Goal: Task Accomplishment & Management: Use online tool/utility

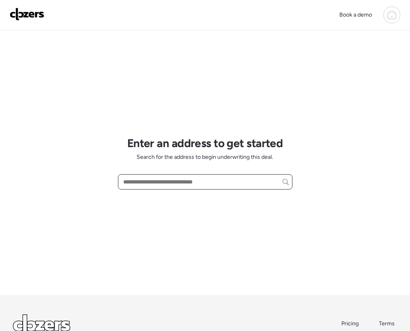
click at [136, 181] on input "text" at bounding box center [205, 181] width 167 height 11
paste input "**********"
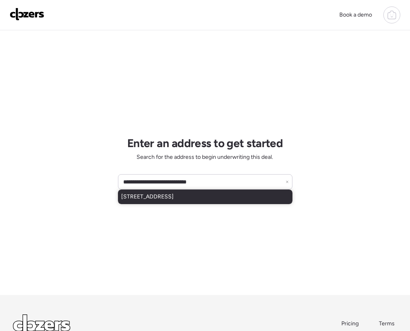
click at [168, 199] on span "25 N 30th Dr, Phoenix, AZ, 85009" at bounding box center [147, 197] width 53 height 8
type input "**********"
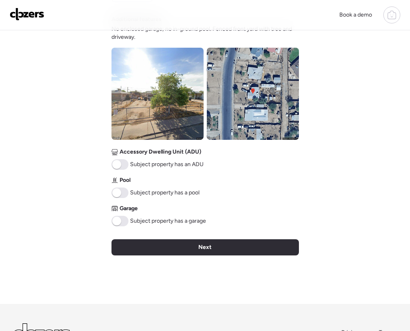
scroll to position [360, 0]
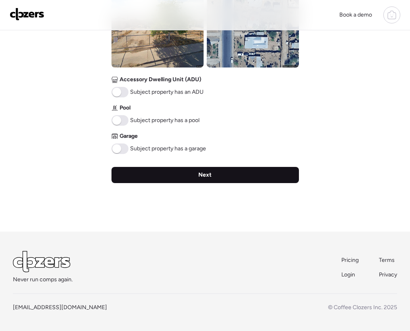
click at [194, 176] on div "Next" at bounding box center [205, 175] width 187 height 16
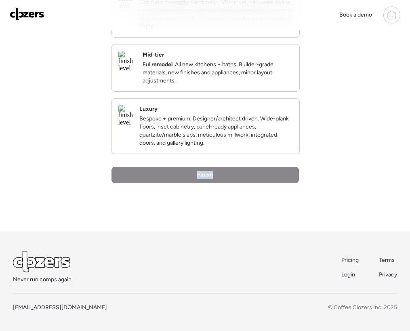
click at [194, 176] on div "Finish" at bounding box center [205, 175] width 187 height 16
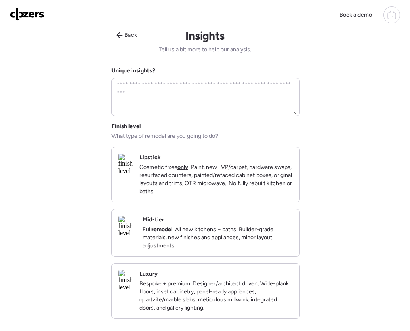
scroll to position [0, 0]
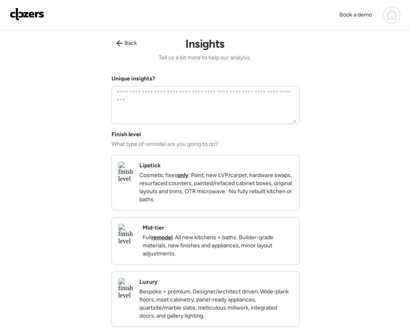
click at [200, 166] on div "Lipstick Cosmetic fixes only : Paint, new LVP/carpet, hardware swaps, resurface…" at bounding box center [216, 183] width 154 height 42
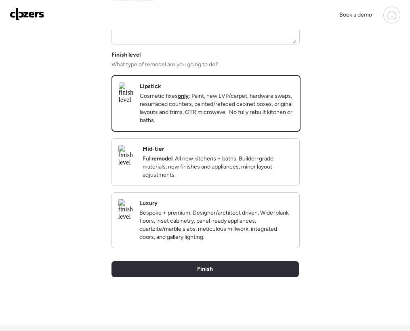
scroll to position [187, 0]
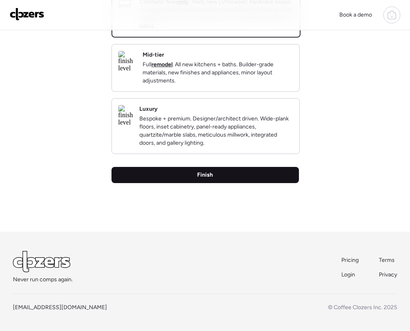
click at [218, 174] on div "Finish" at bounding box center [205, 175] width 187 height 16
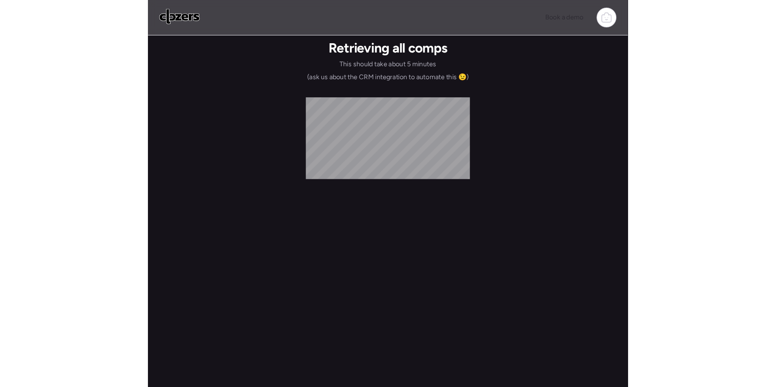
scroll to position [0, 0]
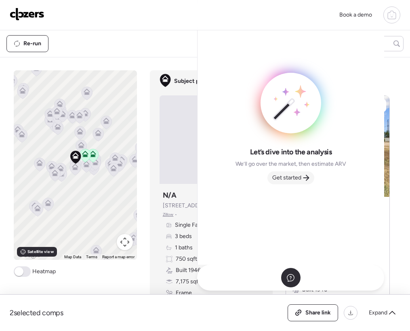
click at [295, 178] on span "Get started" at bounding box center [286, 178] width 29 height 8
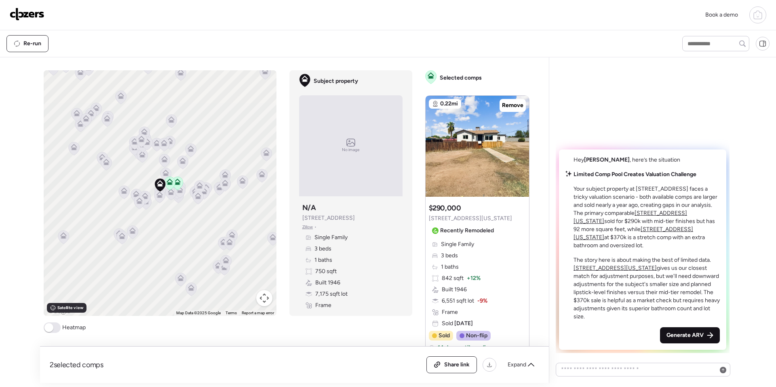
click at [410, 330] on span "Generate ARV" at bounding box center [684, 335] width 37 height 8
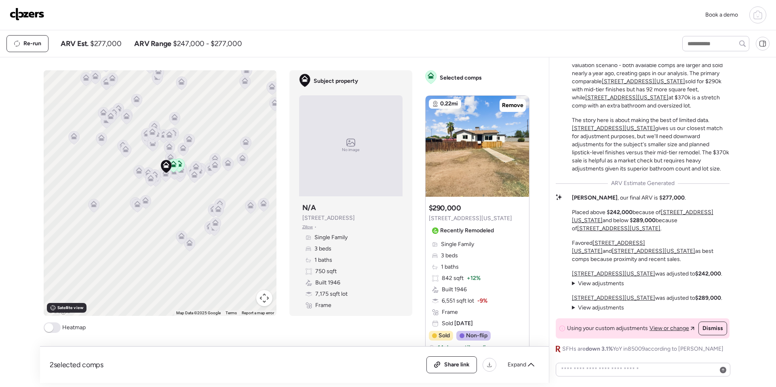
click at [12, 11] on img at bounding box center [27, 14] width 35 height 13
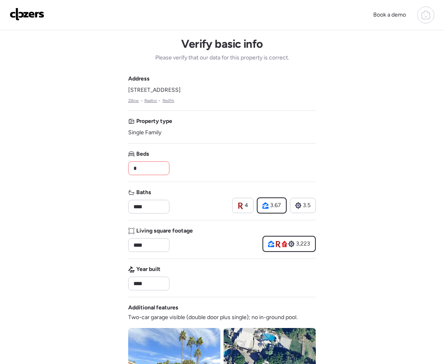
click at [136, 167] on input "*" at bounding box center [149, 167] width 34 height 11
click at [146, 169] on input "*" at bounding box center [149, 167] width 34 height 11
type input "*"
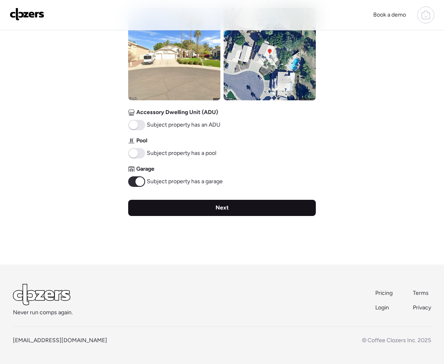
type input "*"
click at [166, 210] on div "Next" at bounding box center [221, 208] width 187 height 16
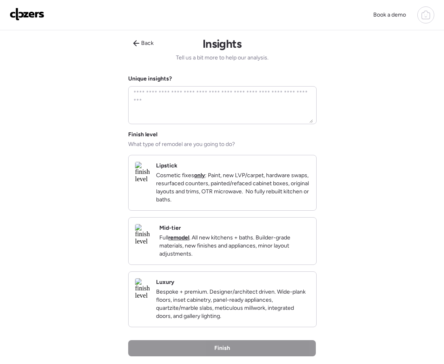
click at [202, 172] on p "Cosmetic fixes only : Paint, new LVP/carpet, hardware swaps, resurfaced counter…" at bounding box center [233, 187] width 154 height 32
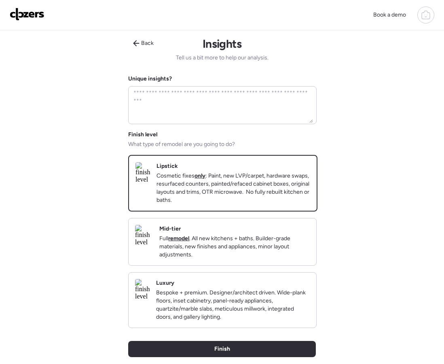
scroll to position [154, 0]
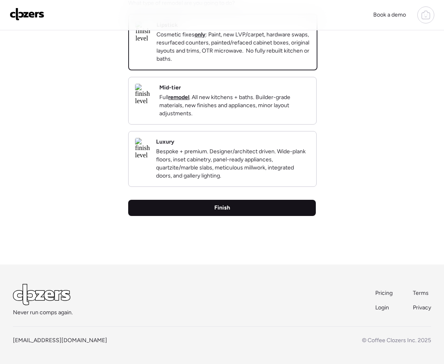
click at [221, 207] on span "Finish" at bounding box center [222, 208] width 16 height 8
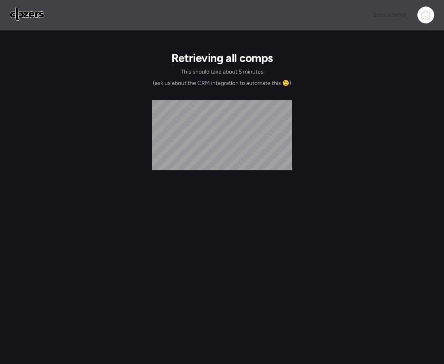
scroll to position [0, 0]
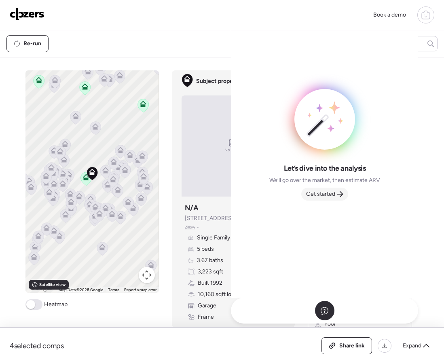
click at [341, 193] on icon at bounding box center [340, 194] width 6 height 6
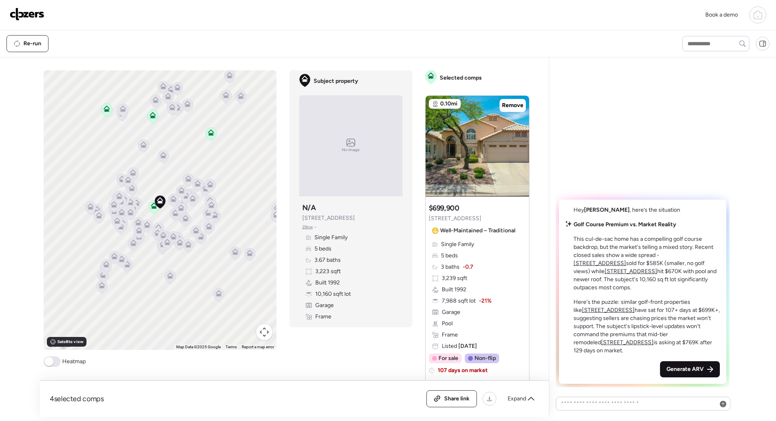
click at [443, 363] on div "Generate ARV" at bounding box center [690, 369] width 60 height 16
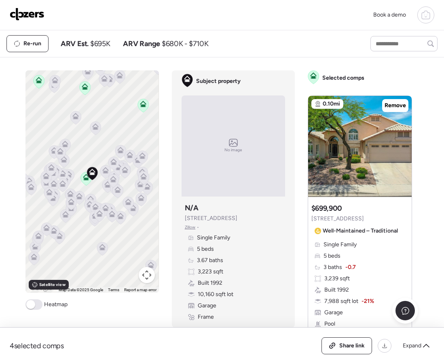
click at [36, 15] on img at bounding box center [27, 14] width 35 height 13
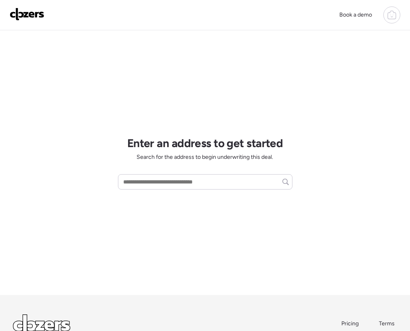
click at [392, 13] on icon at bounding box center [392, 15] width 10 height 10
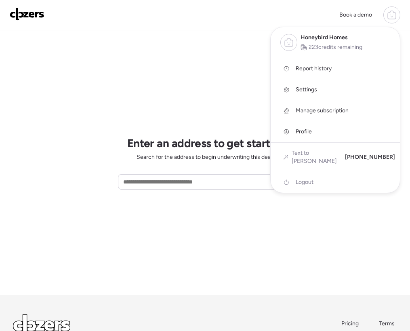
click at [307, 68] on span "Report history" at bounding box center [314, 69] width 36 height 8
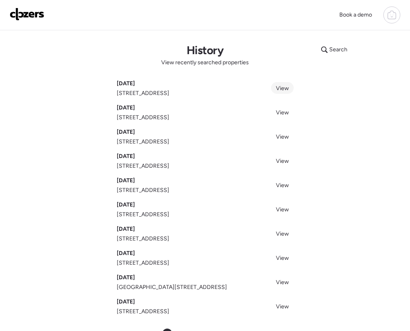
click at [283, 87] on span "View" at bounding box center [282, 88] width 13 height 7
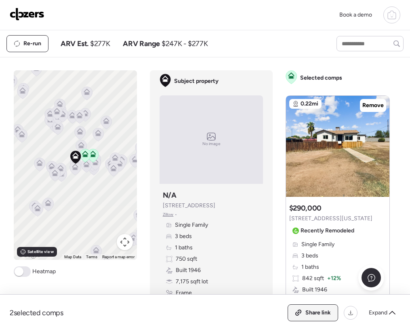
click at [311, 314] on span "Share link" at bounding box center [317, 313] width 25 height 8
click at [28, 14] on img at bounding box center [27, 14] width 35 height 13
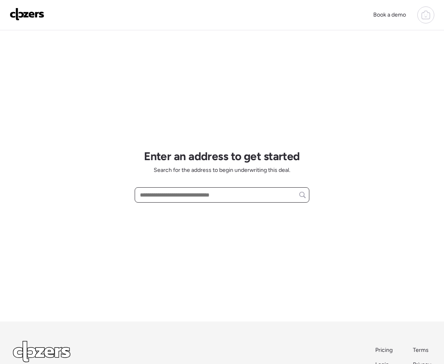
click at [167, 194] on input "text" at bounding box center [221, 194] width 167 height 11
paste input "**********"
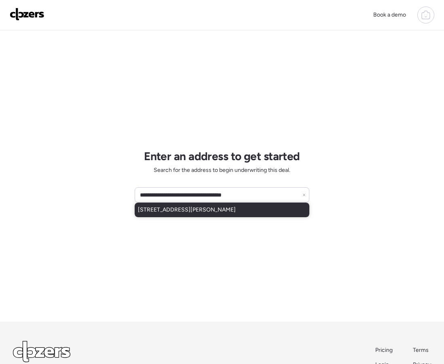
click at [206, 213] on span "3130 W Sandra Ter, Phoenix, AZ, 85053" at bounding box center [187, 210] width 98 height 8
type input "**********"
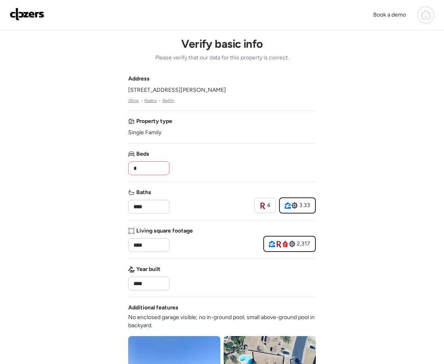
click at [150, 166] on input "*" at bounding box center [149, 167] width 34 height 11
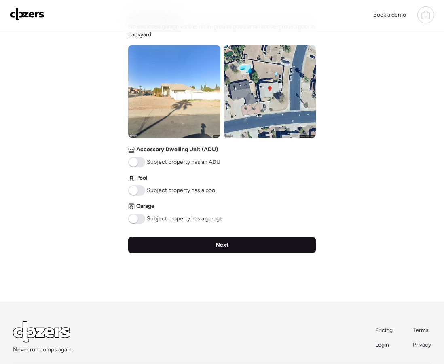
type input "*"
click at [198, 244] on div "Next" at bounding box center [221, 245] width 187 height 16
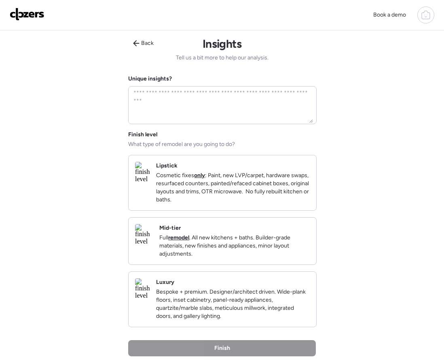
click at [236, 195] on p "Cosmetic fixes only : Paint, new LVP/carpet, hardware swaps, resurfaced counter…" at bounding box center [233, 187] width 154 height 32
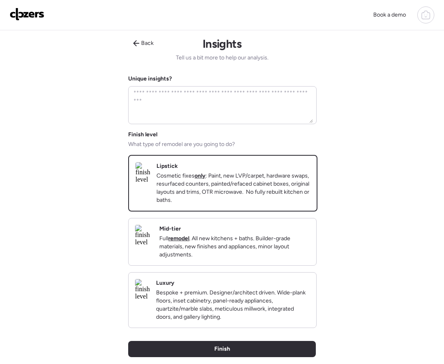
scroll to position [154, 0]
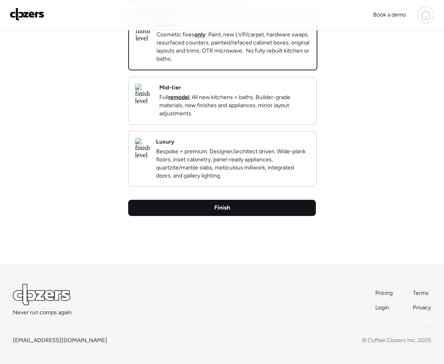
click at [232, 207] on div "Finish" at bounding box center [221, 208] width 187 height 16
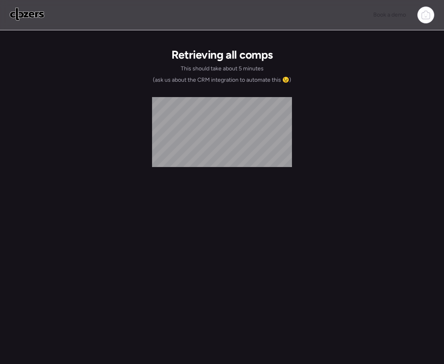
scroll to position [0, 0]
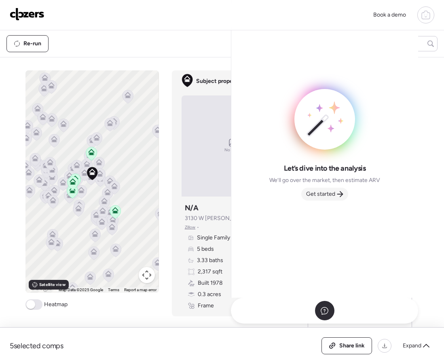
click at [320, 194] on span "Get started" at bounding box center [320, 194] width 29 height 8
click at [320, 194] on img at bounding box center [359, 146] width 103 height 101
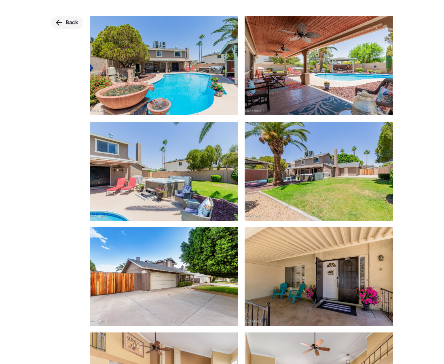
click at [65, 23] on div "Back" at bounding box center [67, 22] width 32 height 13
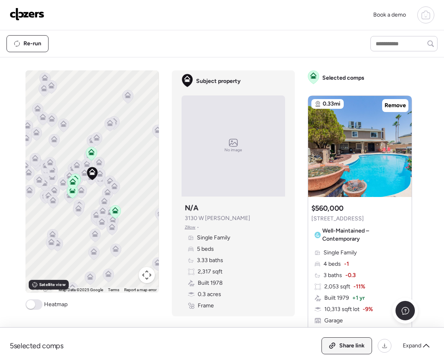
click at [354, 345] on span "Share link" at bounding box center [351, 345] width 25 height 8
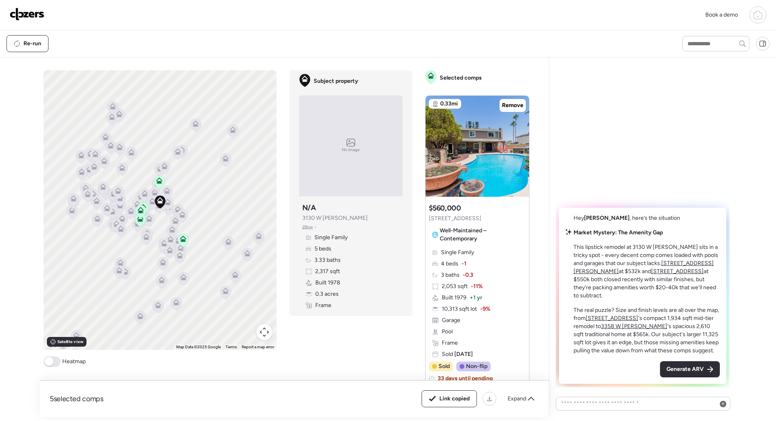
click at [443, 363] on div "Generate ARV" at bounding box center [690, 369] width 60 height 16
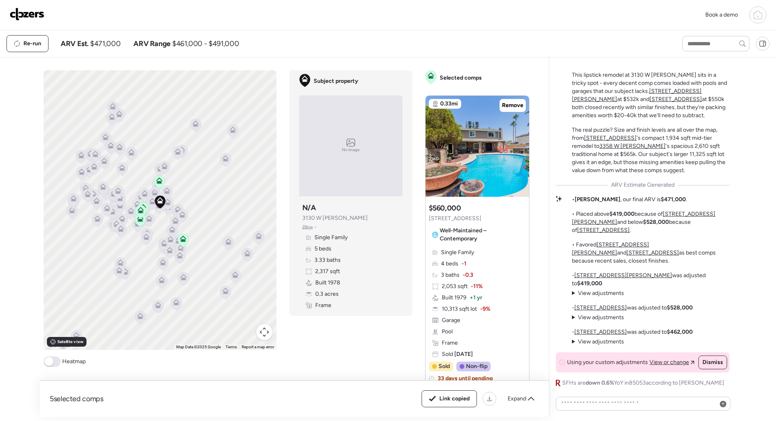
click at [164, 18] on div "Book a demo" at bounding box center [388, 14] width 756 height 17
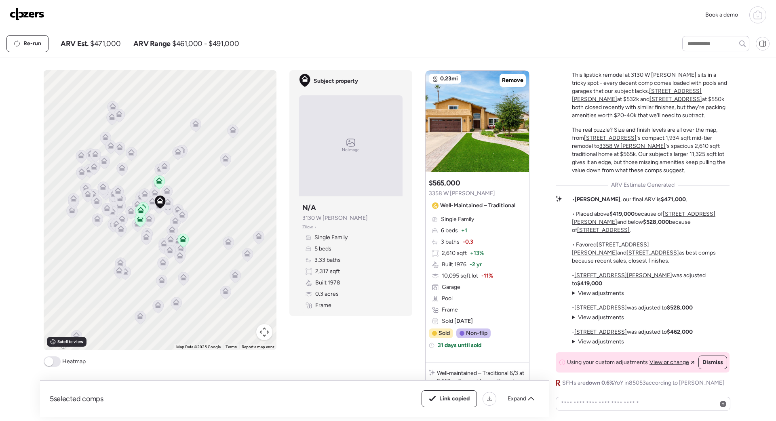
scroll to position [431, 0]
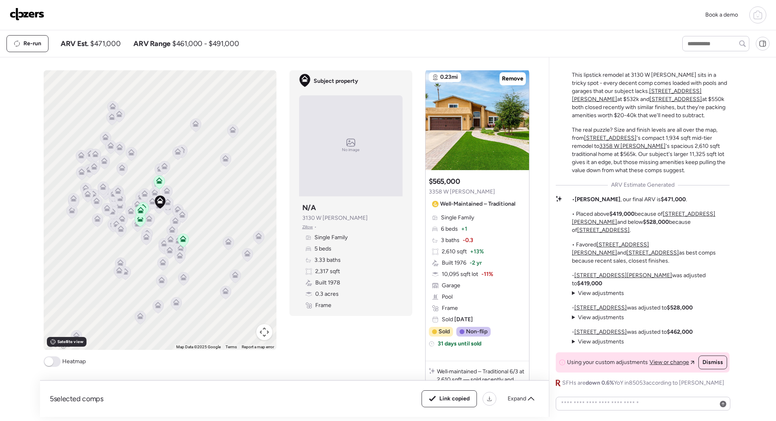
click at [145, 206] on icon at bounding box center [140, 212] width 11 height 14
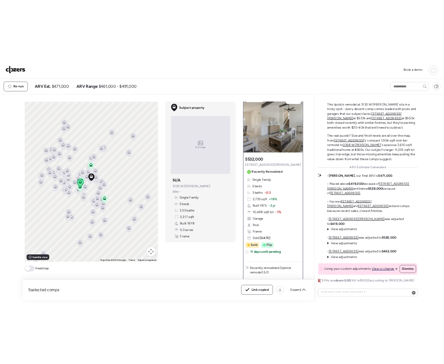
scroll to position [0, 0]
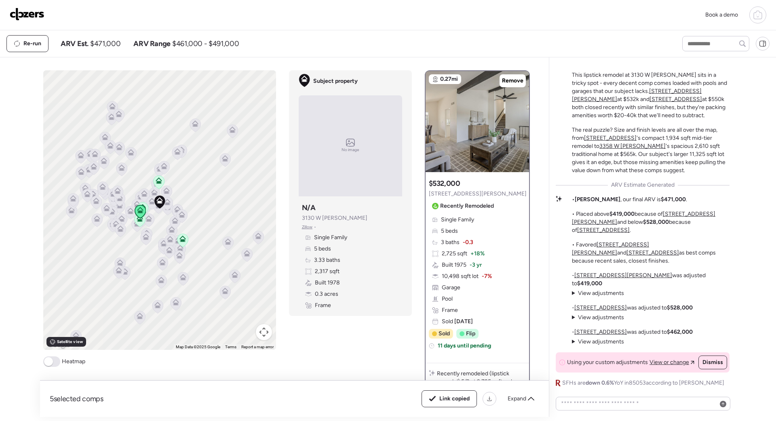
click at [145, 205] on icon at bounding box center [140, 212] width 11 height 14
click at [145, 204] on icon at bounding box center [142, 208] width 11 height 13
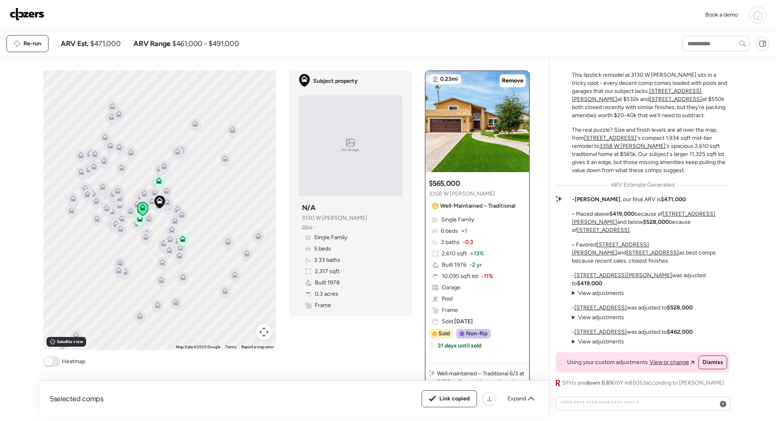
click at [138, 218] on icon at bounding box center [140, 212] width 11 height 14
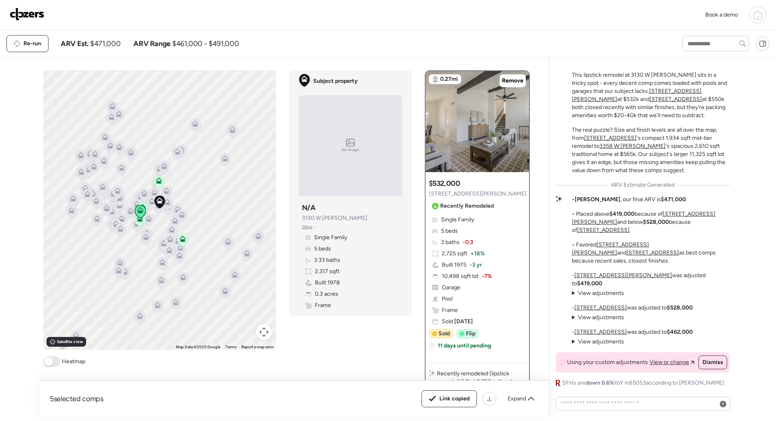
click at [138, 221] on icon at bounding box center [139, 220] width 5 height 2
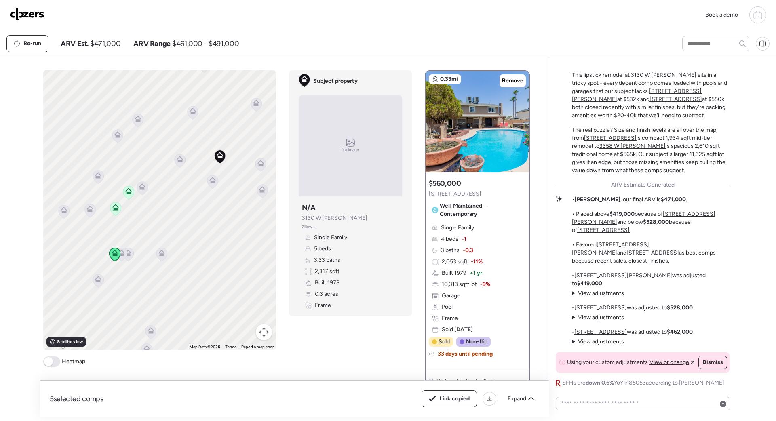
drag, startPoint x: 247, startPoint y: 226, endPoint x: 210, endPoint y: 228, distance: 36.8
click at [210, 228] on div "To activate drag with keyboard, press Alt + Enter. Once in keyboard drag state,…" at bounding box center [159, 210] width 233 height 280
click at [127, 196] on icon at bounding box center [128, 192] width 11 height 13
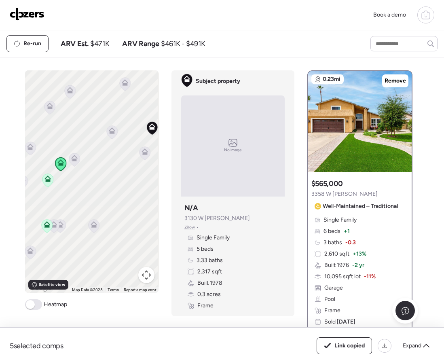
click at [27, 16] on img at bounding box center [27, 14] width 35 height 13
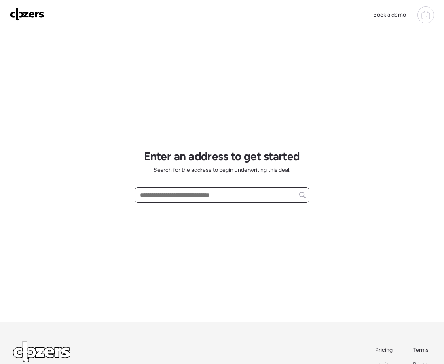
click at [184, 190] on input "text" at bounding box center [221, 194] width 167 height 11
paste input "**********"
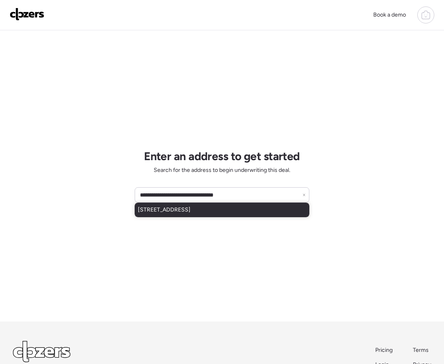
click at [182, 212] on span "[STREET_ADDRESS]" at bounding box center [164, 210] width 53 height 8
type input "**********"
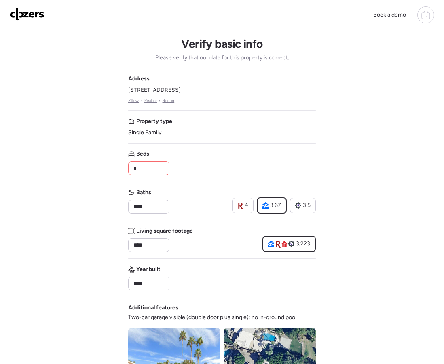
click at [141, 168] on input "*" at bounding box center [149, 167] width 34 height 11
type input "*"
click at [114, 183] on div "Book a demo Verify basic info Please verify that our data for this property is …" at bounding box center [222, 341] width 444 height 683
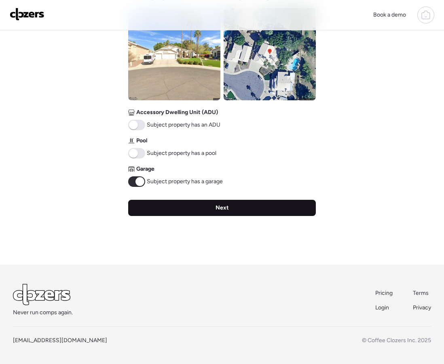
click at [167, 205] on div "Next" at bounding box center [221, 208] width 187 height 16
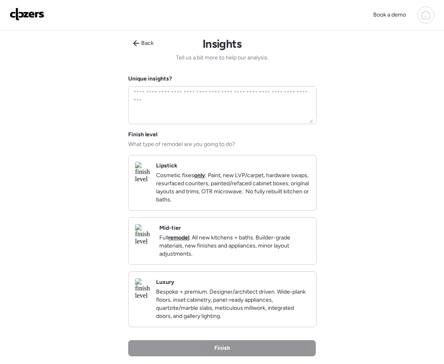
click at [213, 174] on p "Cosmetic fixes only : Paint, new LVP/carpet, hardware swaps, resurfaced counter…" at bounding box center [233, 187] width 154 height 32
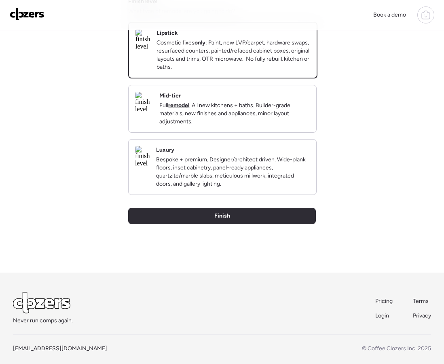
scroll to position [154, 0]
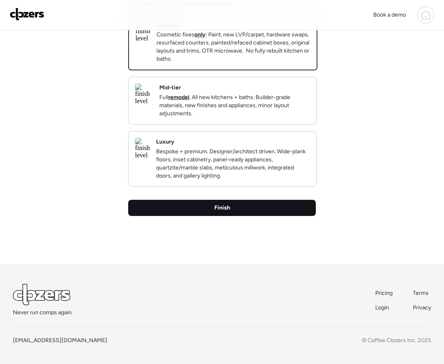
click at [252, 213] on div "Finish" at bounding box center [221, 208] width 187 height 16
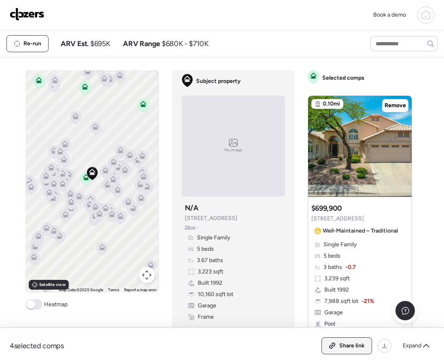
click at [347, 345] on span "Share link" at bounding box center [351, 345] width 25 height 8
click at [347, 345] on span "Link copied" at bounding box center [349, 345] width 30 height 8
click at [25, 15] on img at bounding box center [27, 14] width 35 height 13
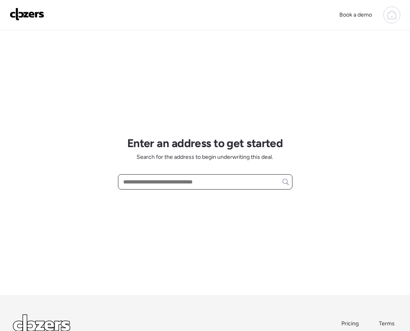
click at [139, 179] on input "text" at bounding box center [205, 181] width 167 height 11
paste input "**********"
type input "**********"
drag, startPoint x: 248, startPoint y: 181, endPoint x: 102, endPoint y: 185, distance: 145.9
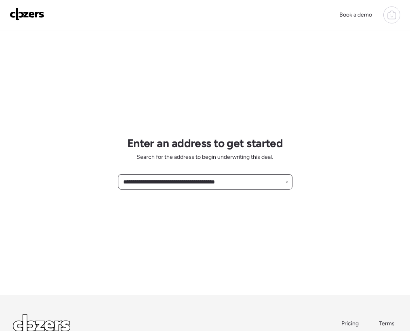
click at [103, 185] on div "**********" at bounding box center [205, 197] width 410 height 394
click at [182, 181] on input "text" at bounding box center [205, 181] width 167 height 11
paste input "**********"
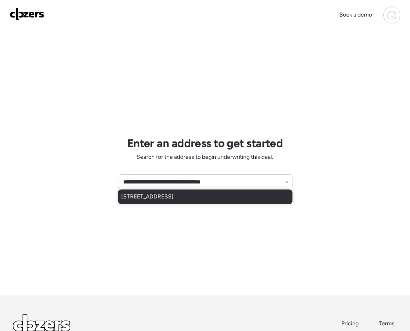
click at [174, 200] on span "[STREET_ADDRESS]" at bounding box center [147, 197] width 53 height 8
type input "**********"
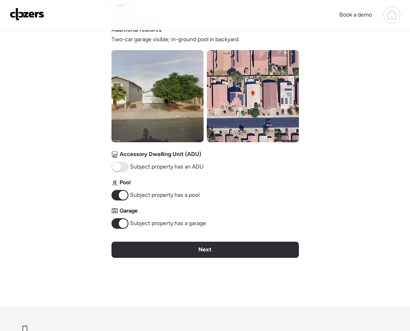
scroll to position [288, 0]
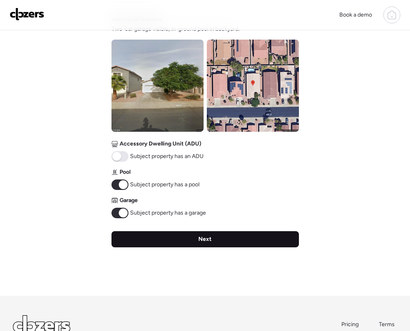
click at [189, 240] on div "Next" at bounding box center [205, 239] width 187 height 16
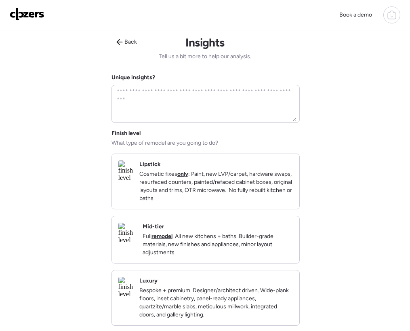
scroll to position [0, 0]
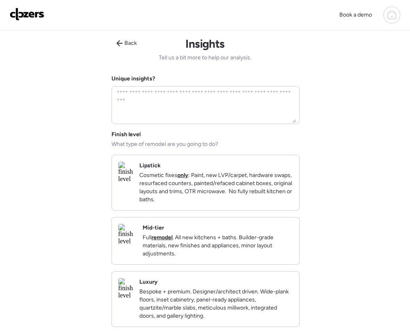
click at [187, 204] on p "Cosmetic fixes only : Paint, new LVP/carpet, hardware swaps, resurfaced counter…" at bounding box center [216, 187] width 154 height 32
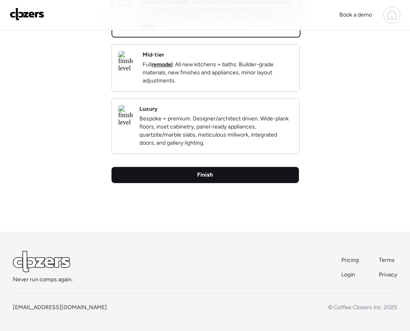
click at [203, 172] on span "Finish" at bounding box center [205, 175] width 16 height 8
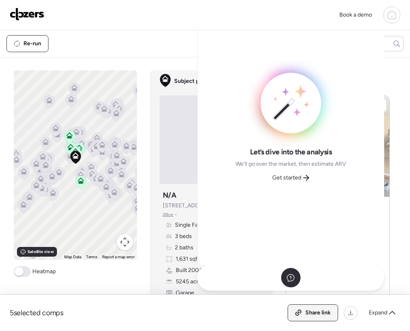
click at [317, 314] on span "Share link" at bounding box center [317, 313] width 25 height 8
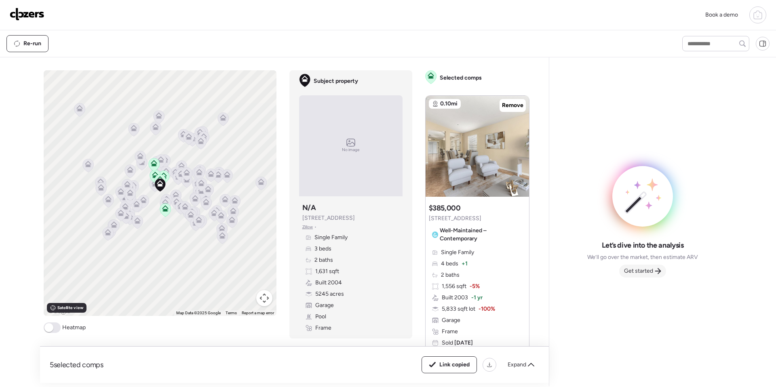
click at [410, 274] on span "Get started" at bounding box center [638, 271] width 29 height 8
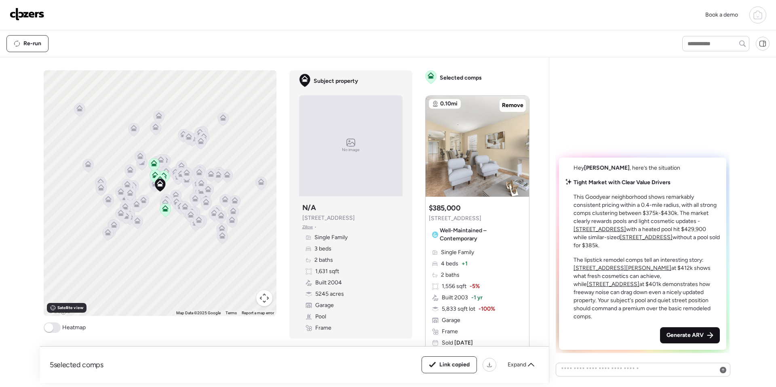
click at [410, 330] on span "Generate ARV" at bounding box center [684, 335] width 37 height 8
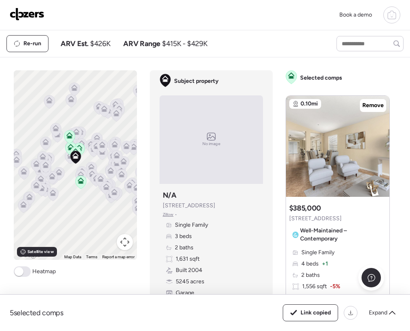
click at [26, 13] on img at bounding box center [27, 14] width 35 height 13
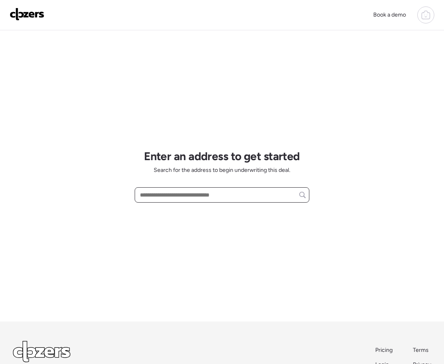
click at [164, 192] on input "text" at bounding box center [221, 194] width 167 height 11
paste input "**********"
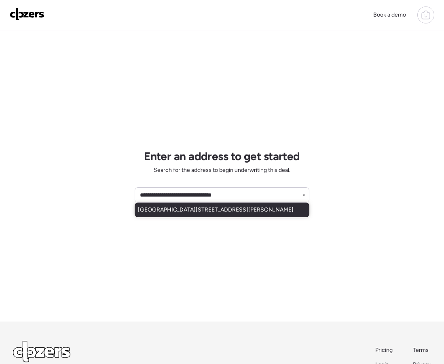
click at [193, 213] on span "1507 W Hadley St, Phoenix, AZ, 85007" at bounding box center [216, 210] width 156 height 8
type input "**********"
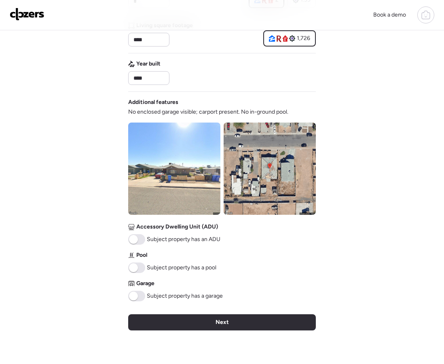
scroll to position [320, 0]
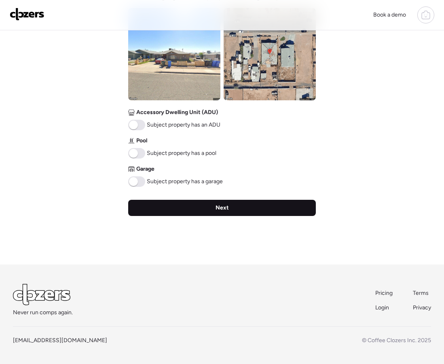
click at [189, 212] on div "Next" at bounding box center [221, 208] width 187 height 16
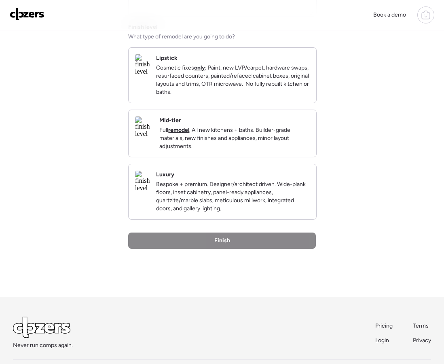
scroll to position [0, 0]
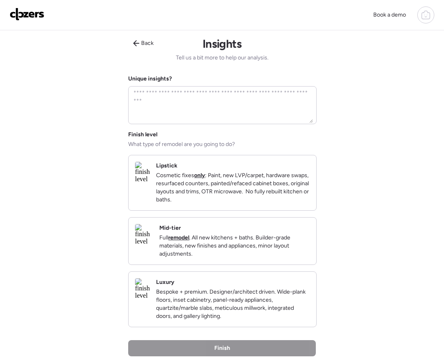
click at [195, 194] on p "Cosmetic fixes only : Paint, new LVP/carpet, hardware swaps, resurfaced counter…" at bounding box center [233, 187] width 154 height 32
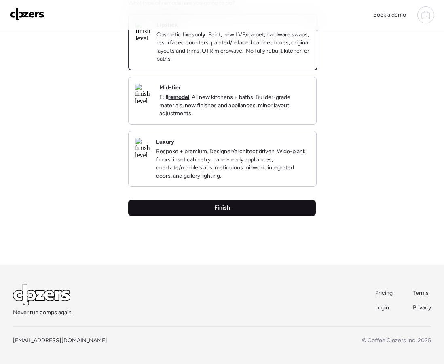
click at [209, 211] on div "Finish" at bounding box center [221, 208] width 187 height 16
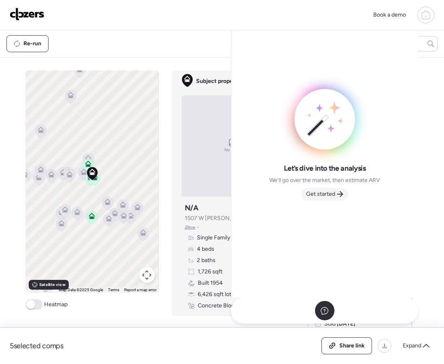
click at [319, 194] on span "Get started" at bounding box center [320, 194] width 29 height 8
click at [319, 194] on img at bounding box center [359, 146] width 103 height 101
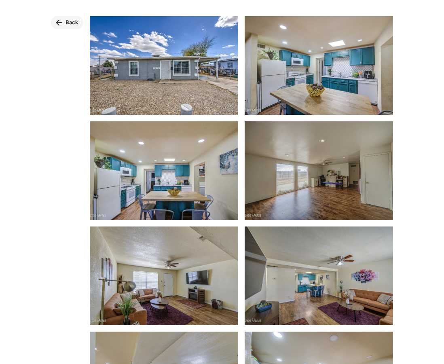
click at [72, 21] on span "Back" at bounding box center [71, 23] width 13 height 8
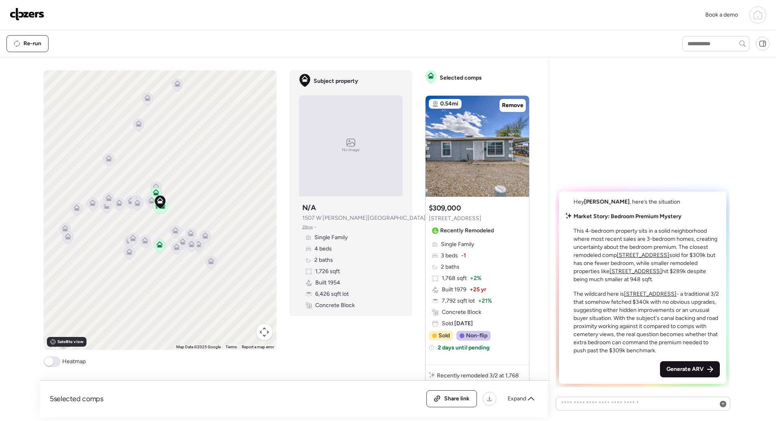
click at [443, 363] on span "Generate ARV" at bounding box center [684, 369] width 37 height 8
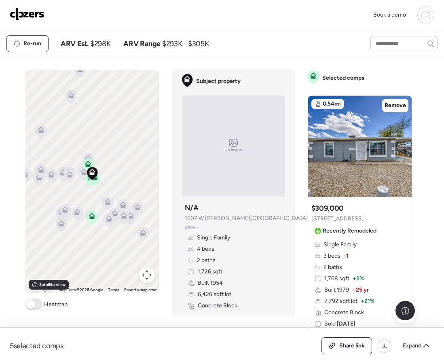
click at [28, 13] on img at bounding box center [27, 14] width 35 height 13
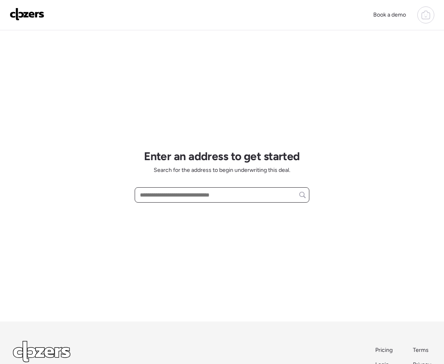
click at [207, 191] on input "text" at bounding box center [221, 194] width 167 height 11
paste input "**********"
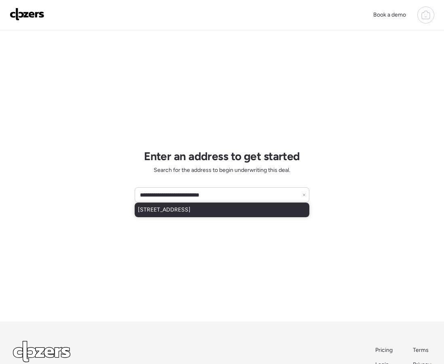
click at [179, 212] on span "[STREET_ADDRESS]" at bounding box center [164, 210] width 53 height 8
type input "**********"
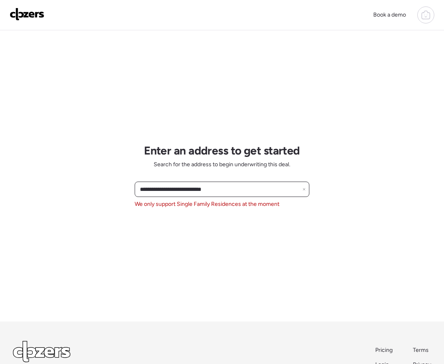
click at [305, 185] on input "**********" at bounding box center [221, 188] width 167 height 11
click at [303, 190] on icon at bounding box center [303, 188] width 3 height 3
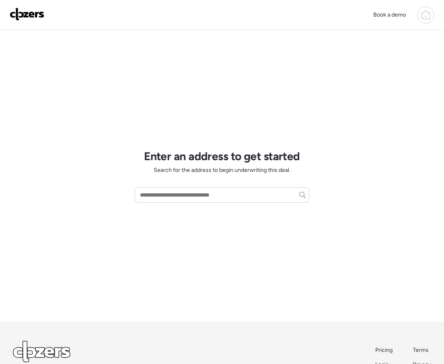
click at [427, 19] on icon at bounding box center [425, 16] width 8 height 6
click at [425, 16] on icon at bounding box center [426, 15] width 10 height 10
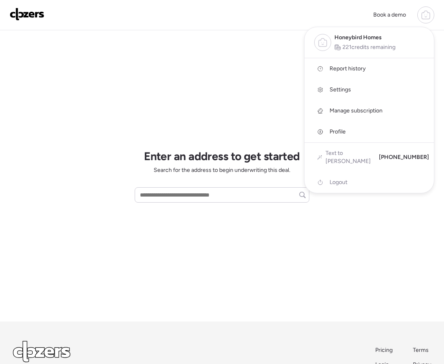
click at [346, 69] on span "Report history" at bounding box center [347, 69] width 36 height 8
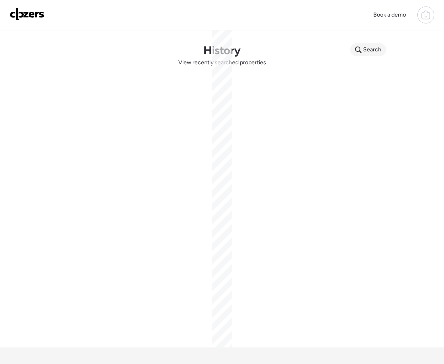
click at [361, 50] on div "Search" at bounding box center [368, 49] width 36 height 13
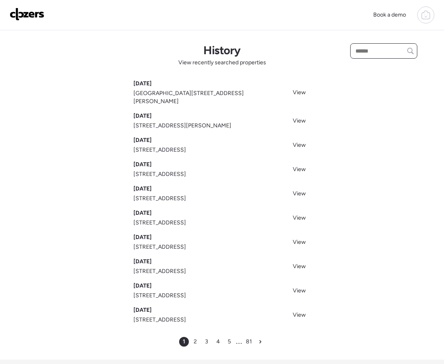
click at [360, 55] on input "text" at bounding box center [383, 50] width 60 height 11
type input "**********"
click at [356, 66] on span "[STREET_ADDRESS]" at bounding box center [379, 66] width 53 height 8
click at [29, 15] on img at bounding box center [27, 14] width 35 height 13
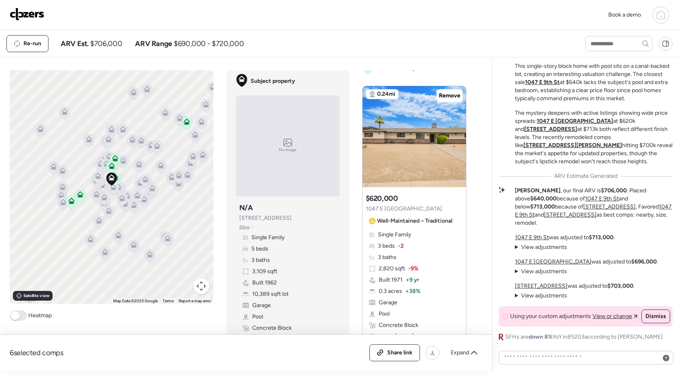
scroll to position [15, 0]
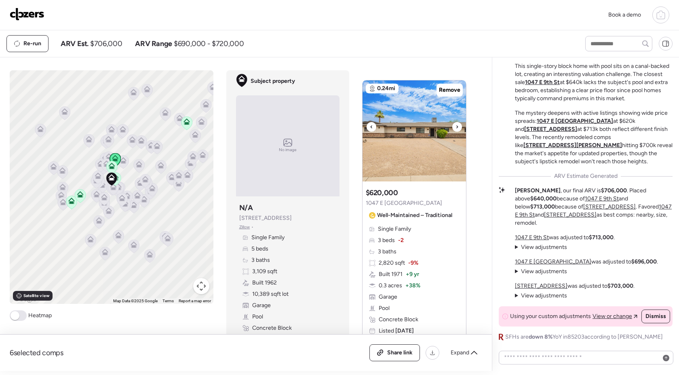
click at [456, 130] on icon at bounding box center [456, 127] width 3 height 10
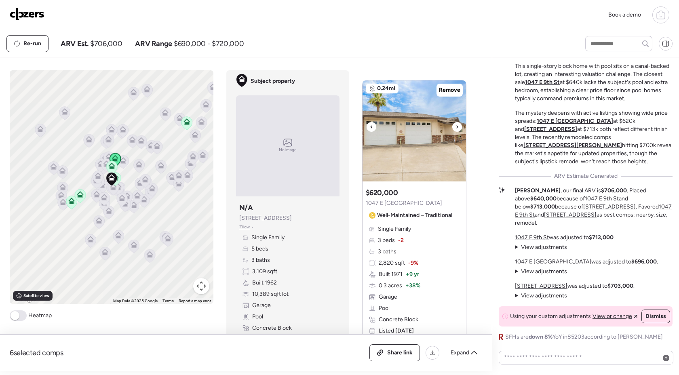
click at [456, 130] on icon at bounding box center [456, 127] width 3 height 10
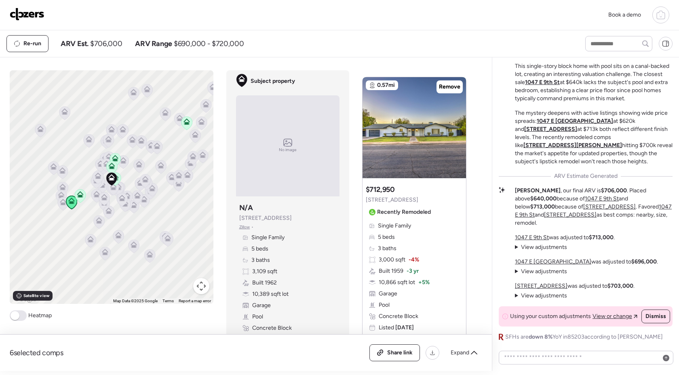
scroll to position [1165, 0]
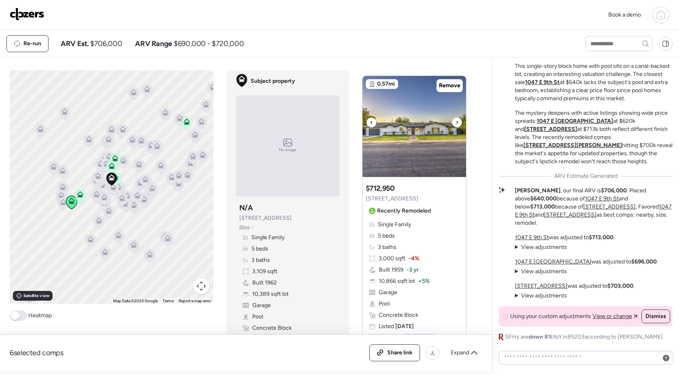
click at [457, 123] on icon at bounding box center [456, 123] width 3 height 10
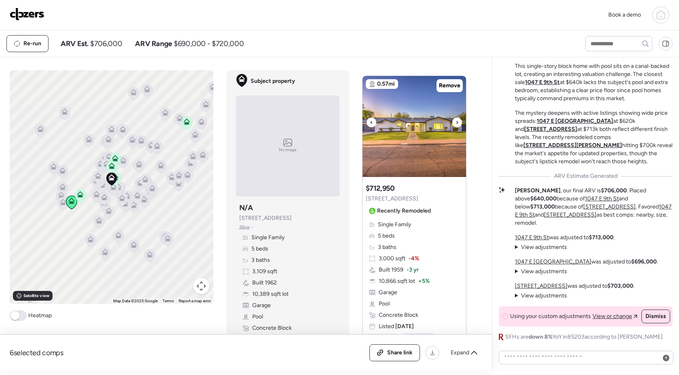
click at [457, 123] on icon at bounding box center [456, 123] width 3 height 10
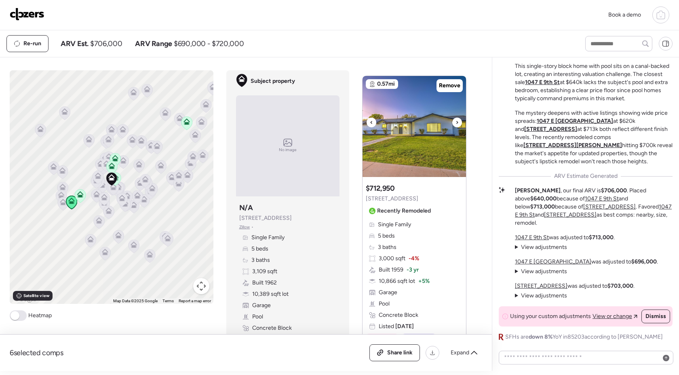
click at [457, 123] on icon at bounding box center [456, 123] width 3 height 10
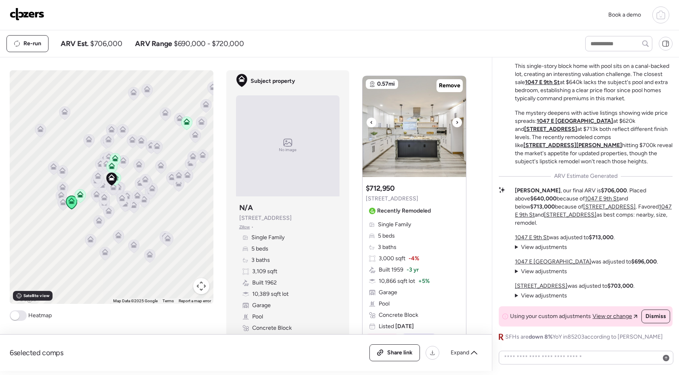
click at [459, 121] on div at bounding box center [457, 123] width 10 height 10
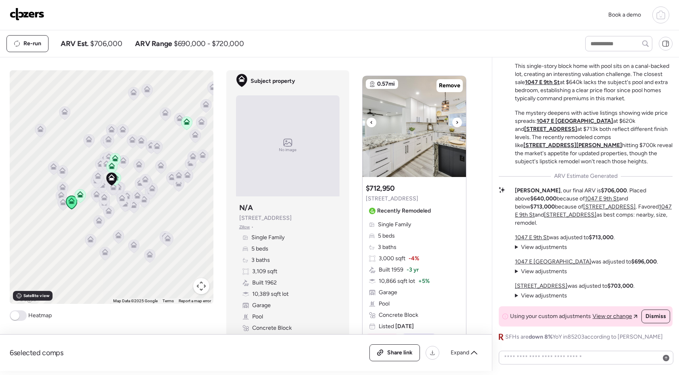
click at [459, 121] on div at bounding box center [457, 123] width 10 height 10
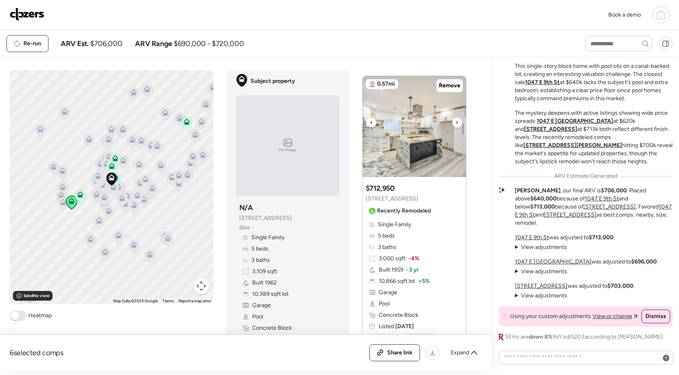
click at [459, 121] on div at bounding box center [457, 123] width 10 height 10
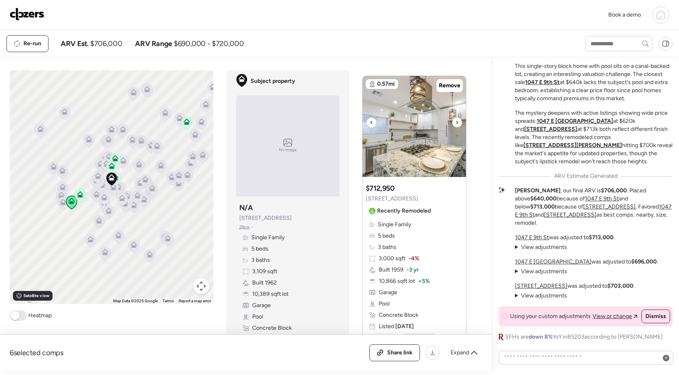
click at [459, 121] on div at bounding box center [457, 123] width 10 height 10
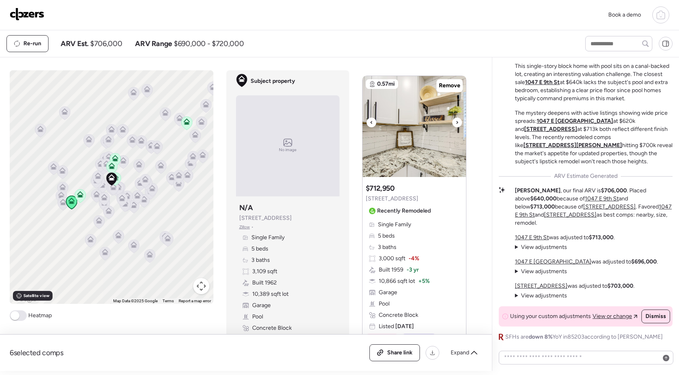
click at [459, 121] on div at bounding box center [457, 123] width 10 height 10
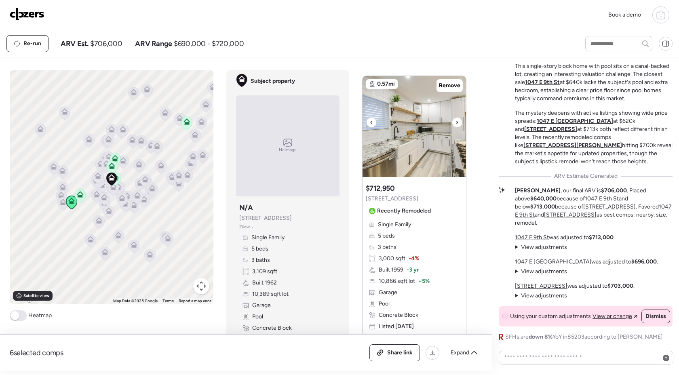
click at [459, 121] on div at bounding box center [457, 123] width 10 height 10
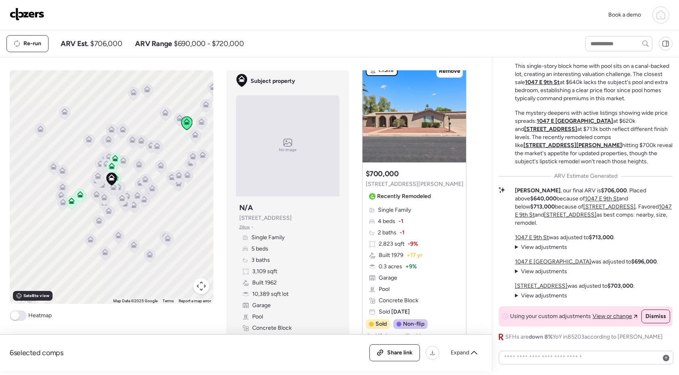
scroll to position [1568, 0]
click at [118, 181] on icon at bounding box center [115, 179] width 11 height 13
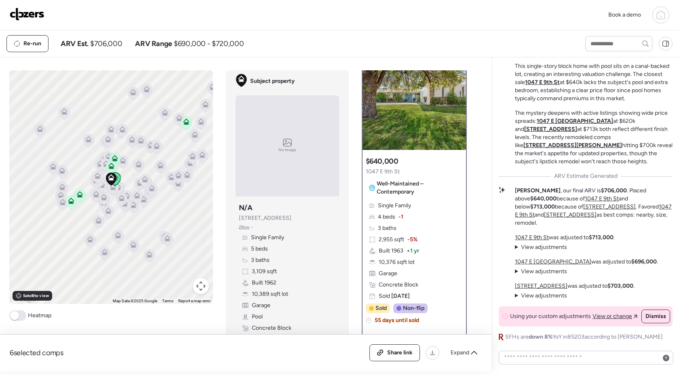
scroll to position [19, 0]
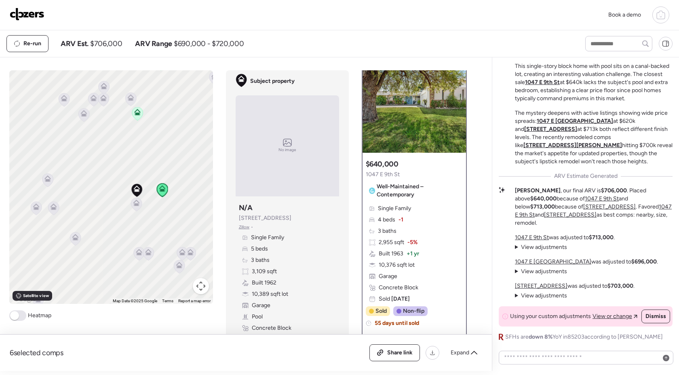
drag, startPoint x: 95, startPoint y: 221, endPoint x: 155, endPoint y: 206, distance: 61.4
click at [155, 206] on div "To activate drag with keyboard, press Alt + Enter. Once in keyboard drag state,…" at bounding box center [111, 187] width 204 height 234
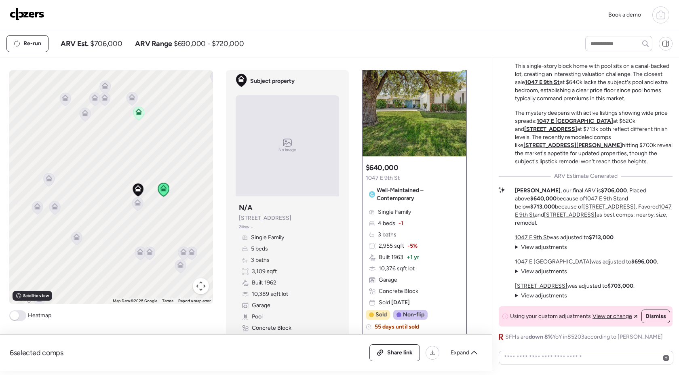
scroll to position [0, 0]
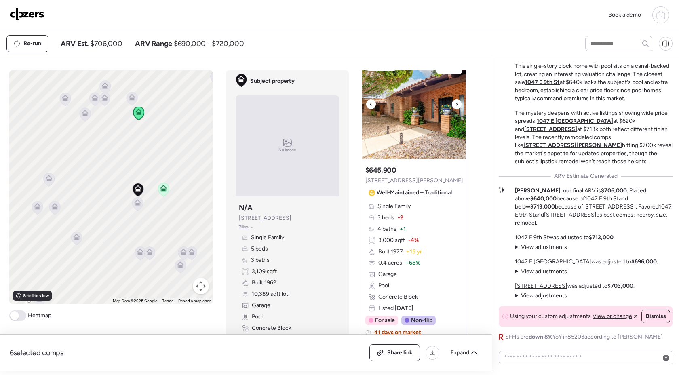
click at [454, 105] on div at bounding box center [457, 104] width 10 height 10
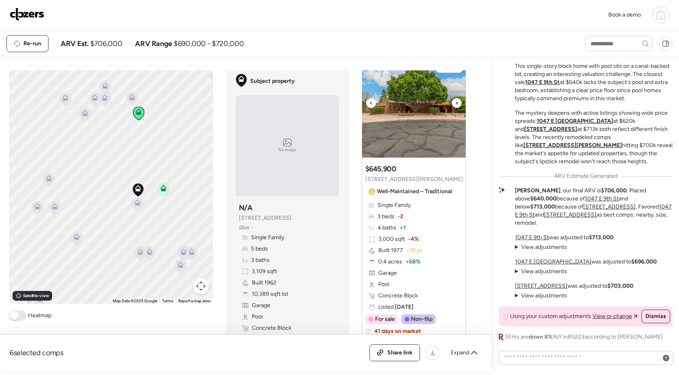
click at [454, 105] on div at bounding box center [457, 103] width 10 height 10
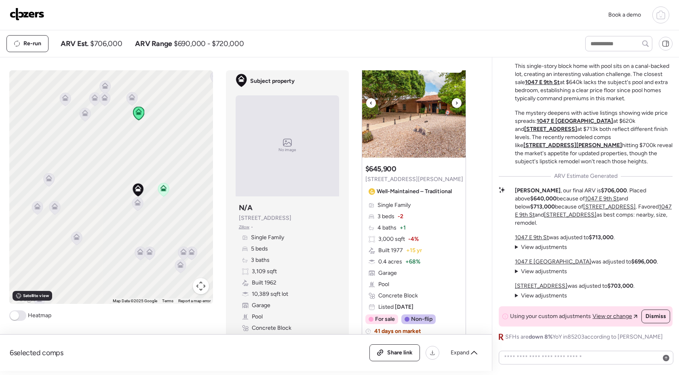
click at [454, 105] on div at bounding box center [457, 103] width 10 height 10
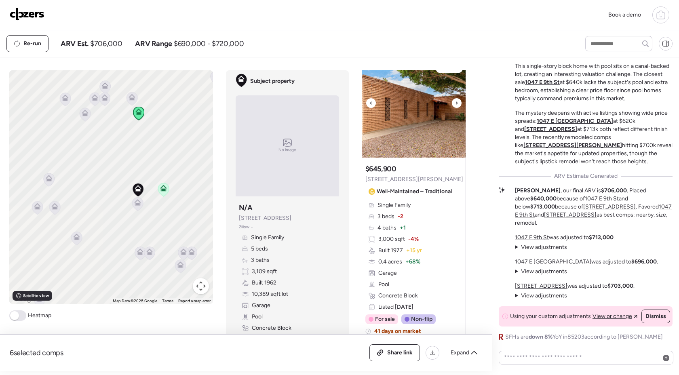
click at [454, 105] on div at bounding box center [457, 103] width 10 height 10
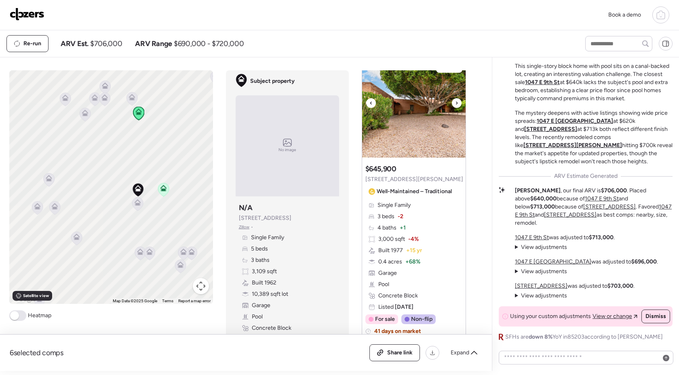
click at [454, 105] on div at bounding box center [457, 103] width 10 height 10
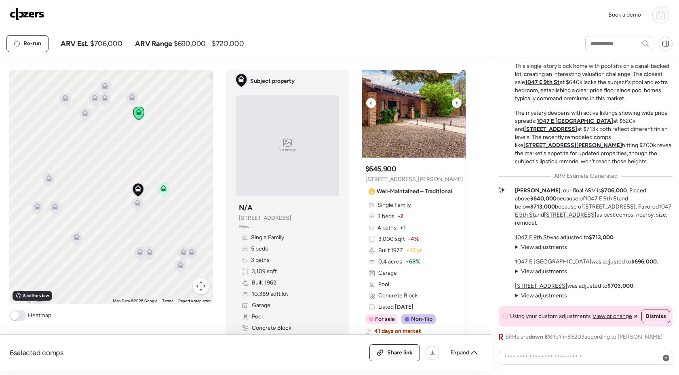
click at [454, 105] on div at bounding box center [457, 103] width 10 height 10
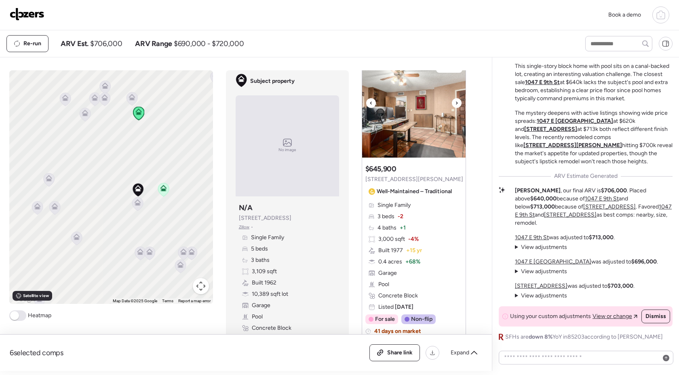
click at [454, 105] on div at bounding box center [457, 103] width 10 height 10
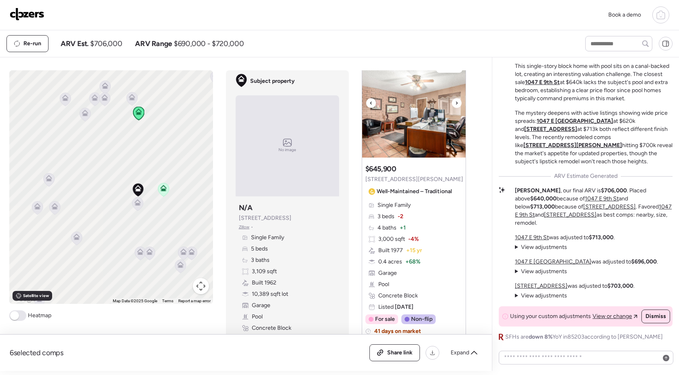
click at [454, 105] on div at bounding box center [457, 103] width 10 height 10
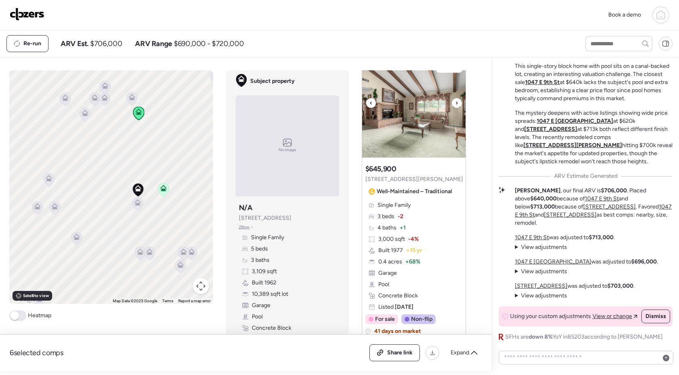
scroll to position [790, 0]
click at [457, 104] on icon at bounding box center [456, 102] width 3 height 10
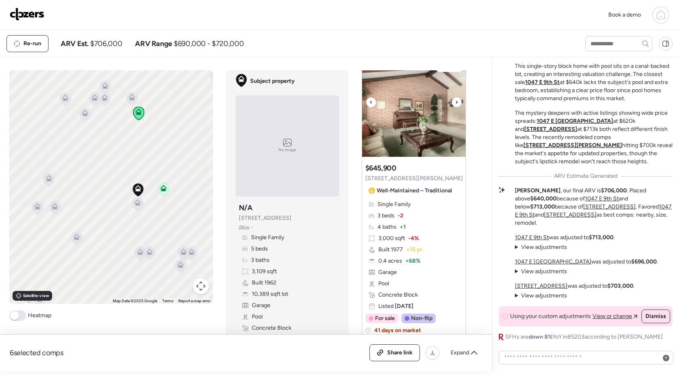
click at [457, 104] on icon at bounding box center [456, 102] width 3 height 10
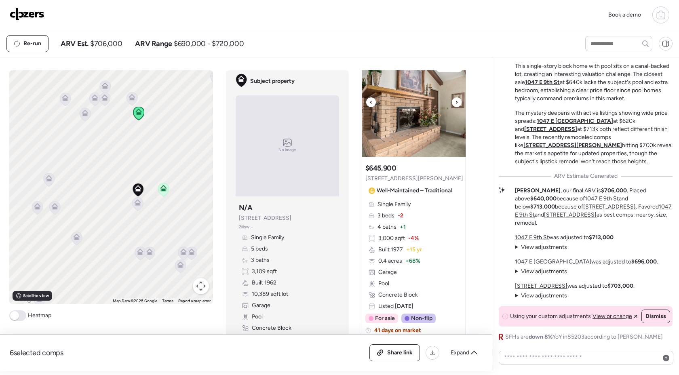
scroll to position [790, 0]
click at [456, 104] on icon at bounding box center [456, 102] width 3 height 10
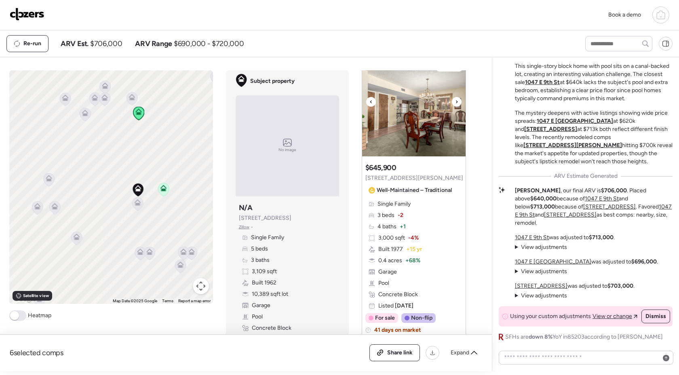
click at [457, 104] on icon at bounding box center [456, 102] width 3 height 10
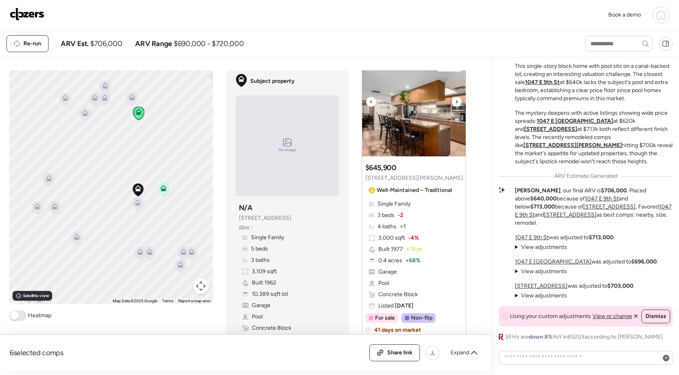
click at [457, 104] on icon at bounding box center [456, 102] width 3 height 10
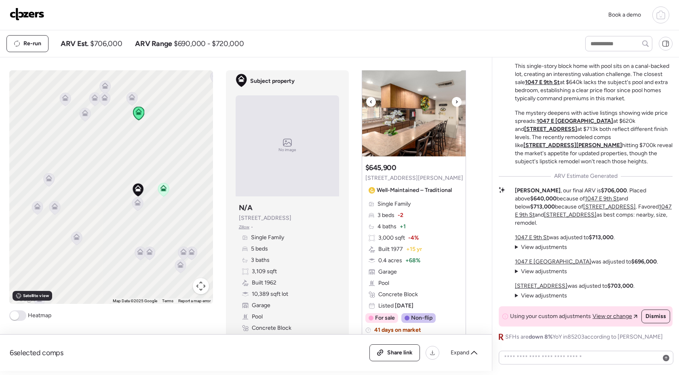
click at [457, 104] on icon at bounding box center [456, 102] width 3 height 10
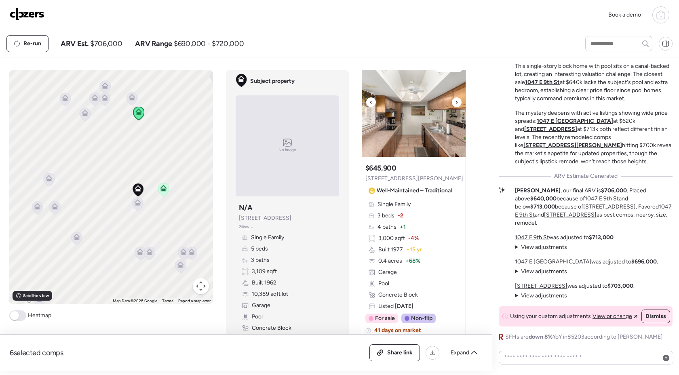
click at [457, 104] on icon at bounding box center [456, 102] width 3 height 10
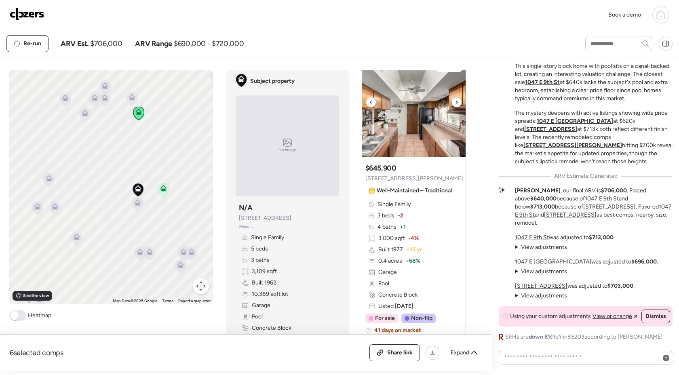
click at [457, 104] on icon at bounding box center [456, 102] width 3 height 10
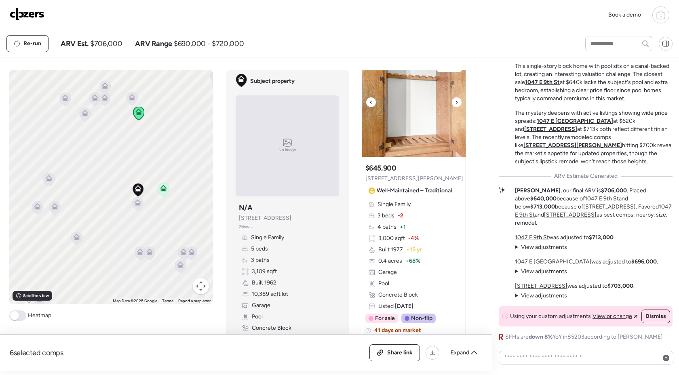
click at [457, 104] on icon at bounding box center [456, 102] width 3 height 10
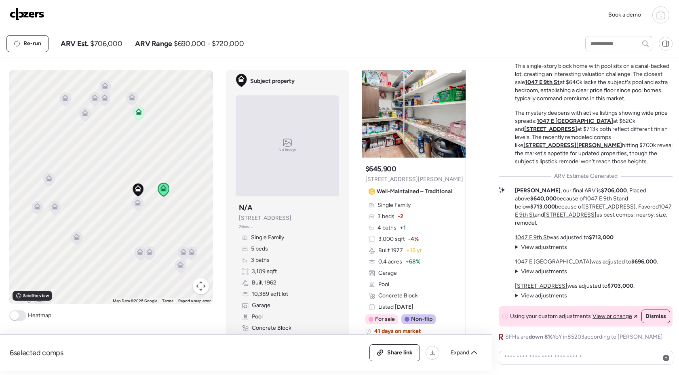
click at [160, 194] on icon at bounding box center [163, 189] width 11 height 13
click at [163, 187] on icon at bounding box center [163, 188] width 6 height 6
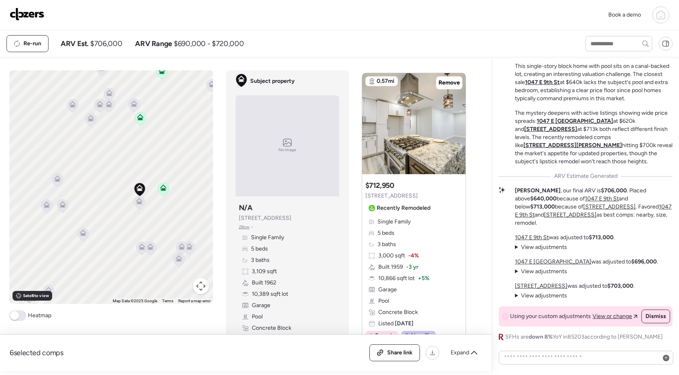
scroll to position [1180, 0]
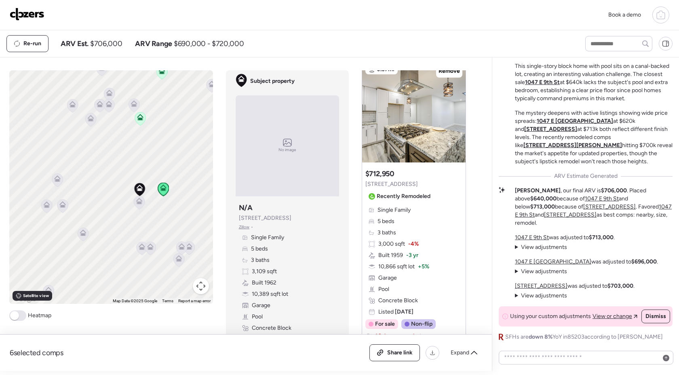
click at [164, 192] on icon at bounding box center [163, 189] width 11 height 13
click at [166, 190] on icon at bounding box center [163, 188] width 6 height 6
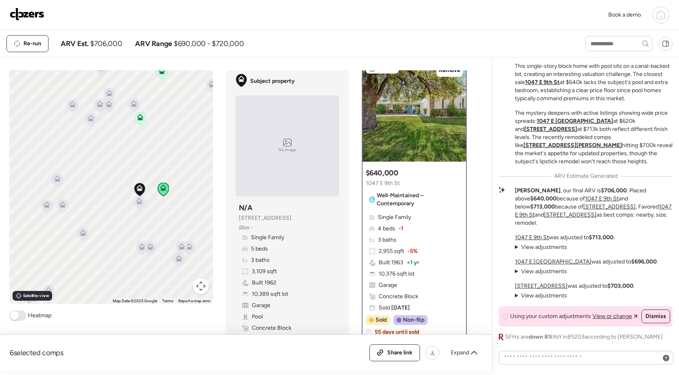
scroll to position [0, 0]
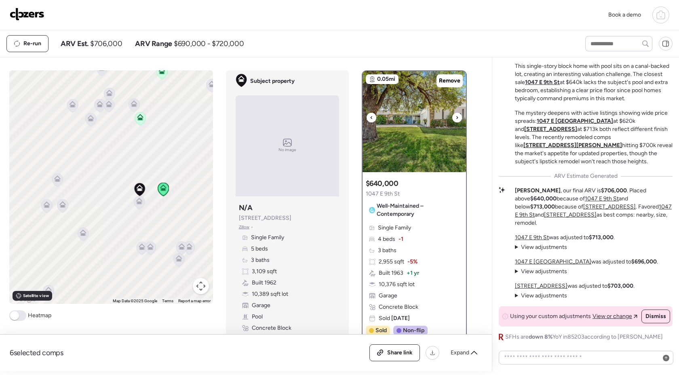
click at [455, 118] on icon at bounding box center [456, 118] width 3 height 10
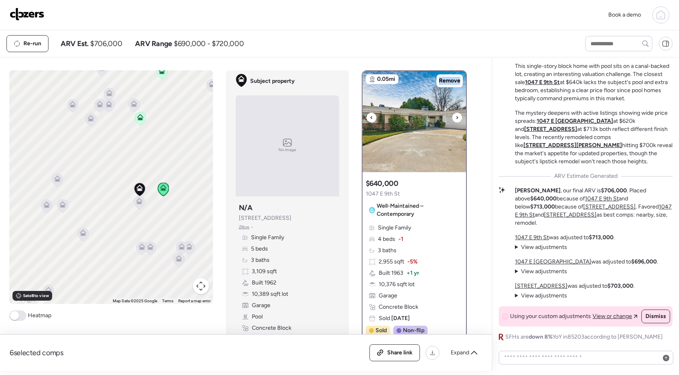
click at [455, 118] on icon at bounding box center [456, 118] width 3 height 10
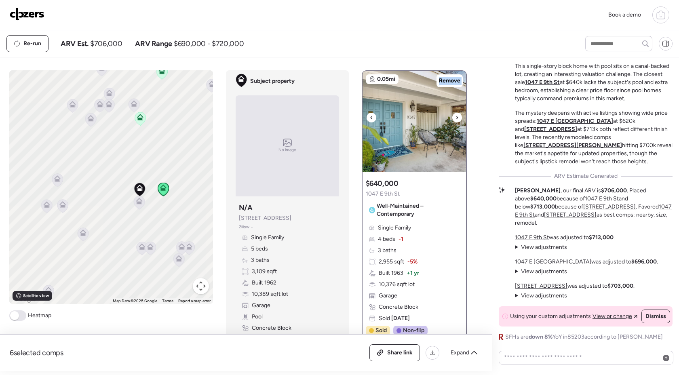
click at [455, 118] on icon at bounding box center [456, 118] width 3 height 10
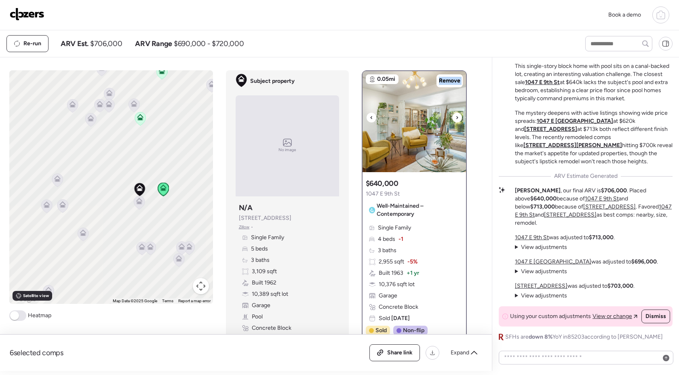
click at [455, 118] on icon at bounding box center [456, 118] width 3 height 10
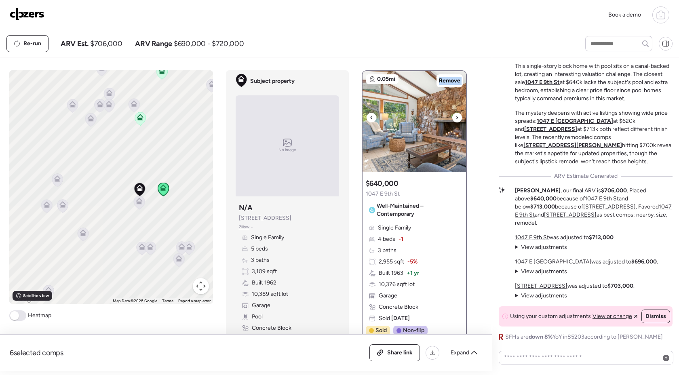
click at [455, 118] on icon at bounding box center [456, 118] width 3 height 10
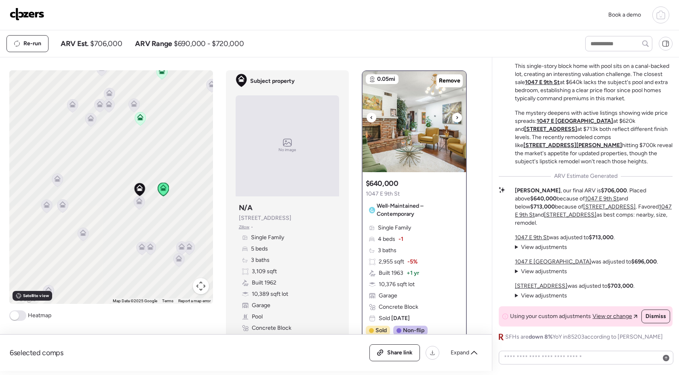
click at [455, 118] on icon at bounding box center [456, 118] width 3 height 10
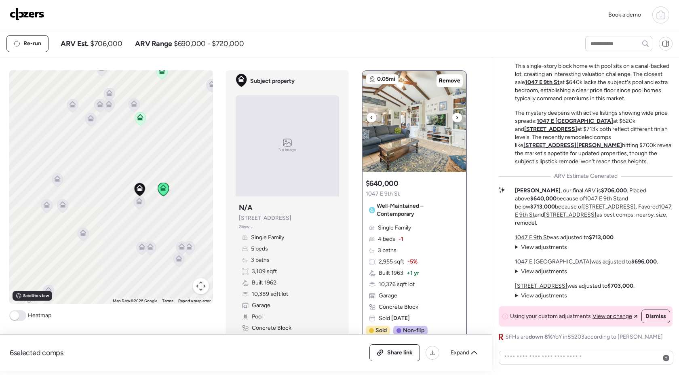
click at [454, 116] on div at bounding box center [457, 118] width 10 height 10
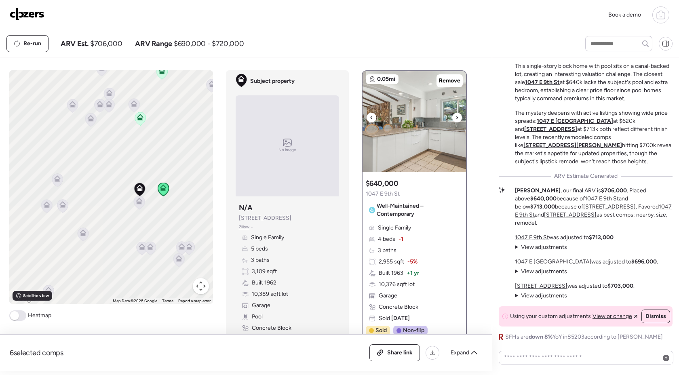
click at [458, 118] on icon at bounding box center [456, 118] width 3 height 10
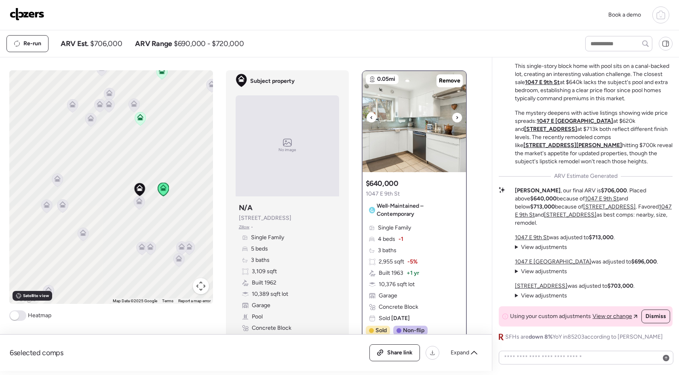
click at [458, 118] on icon at bounding box center [456, 118] width 3 height 10
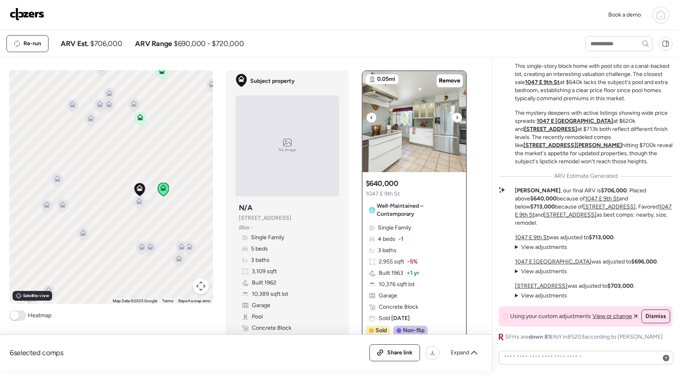
click at [458, 118] on icon at bounding box center [456, 118] width 3 height 10
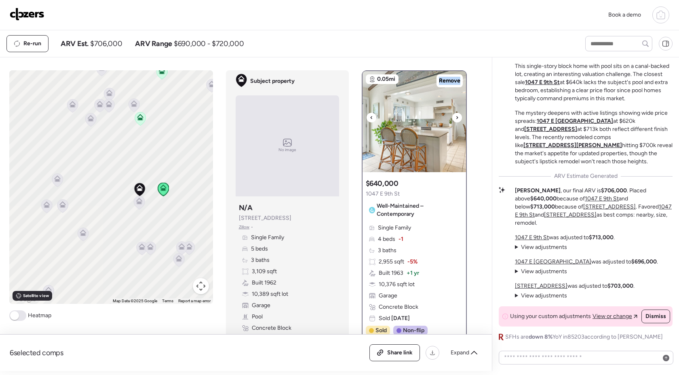
click at [458, 118] on icon at bounding box center [456, 118] width 3 height 10
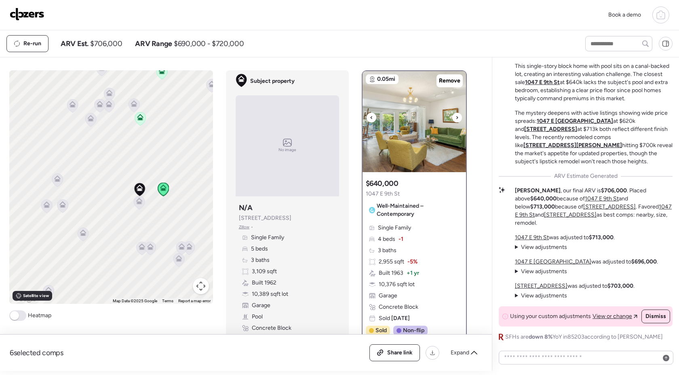
click at [458, 118] on icon at bounding box center [456, 118] width 3 height 10
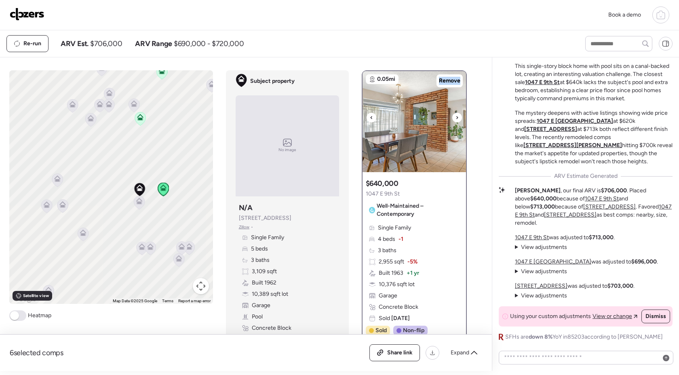
click at [458, 118] on icon at bounding box center [456, 118] width 3 height 10
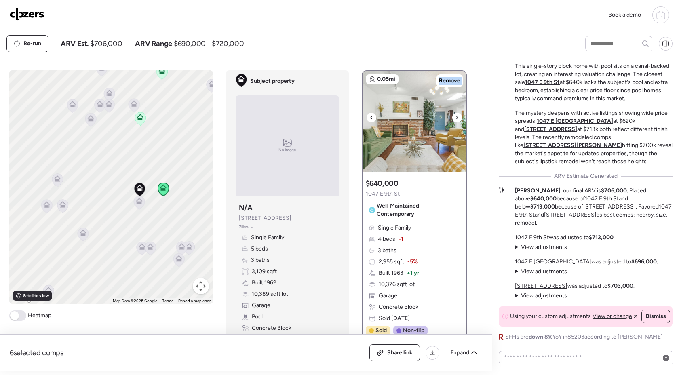
click at [458, 118] on icon at bounding box center [456, 118] width 3 height 10
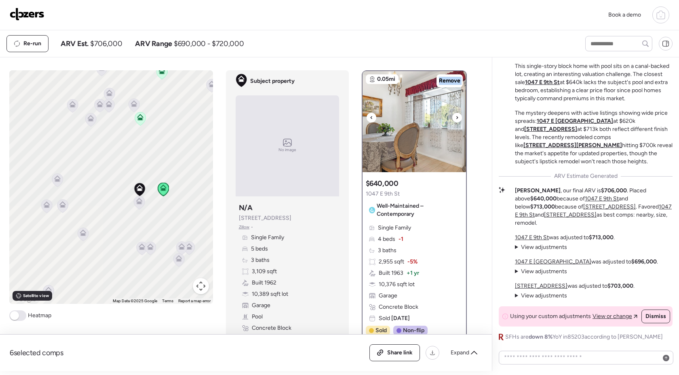
click at [458, 118] on icon at bounding box center [456, 118] width 3 height 10
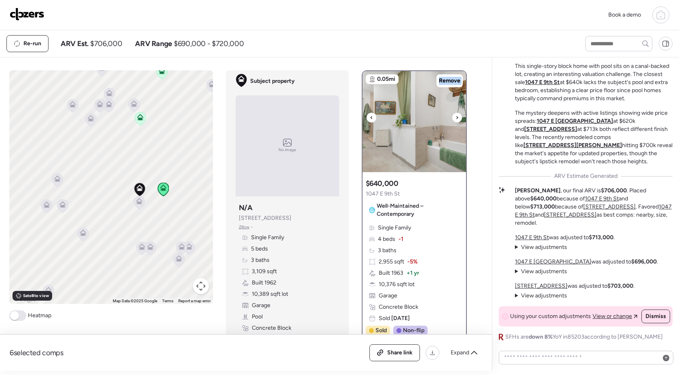
click at [458, 118] on icon at bounding box center [456, 118] width 3 height 10
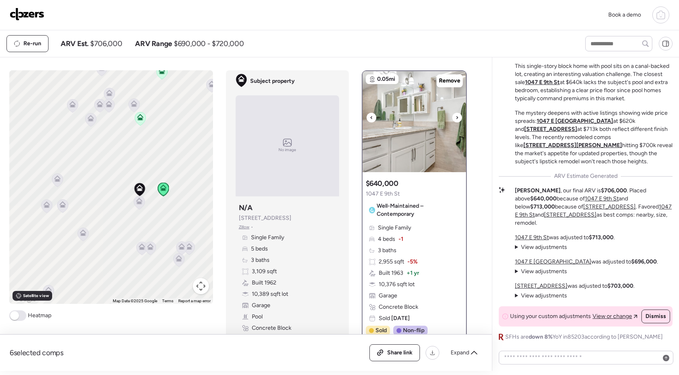
click at [458, 118] on icon at bounding box center [456, 118] width 3 height 10
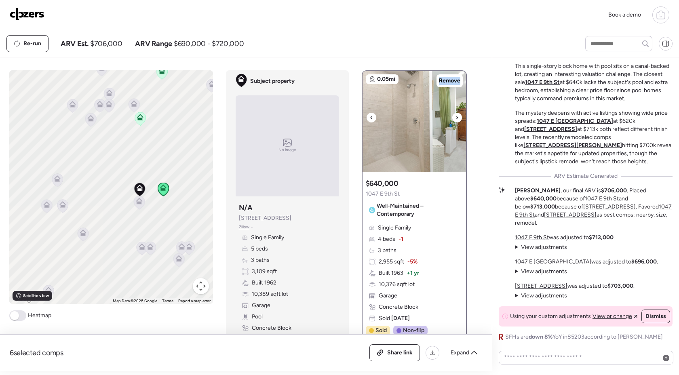
click at [458, 118] on icon at bounding box center [456, 118] width 3 height 10
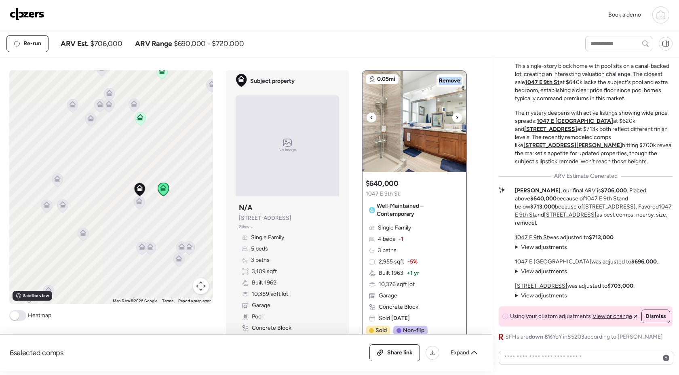
click at [458, 118] on icon at bounding box center [456, 118] width 3 height 10
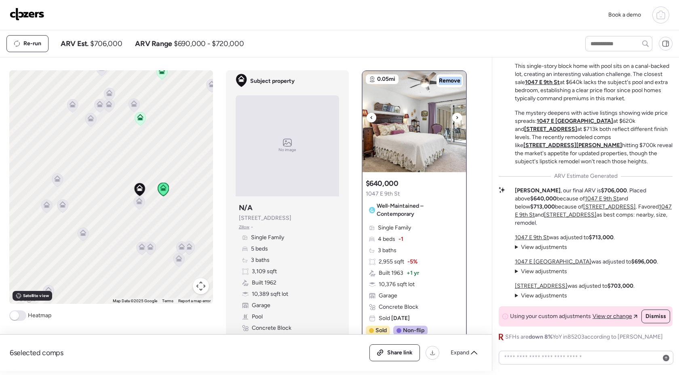
click at [458, 118] on icon at bounding box center [456, 118] width 3 height 10
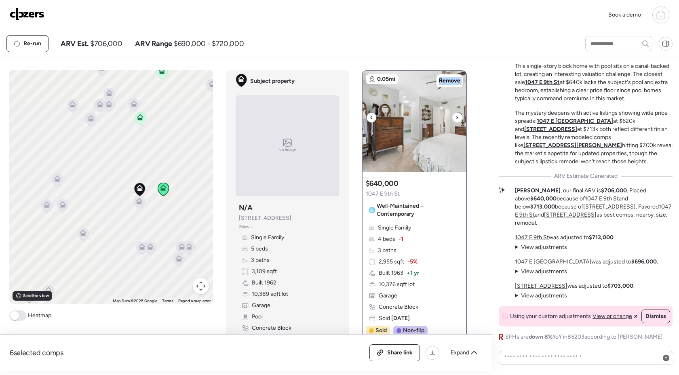
click at [458, 118] on icon at bounding box center [456, 118] width 3 height 10
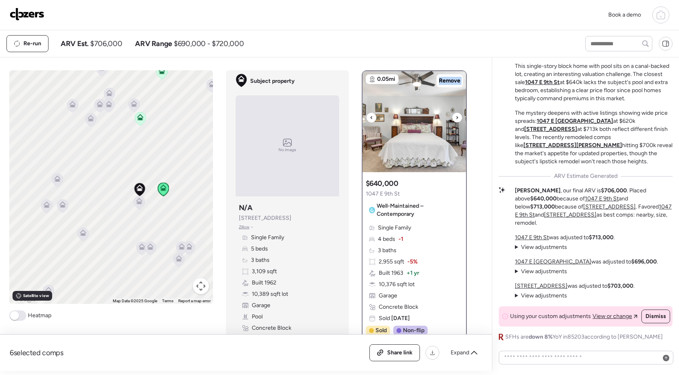
click at [458, 118] on icon at bounding box center [456, 118] width 3 height 10
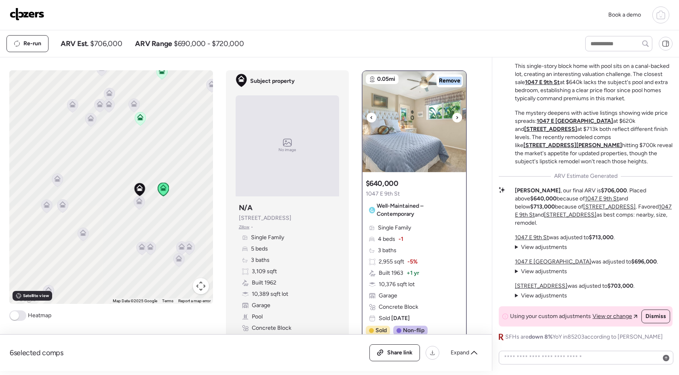
click at [458, 118] on icon at bounding box center [456, 118] width 3 height 10
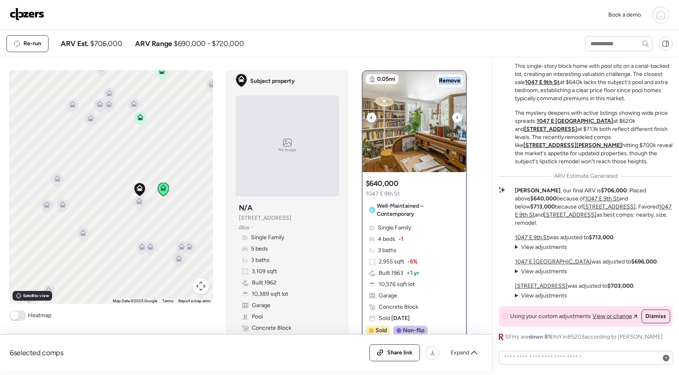
click at [458, 118] on icon at bounding box center [456, 118] width 3 height 10
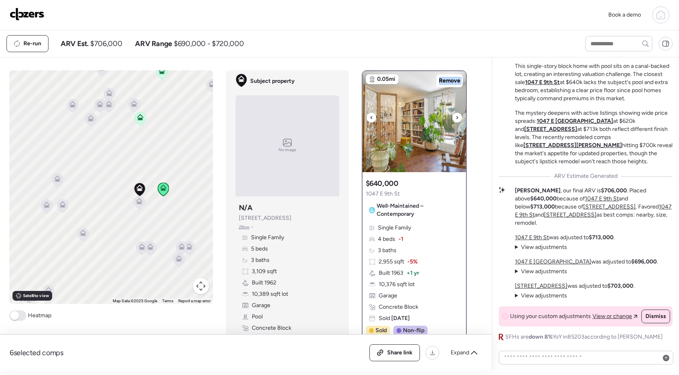
click at [458, 118] on icon at bounding box center [456, 118] width 3 height 10
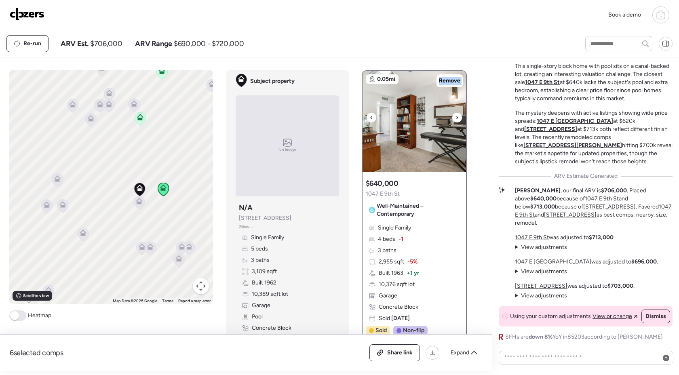
click at [458, 118] on icon at bounding box center [456, 118] width 3 height 10
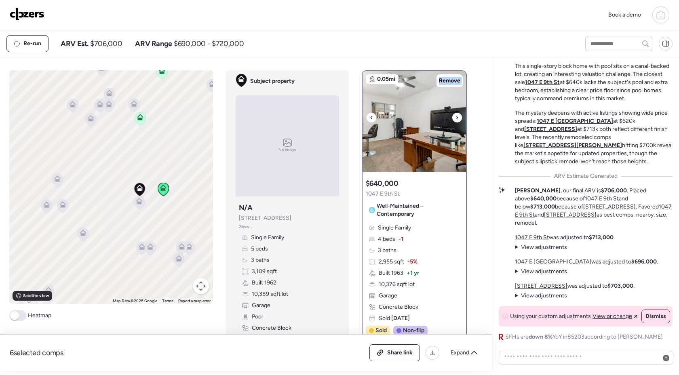
click at [458, 118] on icon at bounding box center [456, 118] width 3 height 10
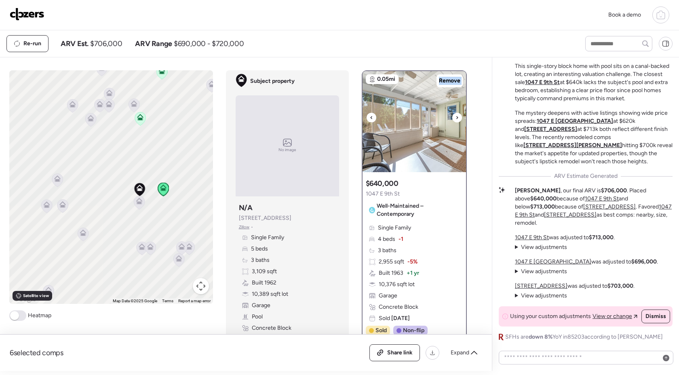
click at [458, 118] on icon at bounding box center [456, 118] width 3 height 10
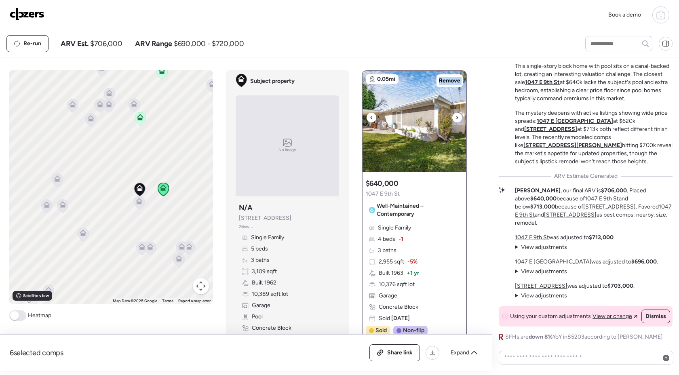
click at [458, 118] on icon at bounding box center [456, 118] width 3 height 10
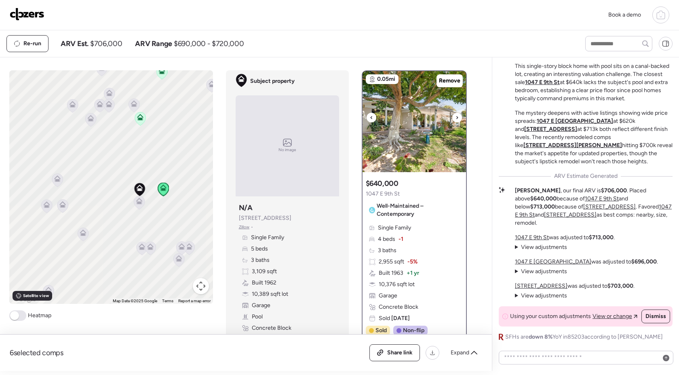
click at [458, 118] on icon at bounding box center [456, 118] width 3 height 10
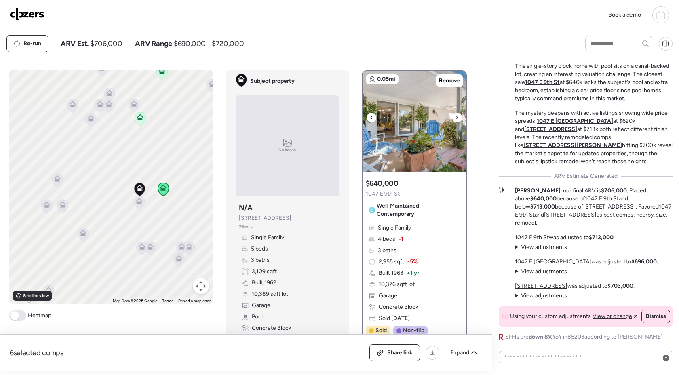
click at [458, 118] on icon at bounding box center [456, 118] width 3 height 10
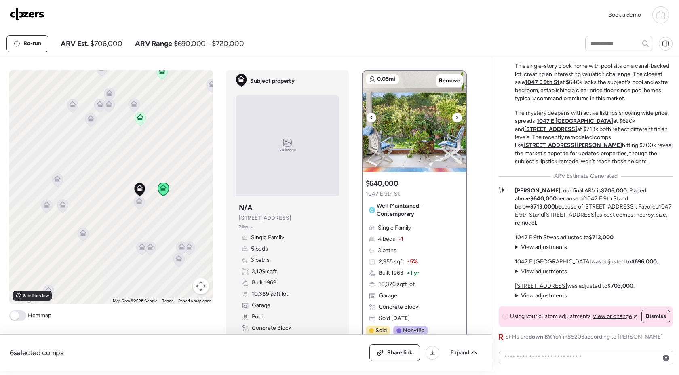
click at [458, 118] on icon at bounding box center [456, 118] width 3 height 10
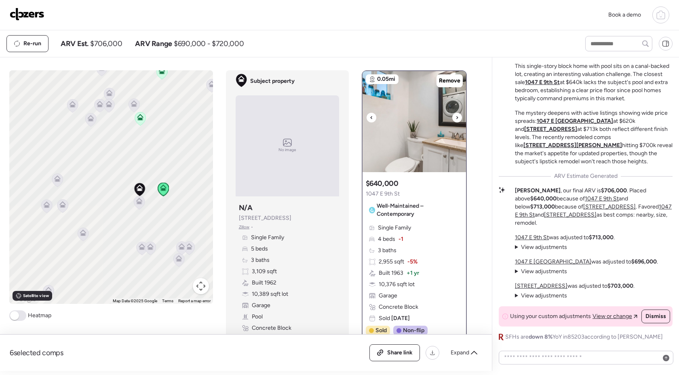
click at [458, 118] on icon at bounding box center [456, 118] width 3 height 10
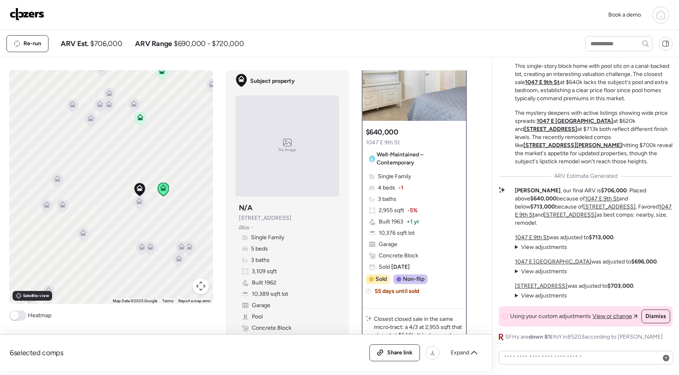
scroll to position [50, 0]
click at [143, 205] on icon at bounding box center [139, 202] width 11 height 13
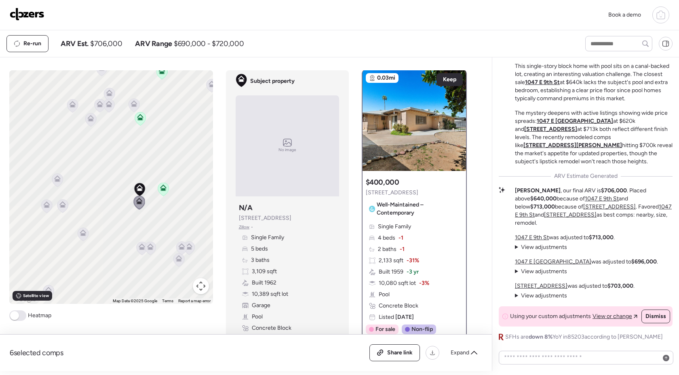
scroll to position [0, 0]
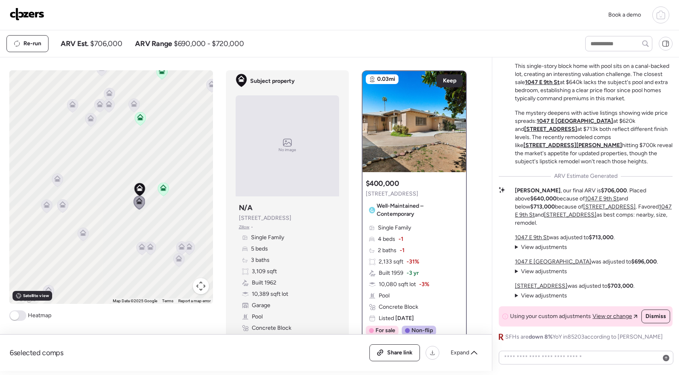
click at [163, 191] on icon at bounding box center [163, 189] width 11 height 13
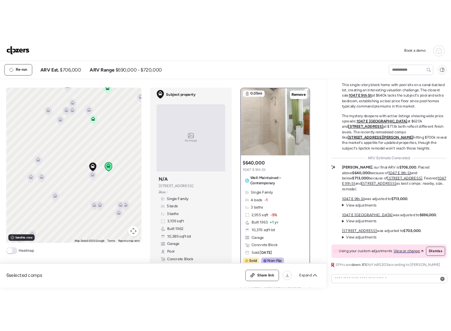
scroll to position [1, 0]
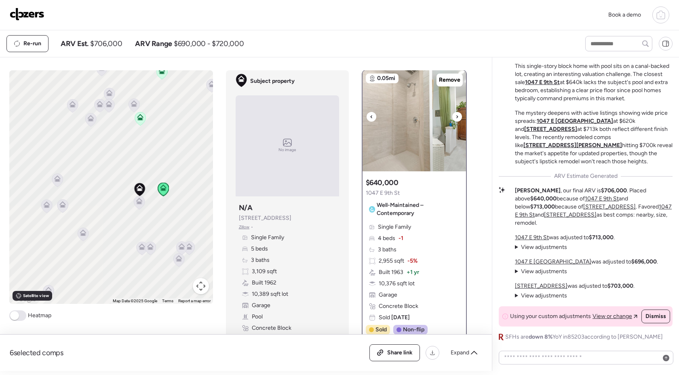
click at [458, 117] on icon at bounding box center [456, 117] width 3 height 10
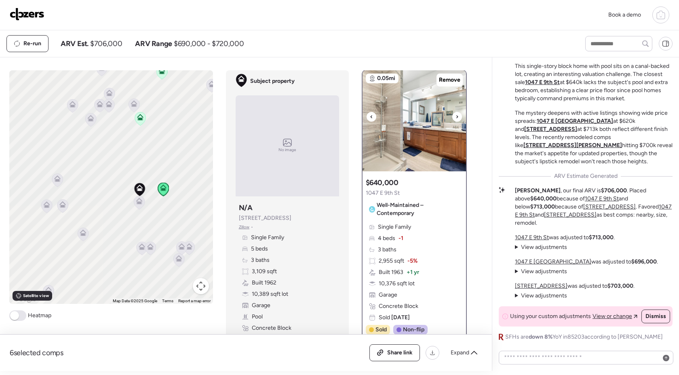
click at [458, 117] on icon at bounding box center [456, 117] width 3 height 10
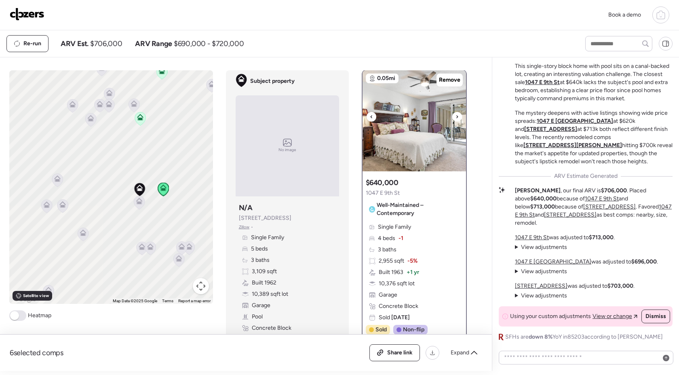
click at [458, 117] on icon at bounding box center [456, 117] width 3 height 10
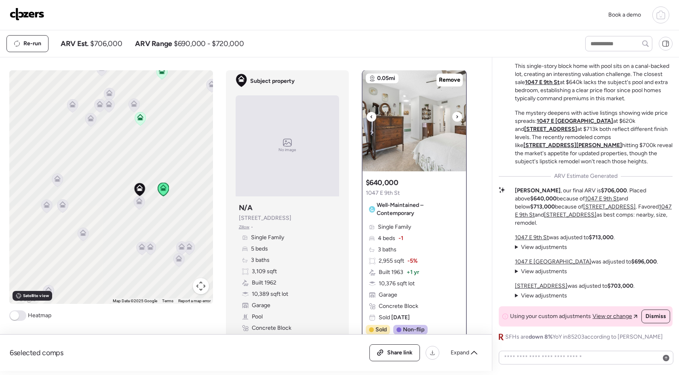
click at [458, 117] on icon at bounding box center [456, 117] width 3 height 10
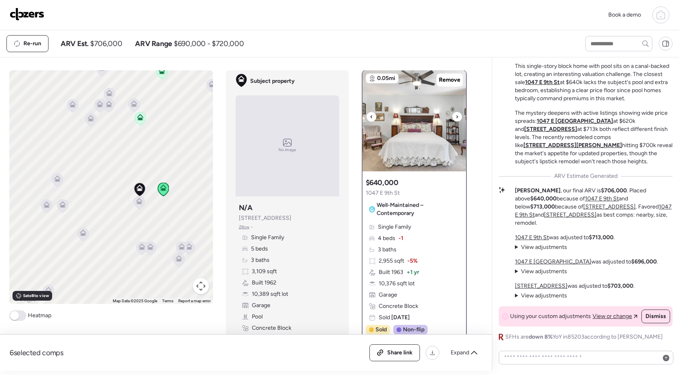
click at [458, 117] on icon at bounding box center [456, 117] width 3 height 10
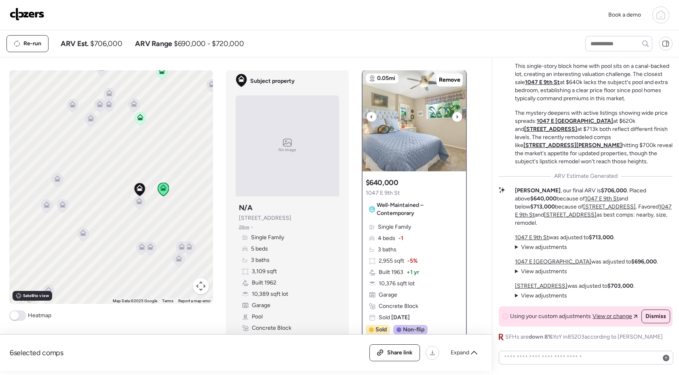
click at [458, 117] on icon at bounding box center [456, 117] width 3 height 10
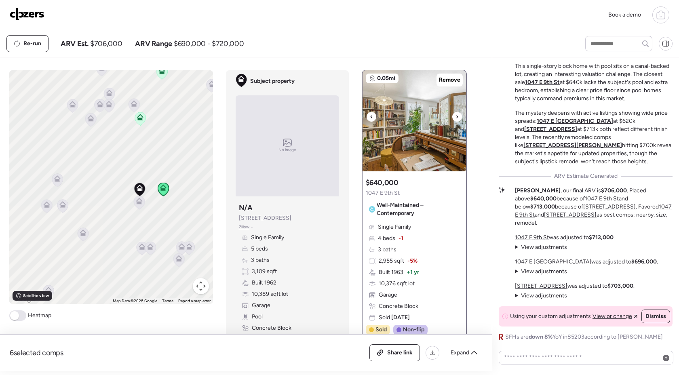
click at [458, 117] on icon at bounding box center [456, 117] width 3 height 10
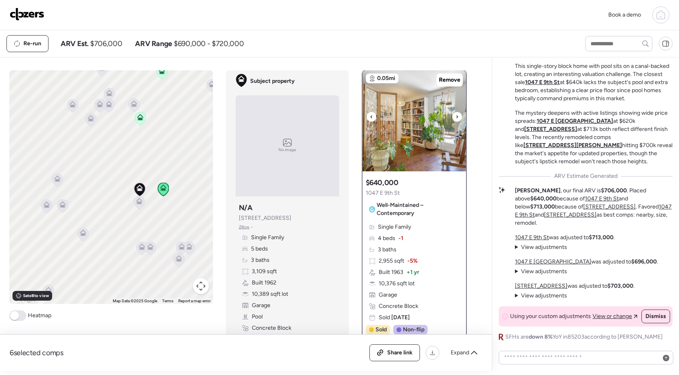
click at [458, 117] on icon at bounding box center [456, 117] width 3 height 10
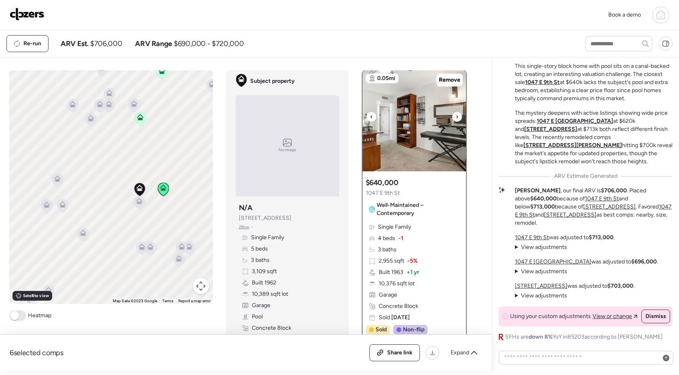
click at [458, 117] on icon at bounding box center [456, 117] width 3 height 10
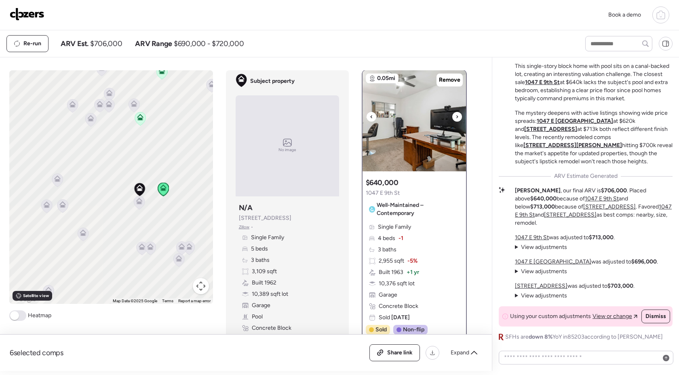
click at [458, 117] on icon at bounding box center [456, 117] width 3 height 10
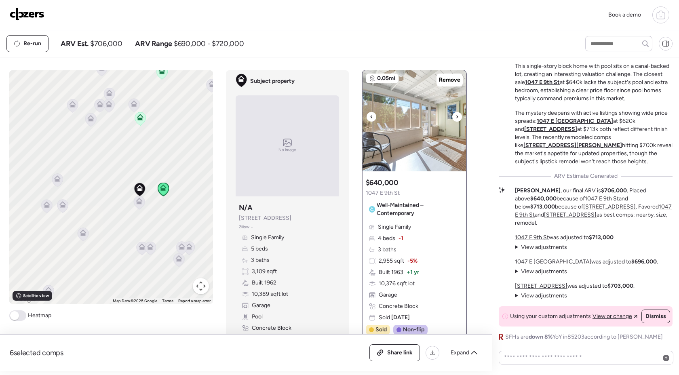
click at [458, 117] on icon at bounding box center [456, 117] width 3 height 10
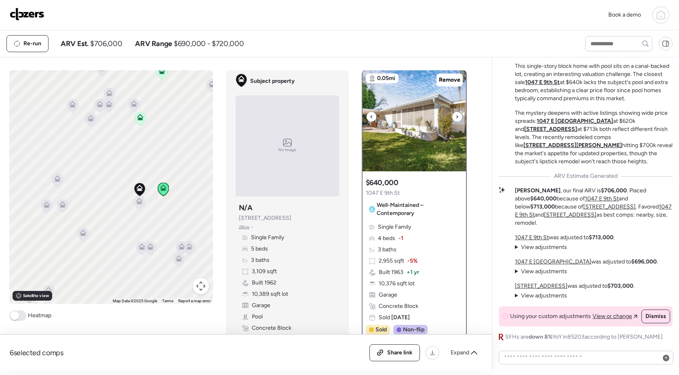
click at [458, 117] on icon at bounding box center [456, 117] width 3 height 10
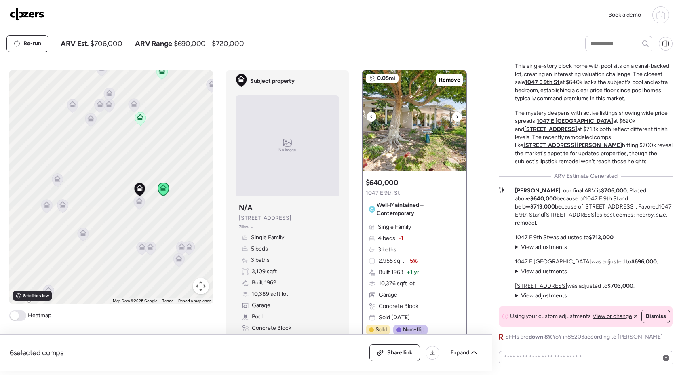
click at [458, 117] on icon at bounding box center [456, 117] width 3 height 10
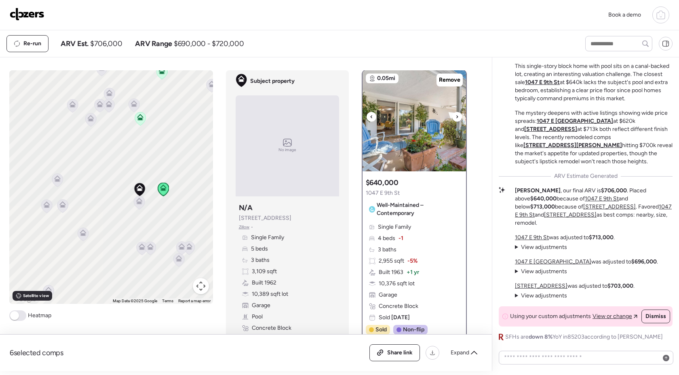
click at [458, 117] on icon at bounding box center [456, 117] width 3 height 10
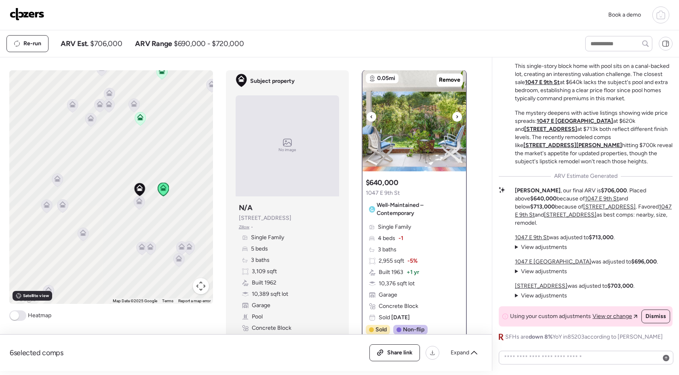
click at [458, 117] on icon at bounding box center [456, 117] width 3 height 10
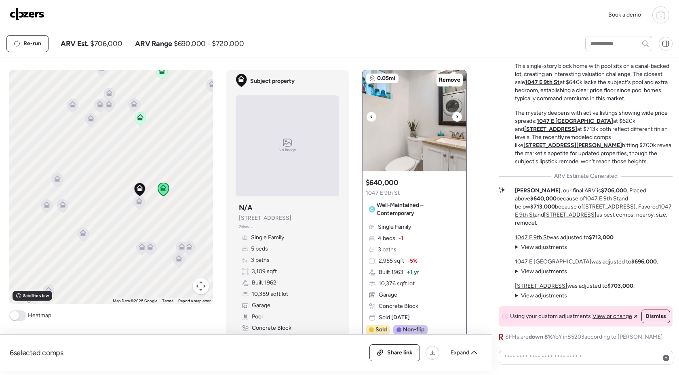
click at [458, 117] on icon at bounding box center [456, 117] width 3 height 10
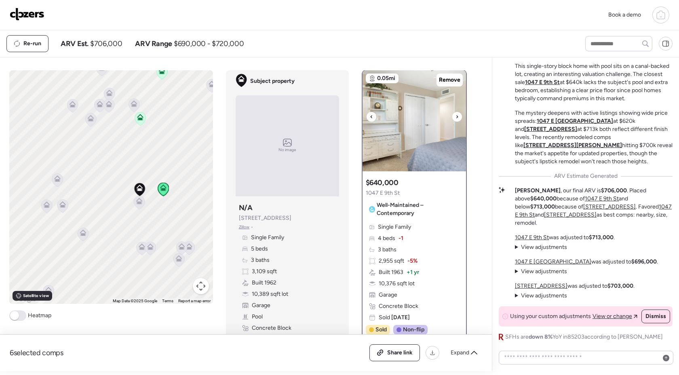
click at [458, 117] on icon at bounding box center [456, 117] width 3 height 10
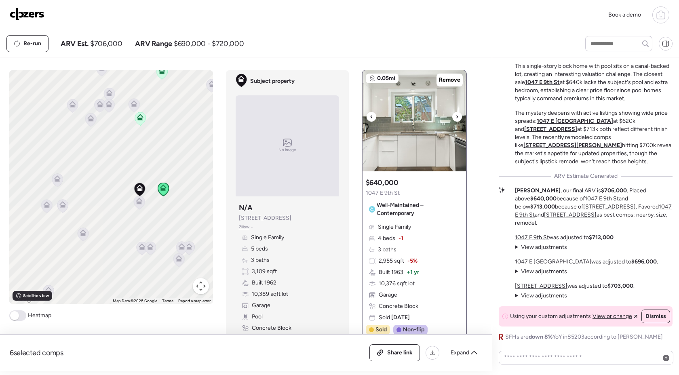
click at [458, 117] on icon at bounding box center [456, 117] width 3 height 10
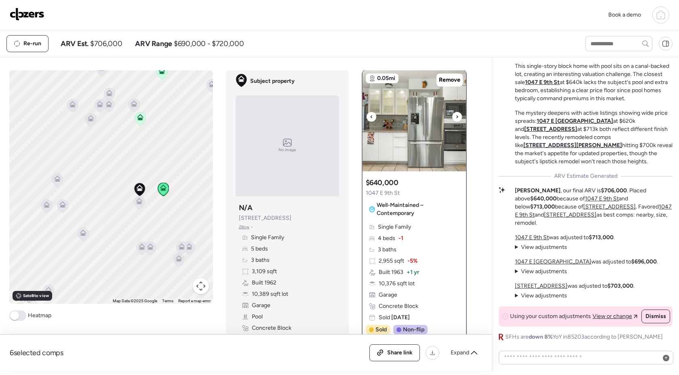
click at [458, 117] on icon at bounding box center [456, 117] width 3 height 10
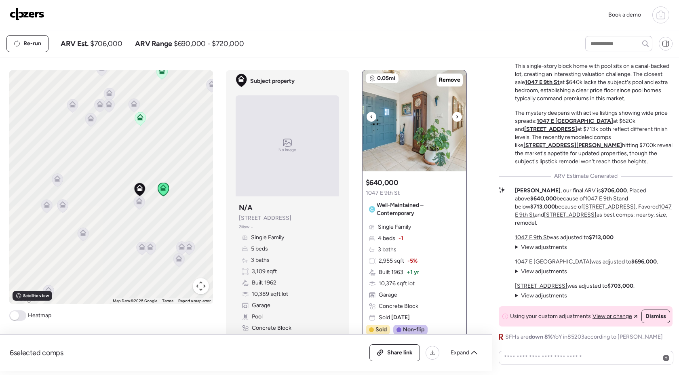
click at [451, 118] on img at bounding box center [413, 120] width 103 height 101
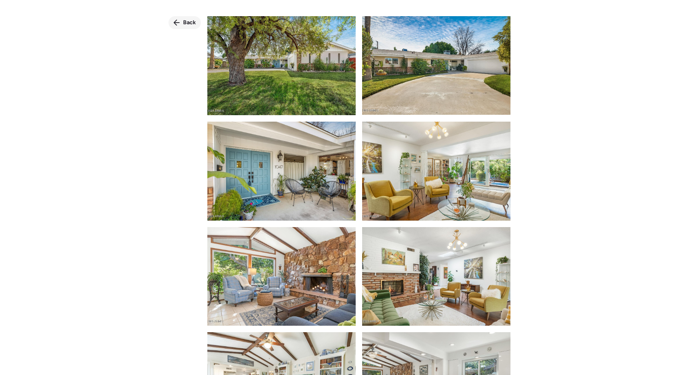
click at [189, 22] on span "Back" at bounding box center [189, 23] width 13 height 8
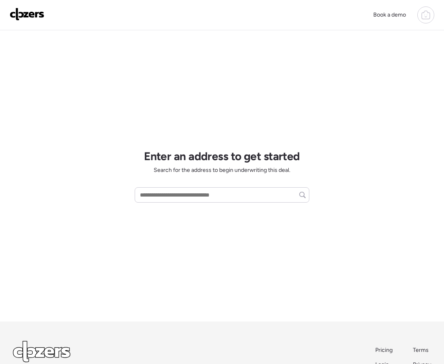
click at [417, 15] on div at bounding box center [425, 14] width 17 height 17
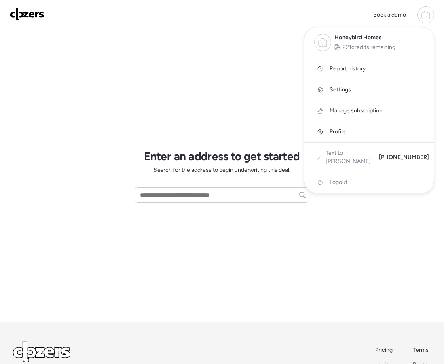
click at [351, 68] on span "Report history" at bounding box center [347, 69] width 36 height 8
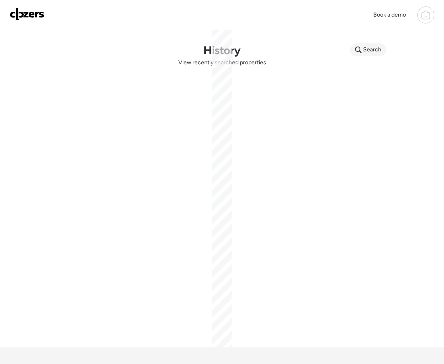
click at [366, 53] on span "Search" at bounding box center [372, 50] width 18 height 8
click at [366, 53] on input "text" at bounding box center [383, 50] width 60 height 11
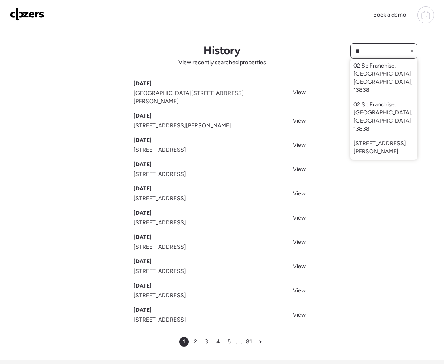
type input "*"
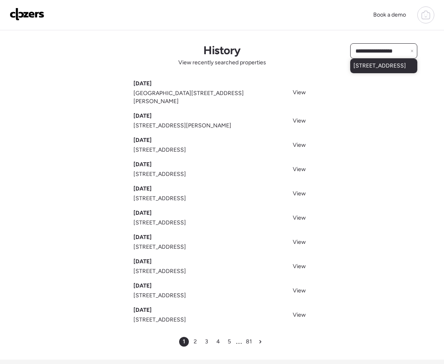
type input "**********"
click at [355, 65] on span "[STREET_ADDRESS]" at bounding box center [379, 66] width 53 height 8
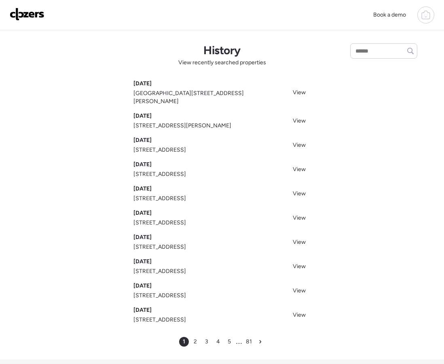
click at [21, 17] on img at bounding box center [27, 14] width 35 height 13
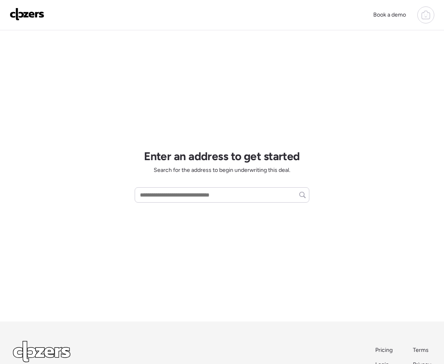
click at [425, 16] on icon at bounding box center [426, 15] width 10 height 10
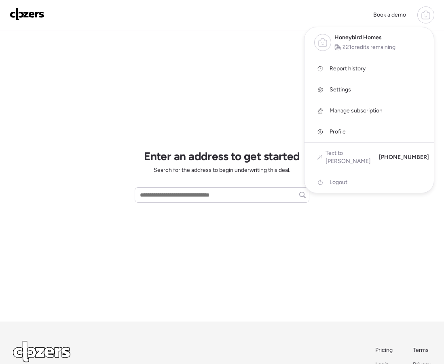
click at [340, 65] on span "Report history" at bounding box center [347, 69] width 36 height 8
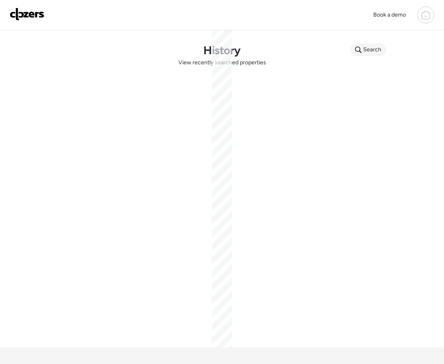
click at [371, 49] on span "Search" at bounding box center [372, 50] width 18 height 8
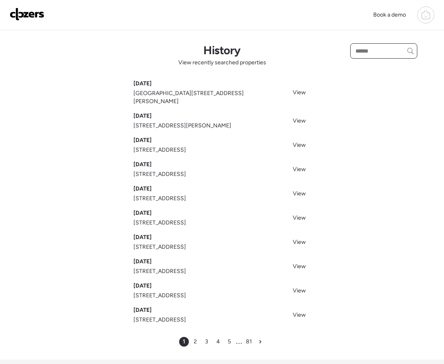
click at [372, 52] on input "text" at bounding box center [383, 50] width 60 height 11
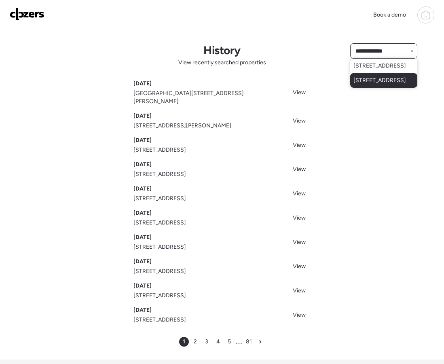
type input "**********"
click at [371, 84] on span "[STREET_ADDRESS]" at bounding box center [379, 80] width 53 height 8
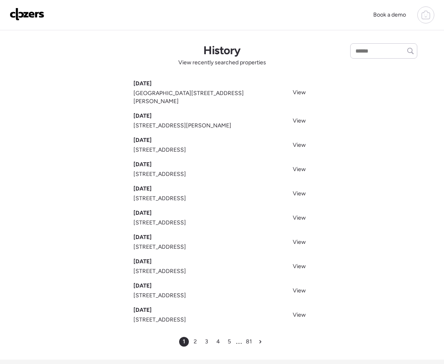
click at [36, 15] on img at bounding box center [27, 14] width 35 height 13
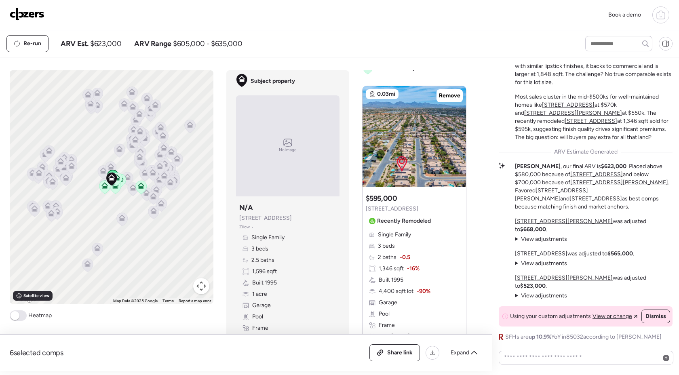
scroll to position [11, 0]
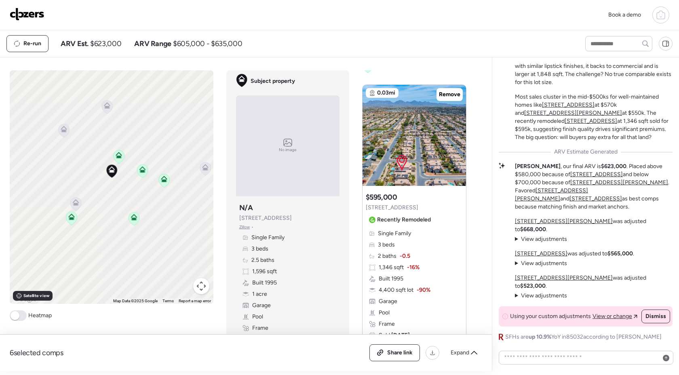
drag, startPoint x: 86, startPoint y: 200, endPoint x: 128, endPoint y: 200, distance: 41.2
click at [128, 200] on div "To activate drag with keyboard, press Alt + Enter. Once in keyboard drag state,…" at bounding box center [112, 187] width 204 height 234
click at [459, 126] on img at bounding box center [413, 135] width 103 height 101
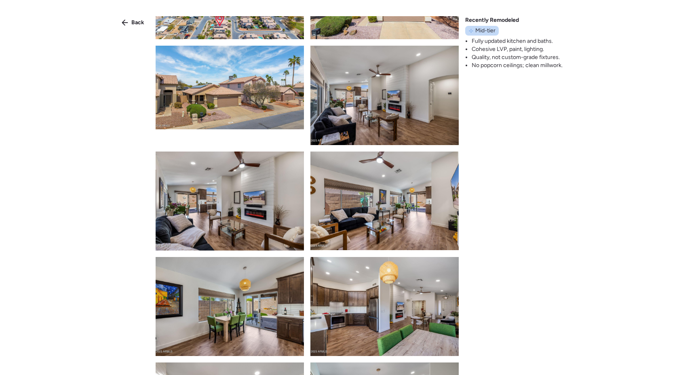
scroll to position [0, 0]
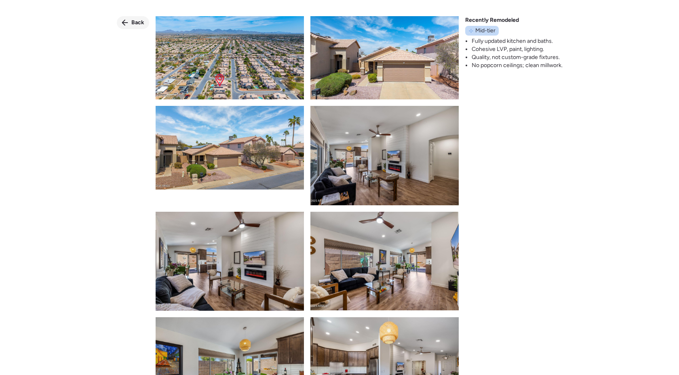
click at [139, 25] on span "Back" at bounding box center [137, 23] width 13 height 8
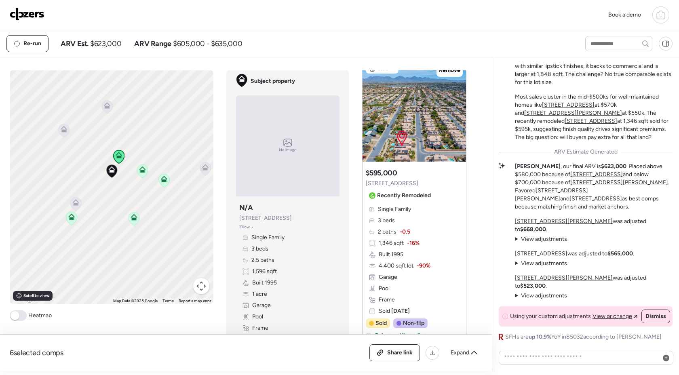
scroll to position [40, 0]
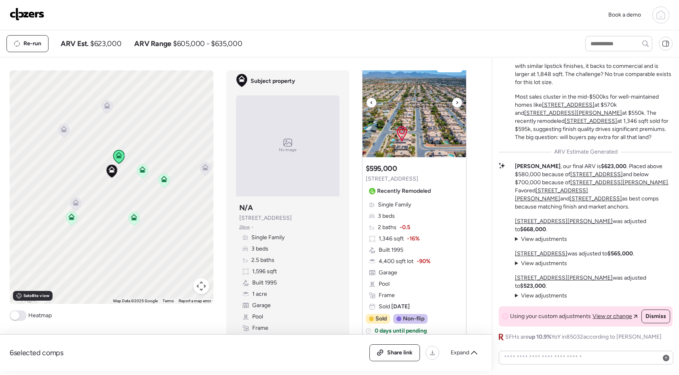
click at [369, 103] on div at bounding box center [371, 103] width 10 height 10
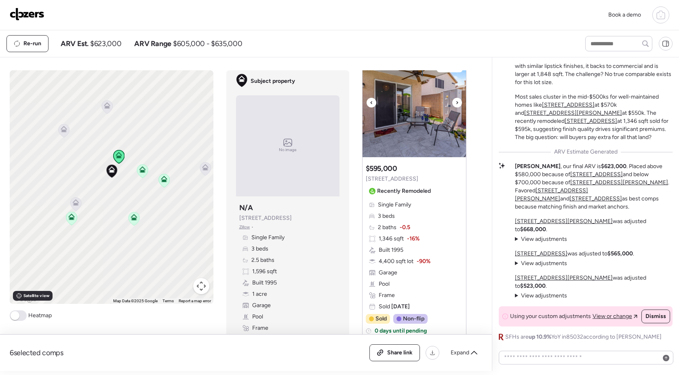
click at [369, 103] on div at bounding box center [371, 103] width 10 height 10
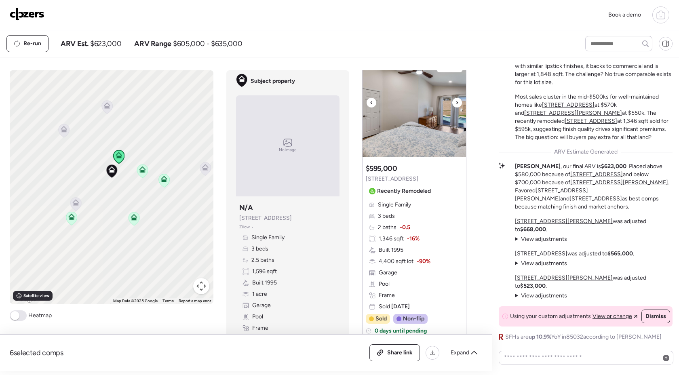
click at [369, 103] on div at bounding box center [371, 103] width 10 height 10
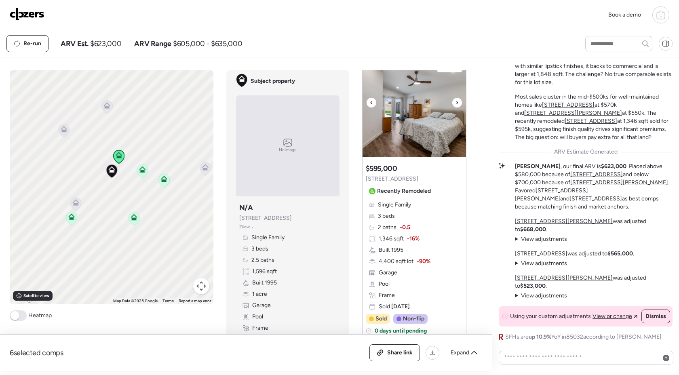
click at [369, 103] on div at bounding box center [371, 103] width 10 height 10
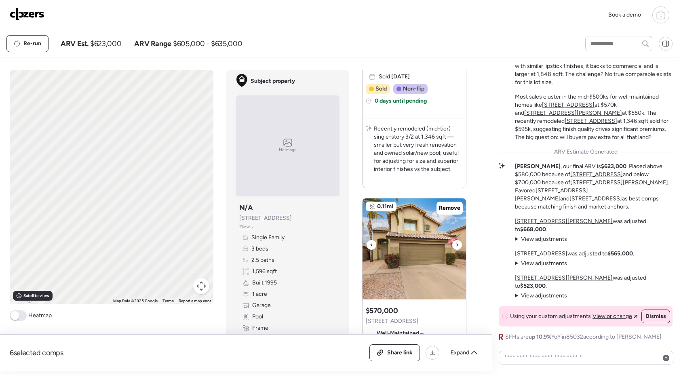
scroll to position [271, 0]
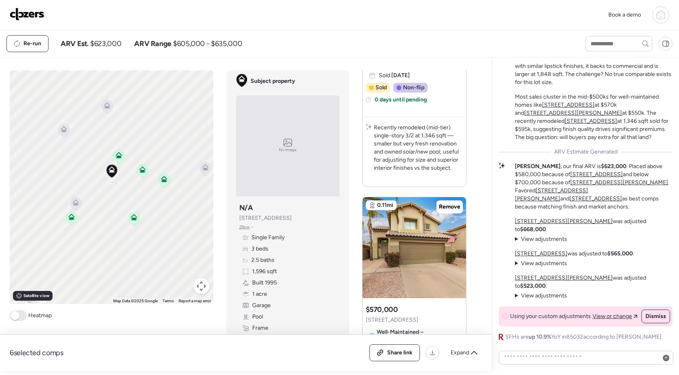
click at [547, 257] on u "4148 E Coolbrook Ave" at bounding box center [541, 253] width 53 height 7
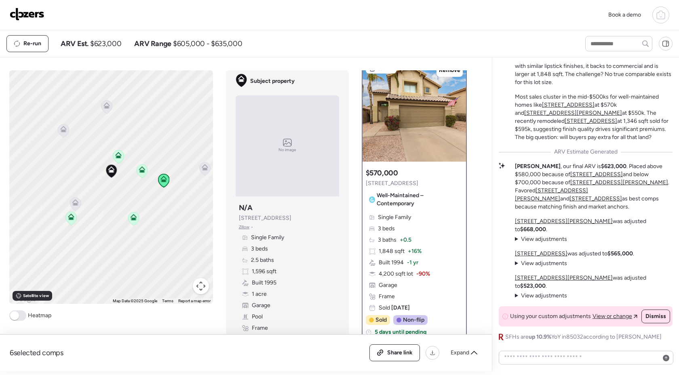
scroll to position [0, 0]
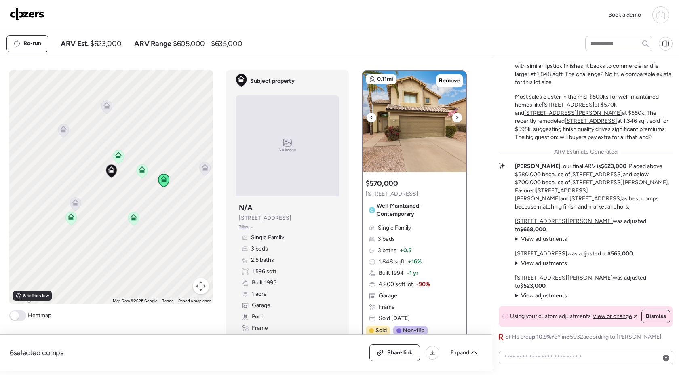
click at [456, 116] on icon at bounding box center [456, 118] width 3 height 10
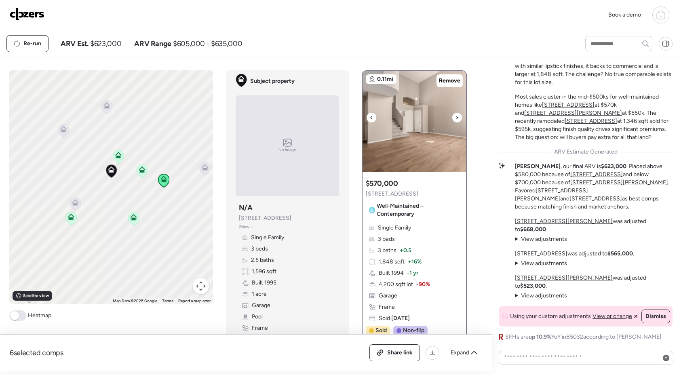
click at [456, 116] on icon at bounding box center [456, 118] width 3 height 10
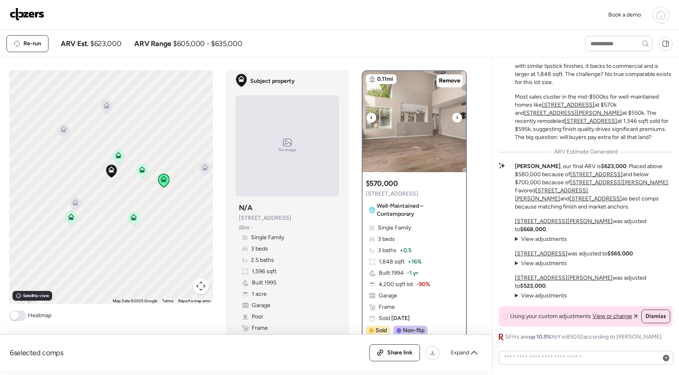
click at [456, 116] on icon at bounding box center [456, 118] width 3 height 10
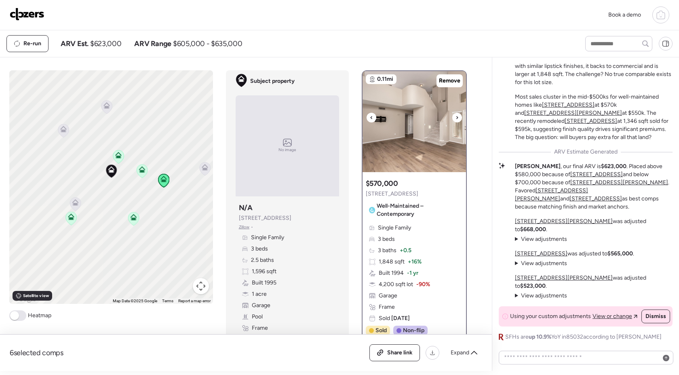
click at [456, 116] on icon at bounding box center [456, 118] width 3 height 10
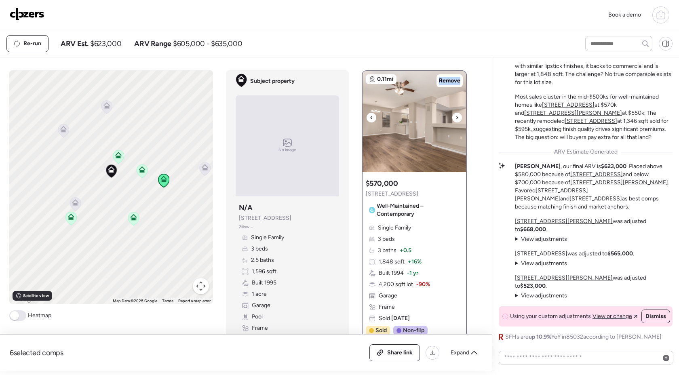
click at [456, 116] on icon at bounding box center [456, 118] width 3 height 10
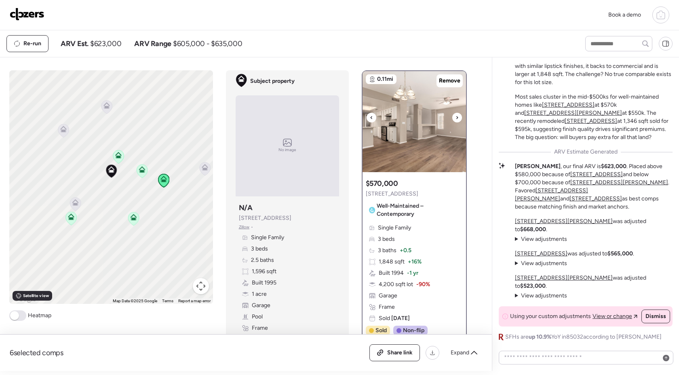
click at [456, 116] on icon at bounding box center [456, 118] width 3 height 10
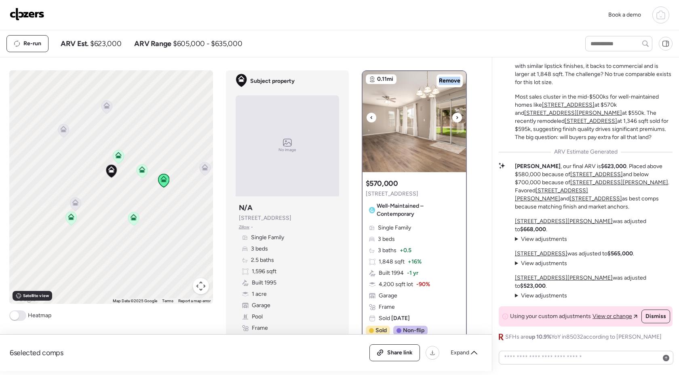
click at [456, 116] on icon at bounding box center [456, 118] width 3 height 10
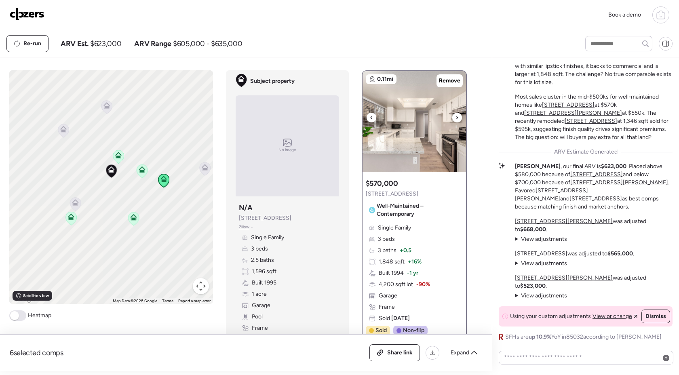
click at [456, 116] on icon at bounding box center [456, 118] width 3 height 10
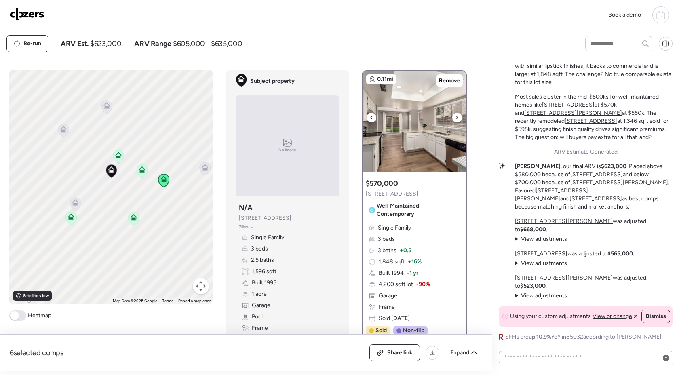
click at [456, 116] on icon at bounding box center [456, 118] width 3 height 10
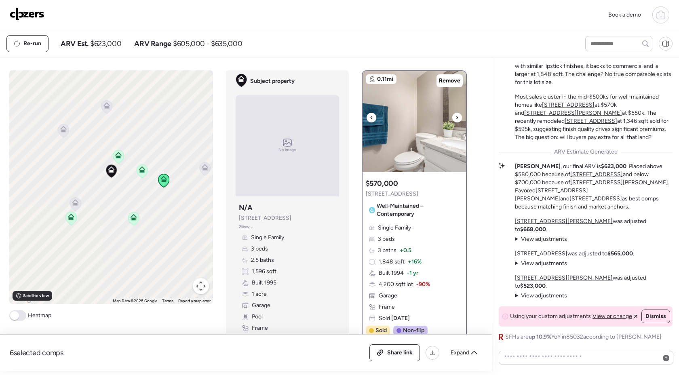
click at [456, 116] on icon at bounding box center [456, 118] width 3 height 10
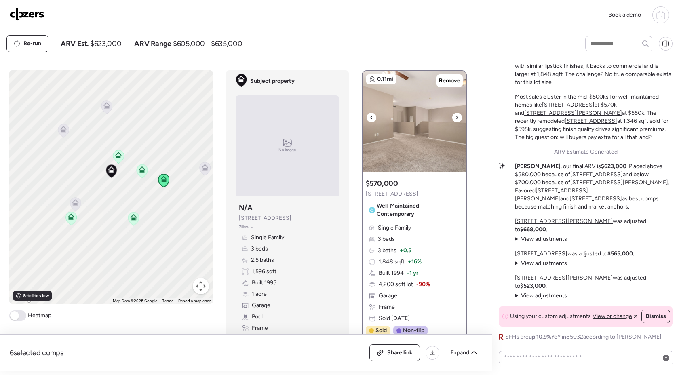
click at [456, 116] on icon at bounding box center [456, 118] width 3 height 10
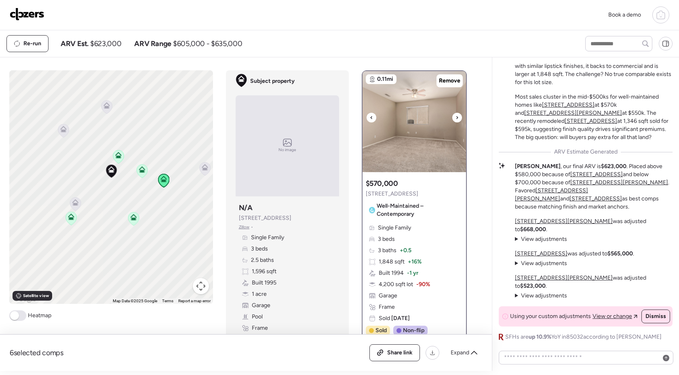
click at [456, 116] on icon at bounding box center [456, 118] width 3 height 10
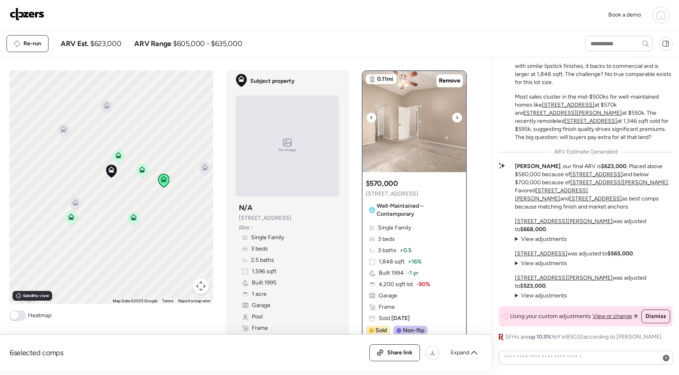
click at [456, 116] on icon at bounding box center [456, 118] width 3 height 10
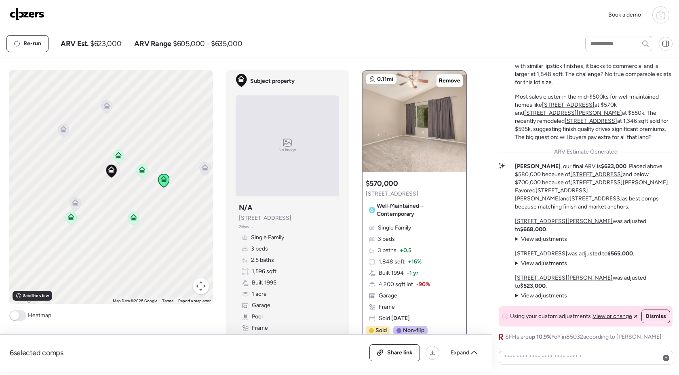
click at [143, 175] on icon at bounding box center [142, 170] width 11 height 13
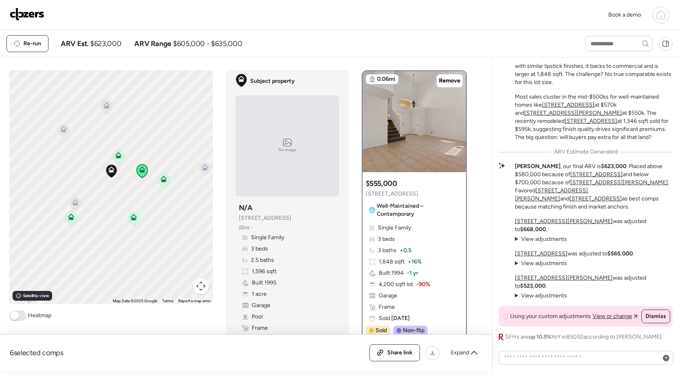
click at [116, 161] on icon at bounding box center [118, 156] width 11 height 13
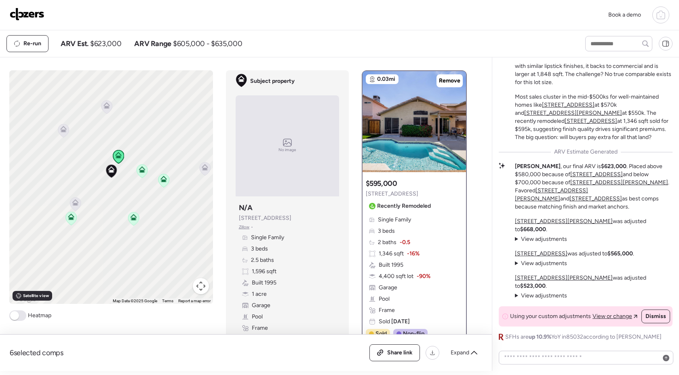
click at [73, 219] on icon at bounding box center [71, 217] width 6 height 6
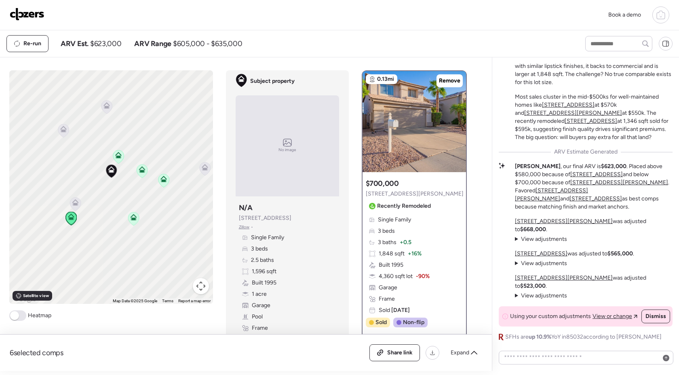
click at [136, 218] on icon at bounding box center [133, 216] width 6 height 4
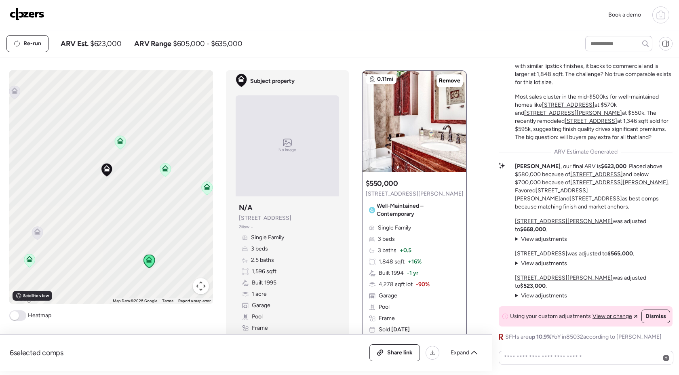
click at [205, 189] on icon at bounding box center [206, 188] width 5 height 2
click at [206, 189] on icon at bounding box center [206, 188] width 5 height 2
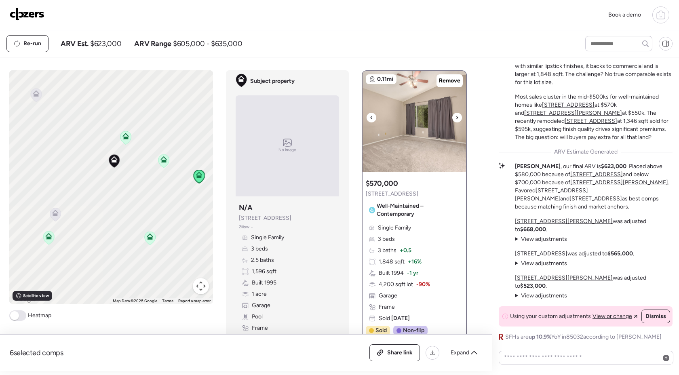
click at [452, 118] on div at bounding box center [457, 118] width 10 height 10
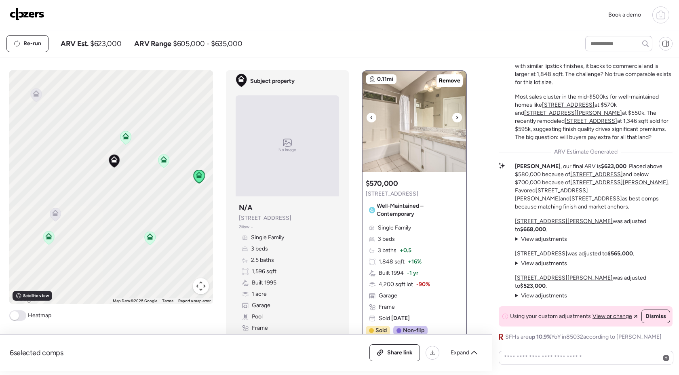
click at [452, 118] on div at bounding box center [457, 118] width 10 height 10
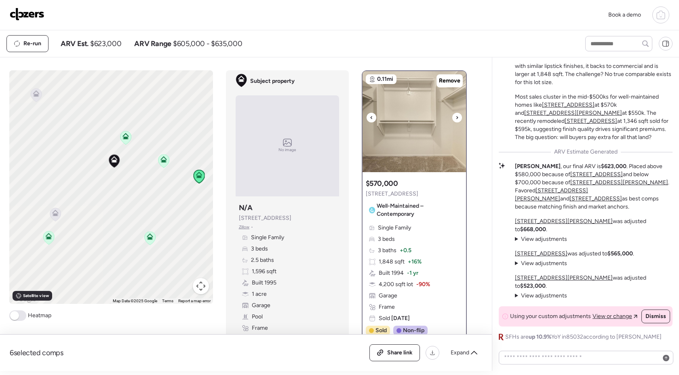
click at [452, 118] on div at bounding box center [457, 118] width 10 height 10
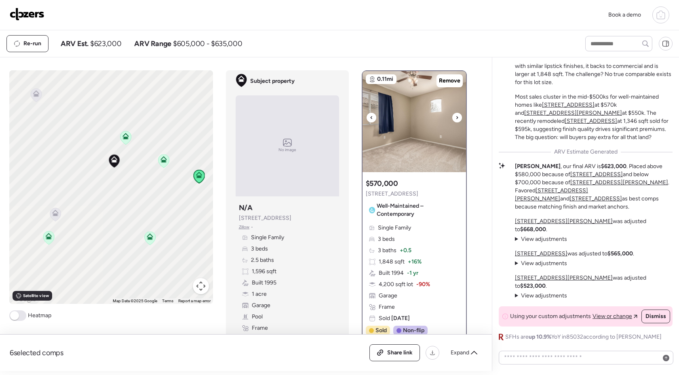
click at [458, 116] on icon at bounding box center [456, 118] width 3 height 10
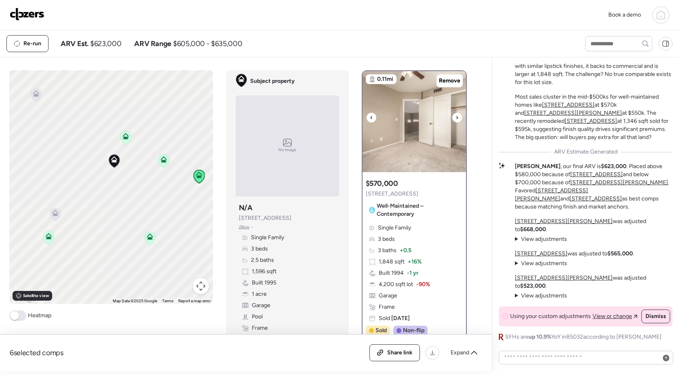
click at [458, 116] on icon at bounding box center [456, 118] width 3 height 10
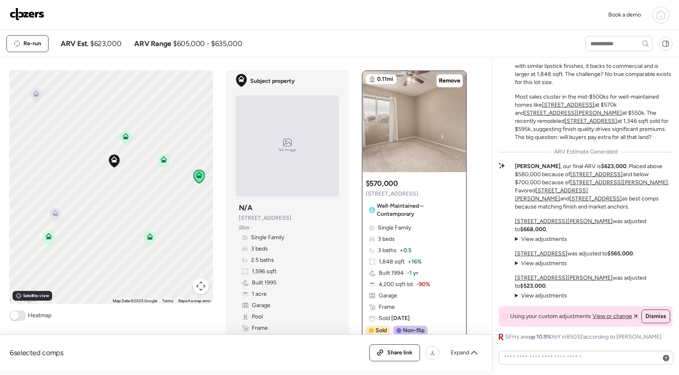
click at [127, 140] on icon at bounding box center [125, 137] width 11 height 13
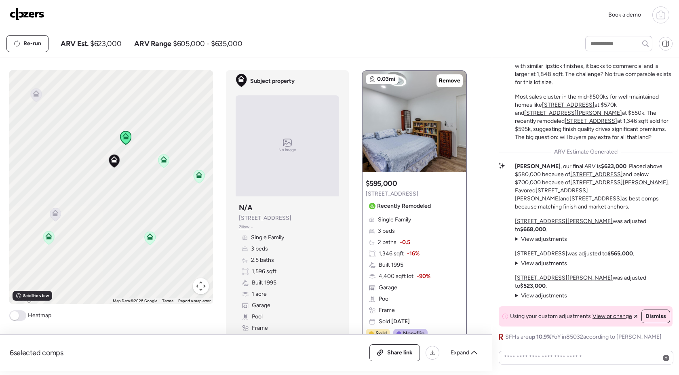
click at [166, 160] on icon at bounding box center [163, 159] width 6 height 6
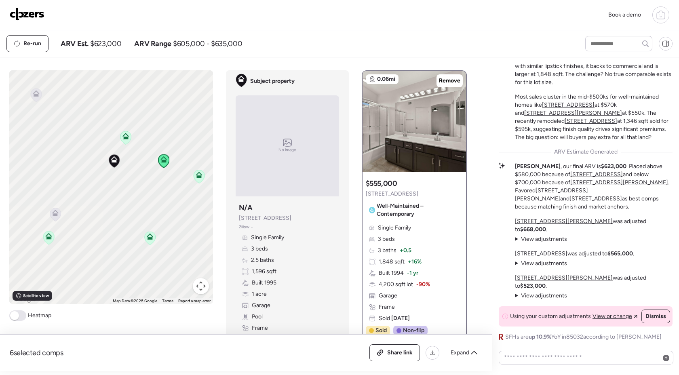
click at [126, 137] on icon at bounding box center [125, 138] width 5 height 2
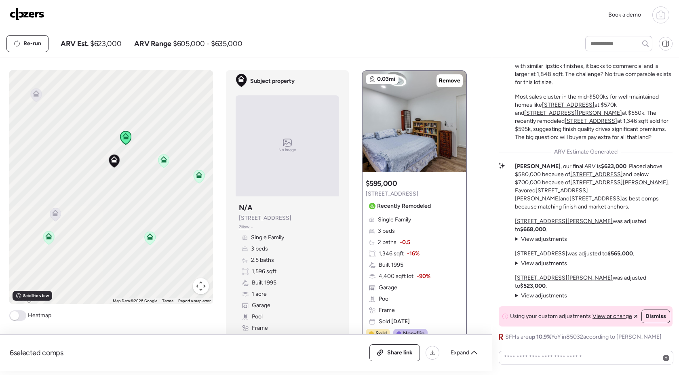
scroll to position [9, 0]
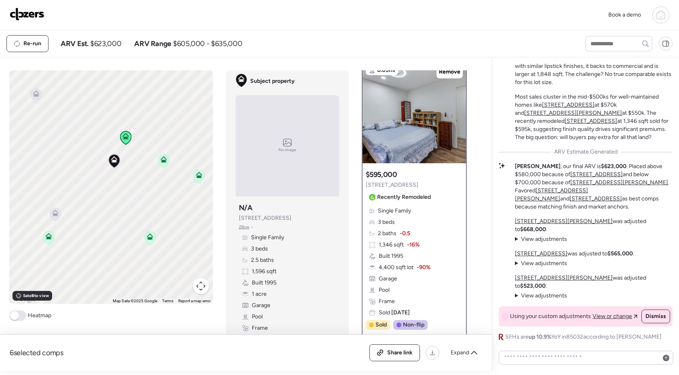
click at [200, 173] on icon at bounding box center [199, 175] width 6 height 6
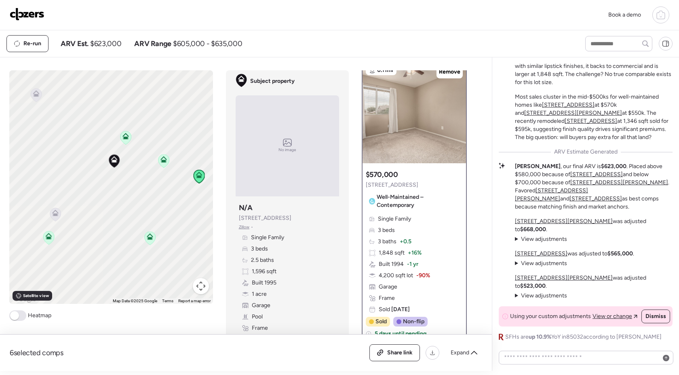
scroll to position [0, 0]
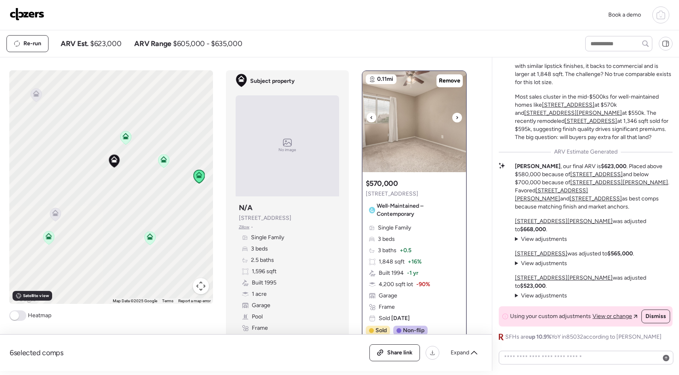
click at [454, 119] on div at bounding box center [457, 118] width 10 height 10
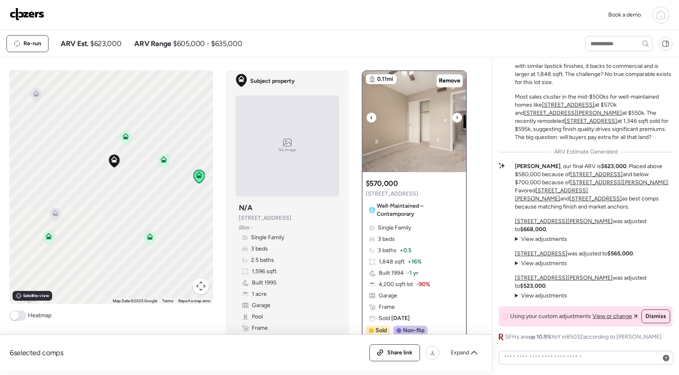
click at [454, 119] on div at bounding box center [457, 118] width 10 height 10
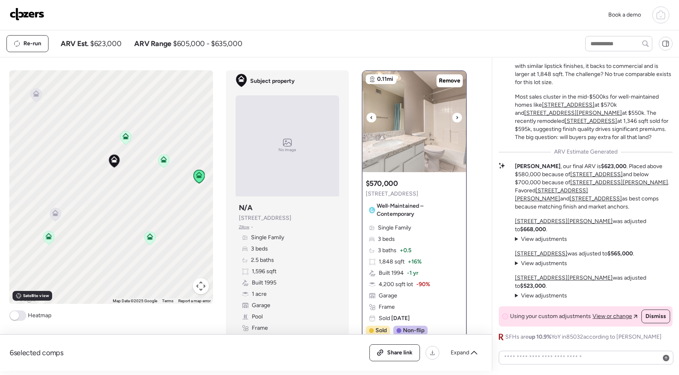
click at [454, 119] on div at bounding box center [457, 118] width 10 height 10
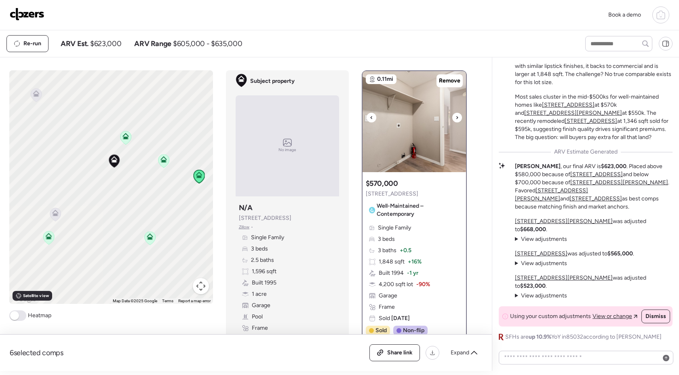
click at [454, 119] on div at bounding box center [457, 118] width 10 height 10
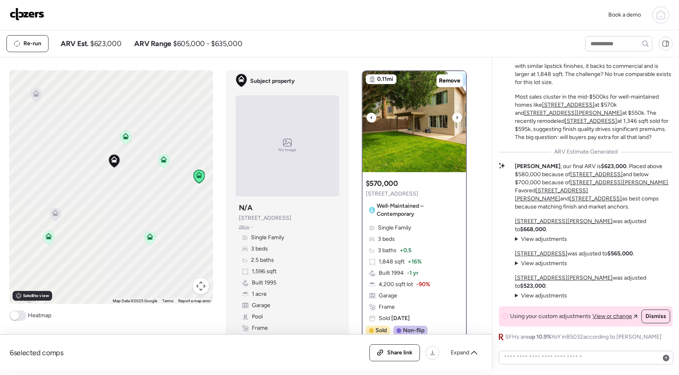
click at [454, 119] on div at bounding box center [457, 118] width 10 height 10
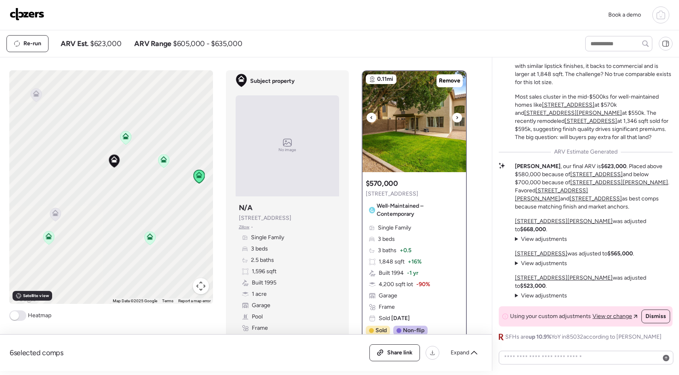
click at [454, 119] on div at bounding box center [457, 118] width 10 height 10
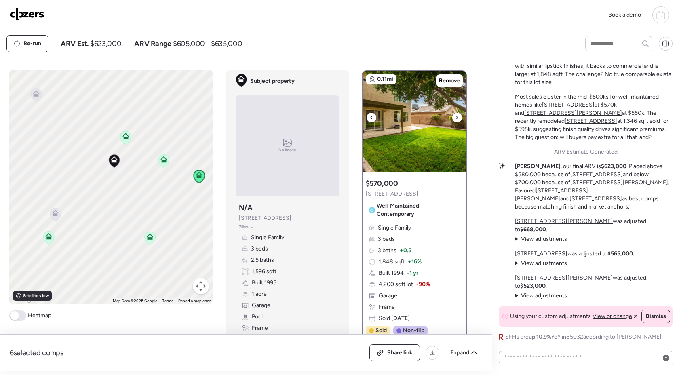
click at [454, 119] on div at bounding box center [457, 118] width 10 height 10
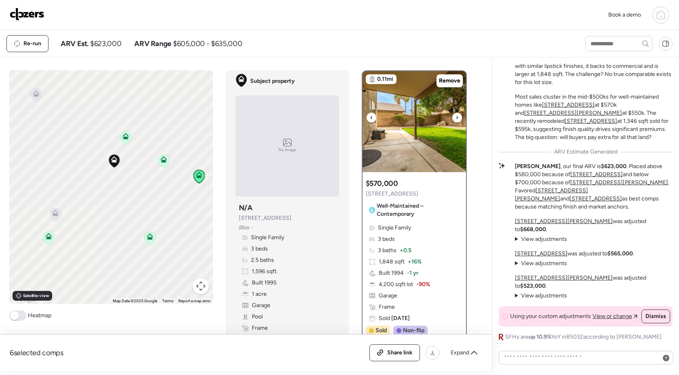
click at [454, 119] on div at bounding box center [457, 118] width 10 height 10
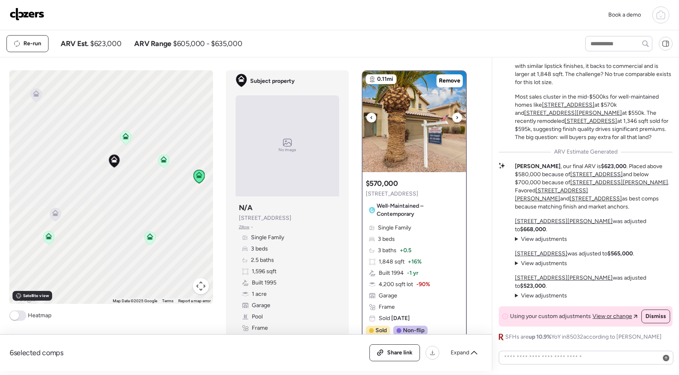
click at [454, 119] on div at bounding box center [457, 118] width 10 height 10
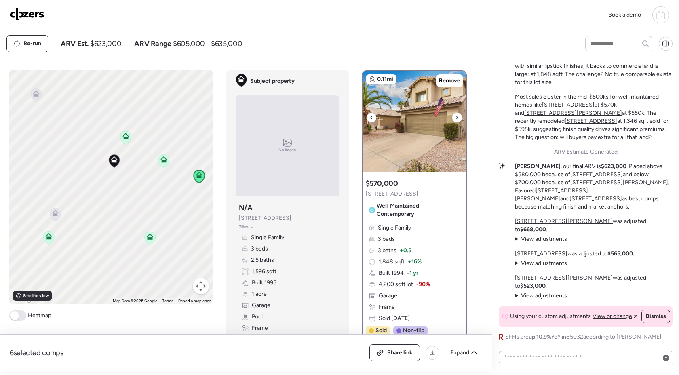
click at [454, 119] on div at bounding box center [457, 118] width 10 height 10
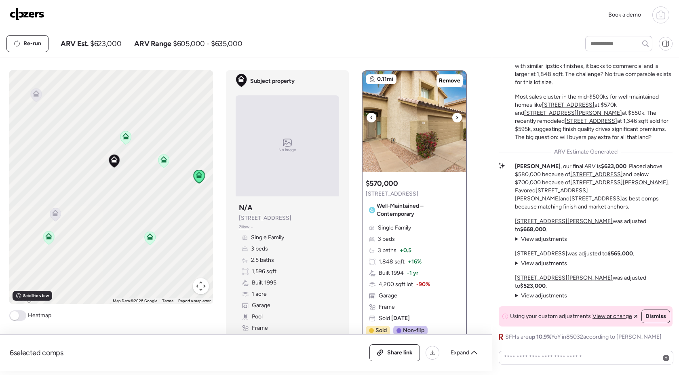
click at [454, 119] on div at bounding box center [457, 118] width 10 height 10
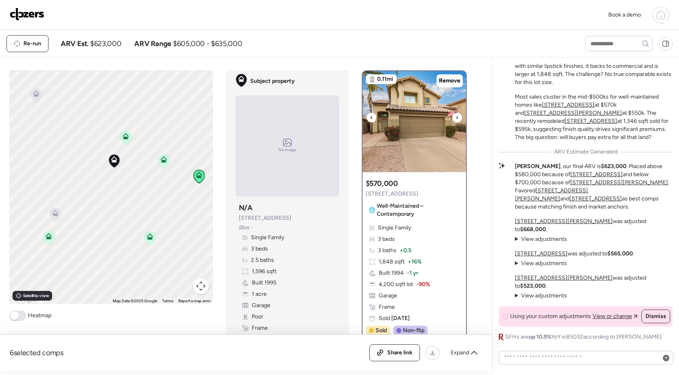
click at [454, 119] on div at bounding box center [457, 118] width 10 height 10
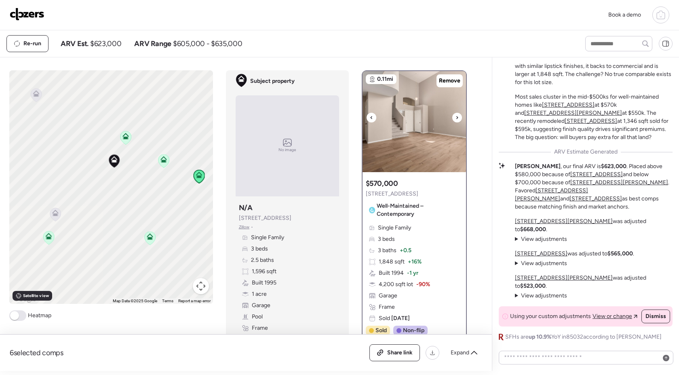
click at [454, 119] on div at bounding box center [457, 118] width 10 height 10
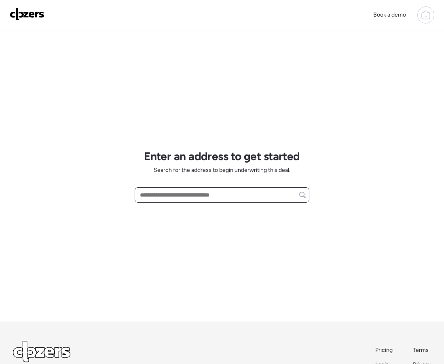
paste input "**********"
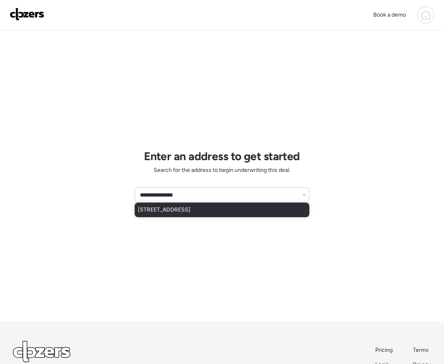
click at [183, 210] on span "[STREET_ADDRESS]" at bounding box center [164, 210] width 53 height 8
type input "**********"
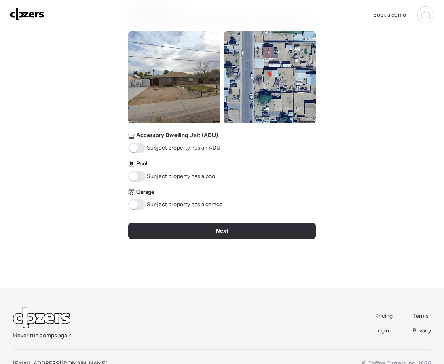
scroll to position [320, 0]
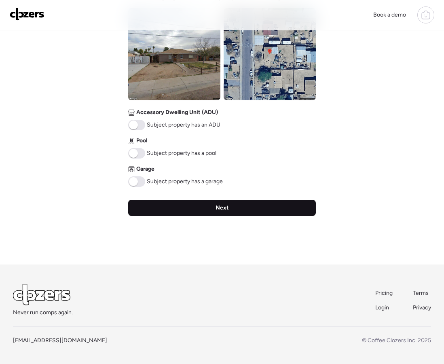
click at [177, 206] on div "Next" at bounding box center [221, 208] width 187 height 16
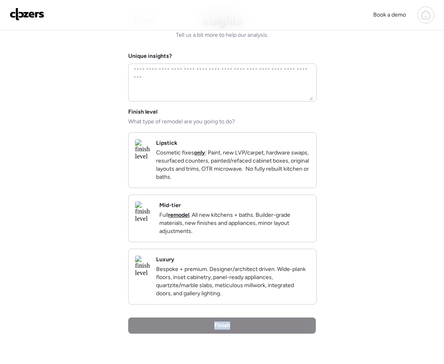
scroll to position [0, 0]
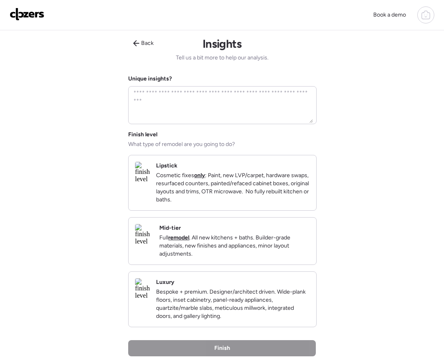
click at [191, 196] on p "Cosmetic fixes only : Paint, new LVP/carpet, hardware swaps, resurfaced counter…" at bounding box center [233, 187] width 154 height 32
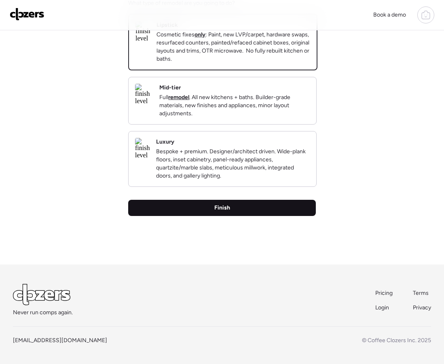
click at [213, 206] on div "Finish" at bounding box center [221, 208] width 187 height 16
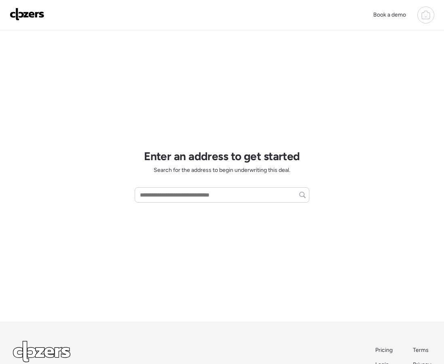
click at [421, 17] on icon at bounding box center [426, 15] width 10 height 10
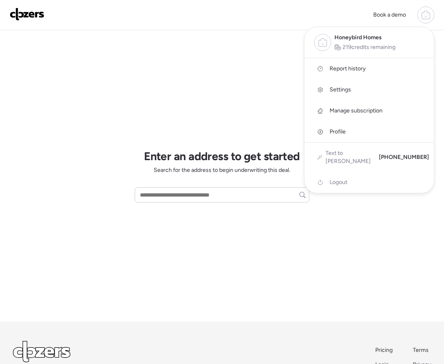
click at [348, 65] on span "Report history" at bounding box center [347, 69] width 36 height 8
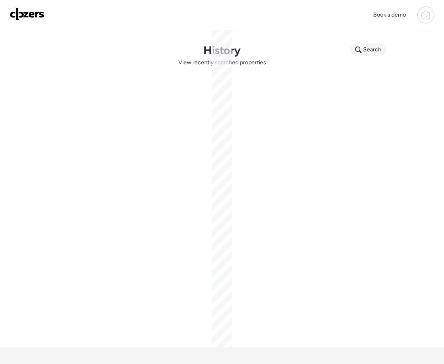
click at [369, 47] on span "Search" at bounding box center [372, 50] width 18 height 8
click at [363, 52] on input "text" at bounding box center [383, 50] width 60 height 11
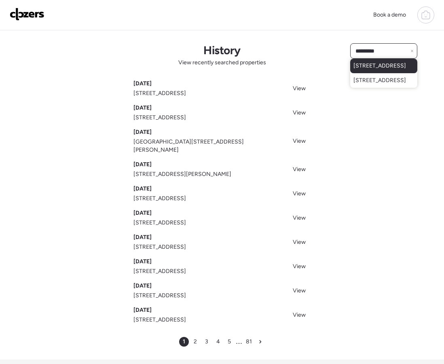
type input "*********"
click at [366, 69] on span "4211 N 32nd Ave, Phoenix, AZ, 85017" at bounding box center [379, 66] width 53 height 8
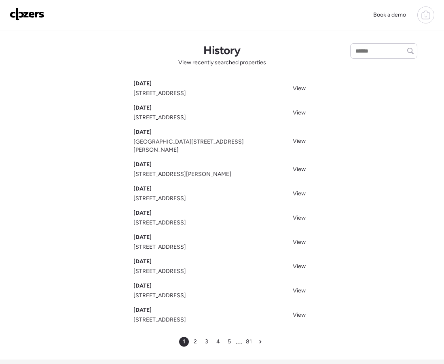
click at [25, 16] on img at bounding box center [27, 14] width 35 height 13
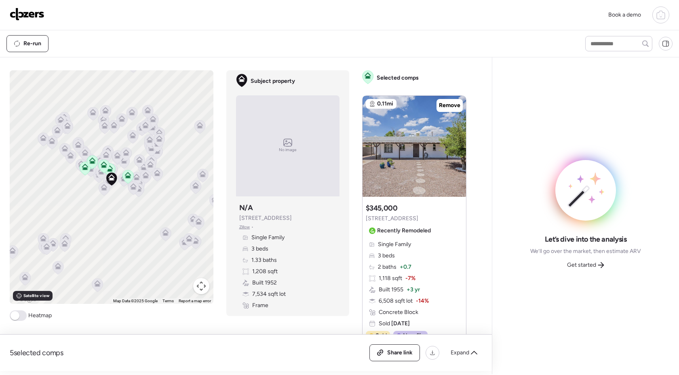
click at [583, 273] on div "Let’s dive into the analysis We’ll go over the market, then estimate ARV Get st…" at bounding box center [586, 216] width 174 height 304
click at [584, 262] on span "Get started" at bounding box center [581, 265] width 29 height 8
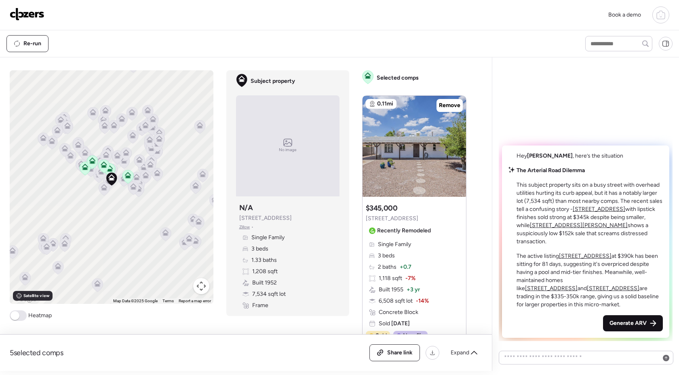
click at [641, 324] on span "Generate ARV" at bounding box center [627, 323] width 37 height 8
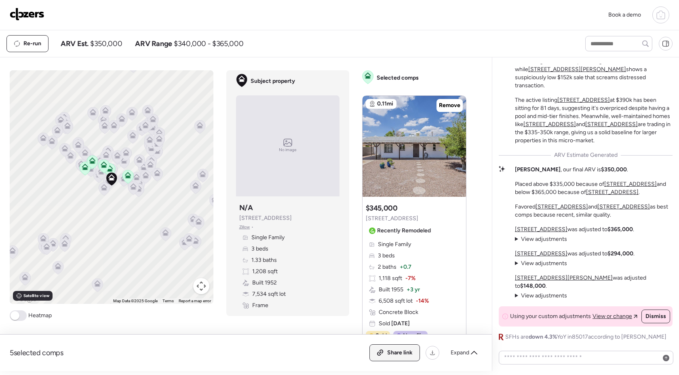
click at [385, 354] on div "Share link" at bounding box center [395, 353] width 50 height 16
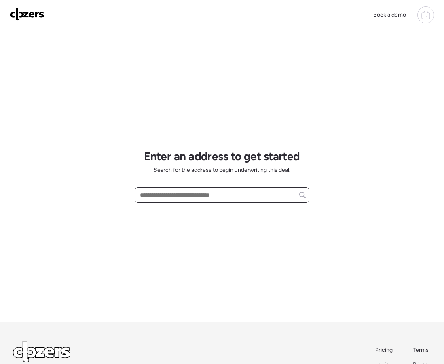
click at [192, 197] on input "text" at bounding box center [221, 194] width 167 height 11
paste input "**********"
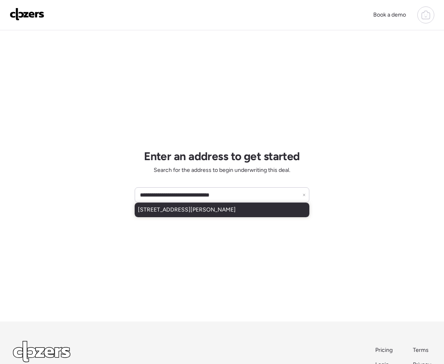
click at [226, 211] on span "[STREET_ADDRESS][PERSON_NAME]" at bounding box center [187, 210] width 98 height 8
type input "**********"
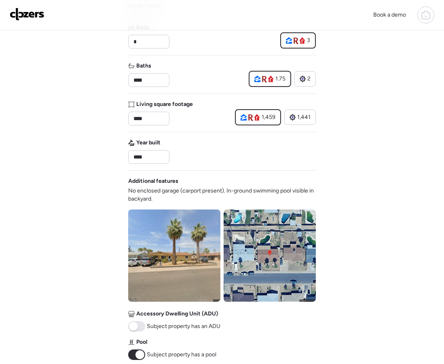
scroll to position [202, 0]
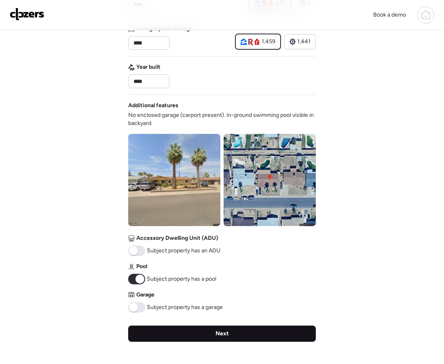
click at [252, 330] on div "Next" at bounding box center [221, 333] width 187 height 16
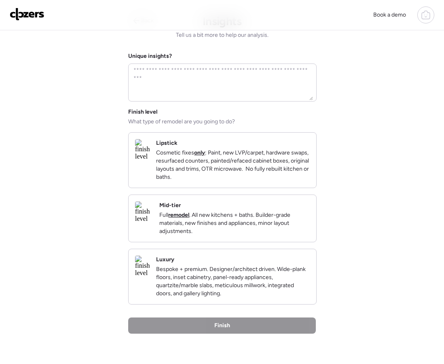
scroll to position [0, 0]
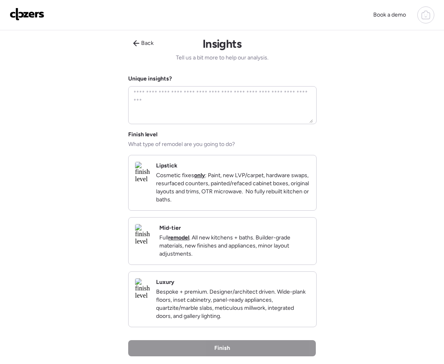
click at [217, 197] on p "Cosmetic fixes only : Paint, new LVP/carpet, hardware swaps, resurfaced counter…" at bounding box center [233, 187] width 154 height 32
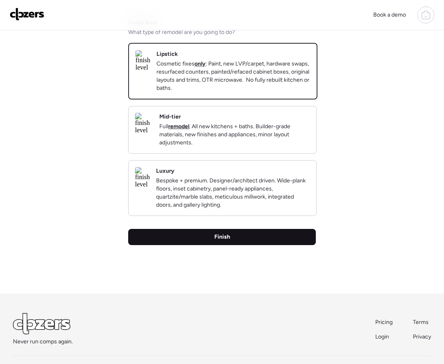
click at [245, 245] on div "Finish" at bounding box center [221, 237] width 187 height 16
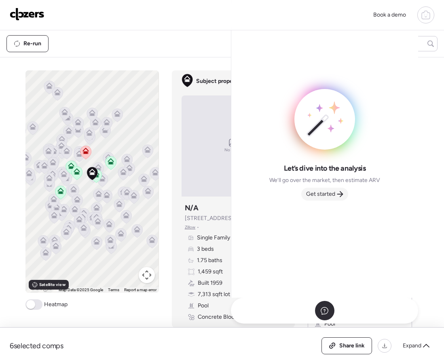
click at [321, 195] on span "Get started" at bounding box center [320, 194] width 29 height 8
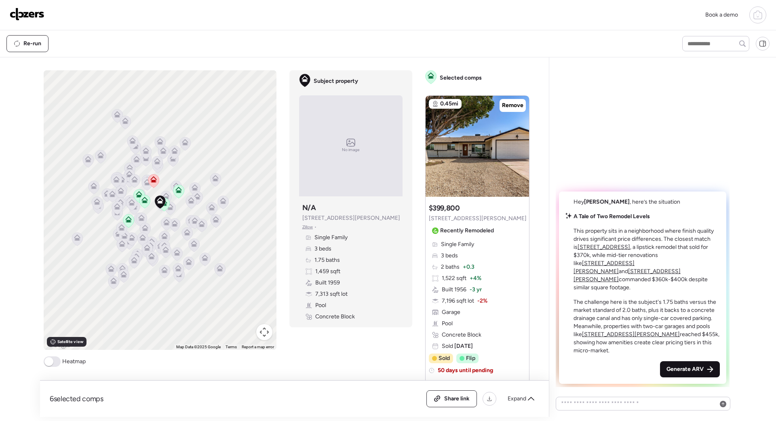
click at [443, 363] on span "Generate ARV" at bounding box center [684, 369] width 37 height 8
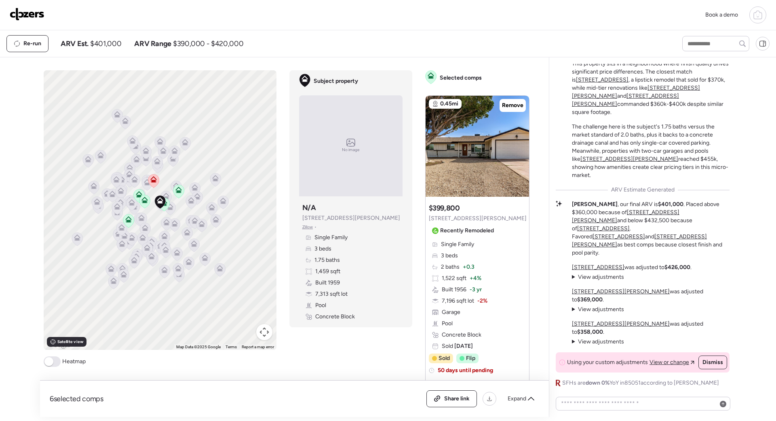
click at [27, 14] on img at bounding box center [27, 14] width 35 height 13
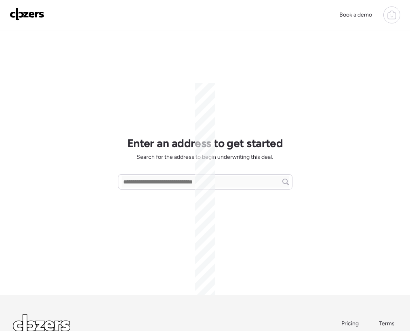
click at [25, 16] on img at bounding box center [27, 14] width 35 height 13
click at [141, 181] on input "text" at bounding box center [205, 181] width 167 height 11
paste input "**********"
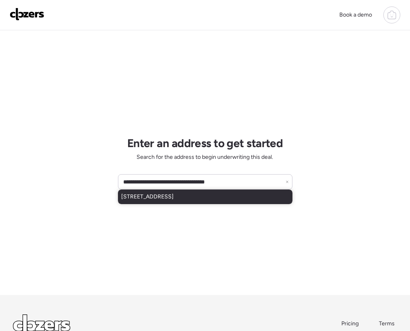
click at [174, 196] on span "[STREET_ADDRESS]" at bounding box center [147, 197] width 53 height 8
type input "**********"
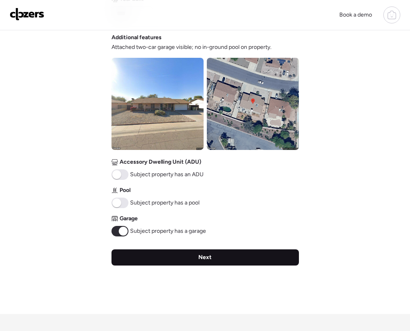
click at [184, 256] on div "Next" at bounding box center [205, 257] width 187 height 16
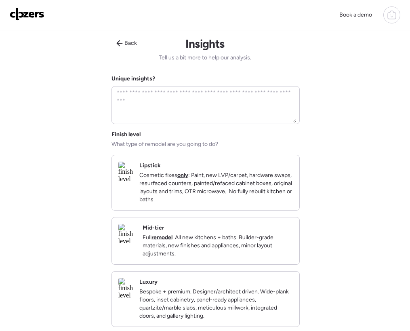
click at [201, 177] on p "Cosmetic fixes only : Paint, new LVP/carpet, hardware swaps, resurfaced counter…" at bounding box center [216, 187] width 154 height 32
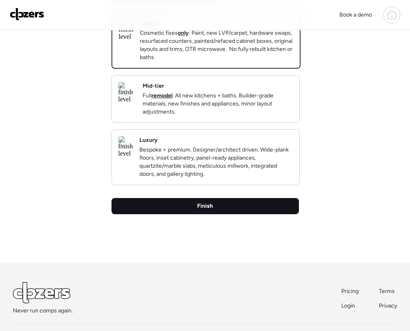
click at [199, 210] on span "Finish" at bounding box center [205, 206] width 16 height 8
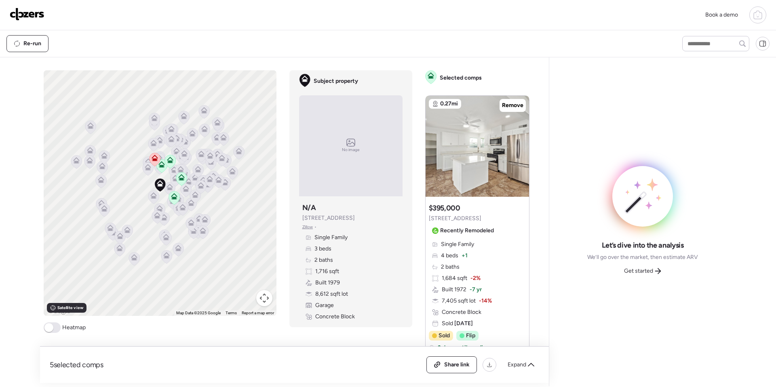
click at [410, 267] on div "Get started" at bounding box center [642, 271] width 47 height 13
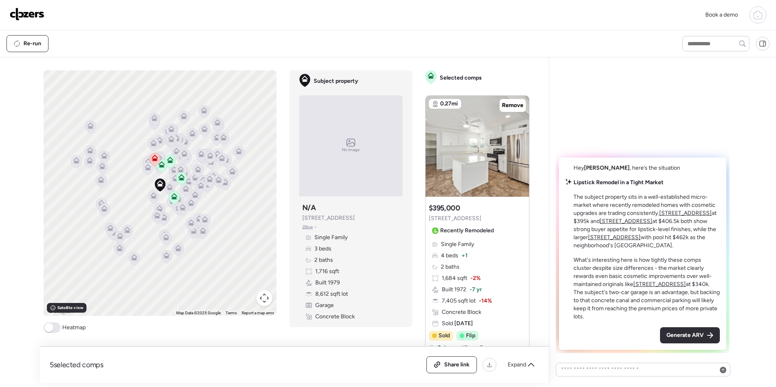
click at [410, 268] on div "5 selected comps All (5) ARV (5) As-is (0) Share link Expand Comps list To acti…" at bounding box center [388, 220] width 696 height 326
click at [410, 330] on span "Generate ARV" at bounding box center [684, 335] width 37 height 8
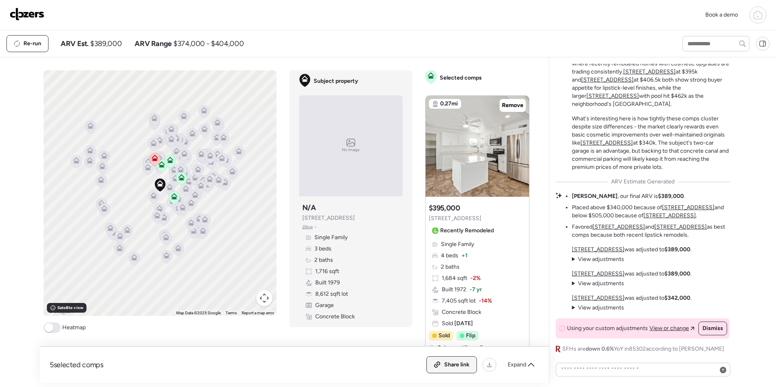
click at [410, 330] on span "Share link" at bounding box center [456, 365] width 25 height 8
click at [25, 18] on img at bounding box center [27, 14] width 35 height 13
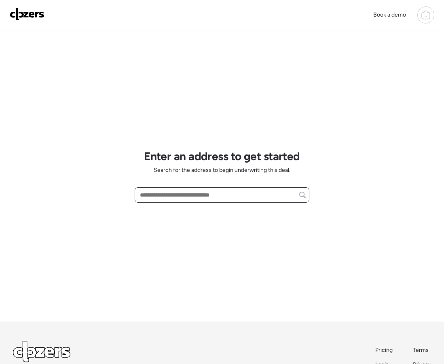
click at [185, 193] on input "text" at bounding box center [221, 194] width 167 height 11
paste input "**********"
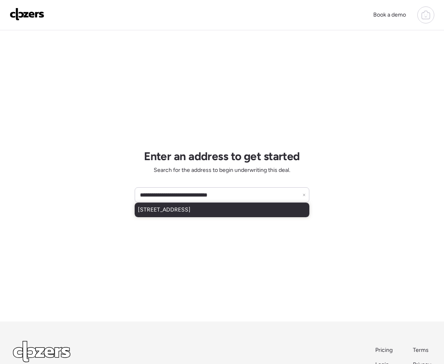
click at [190, 211] on span "[STREET_ADDRESS]" at bounding box center [164, 210] width 53 height 8
type input "**********"
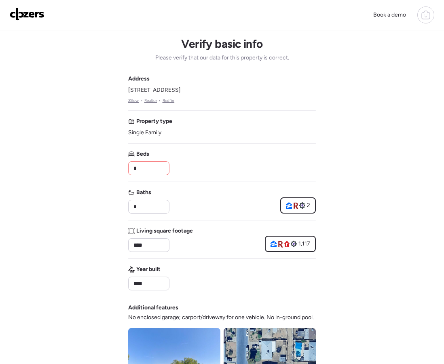
click at [159, 169] on input "*" at bounding box center [149, 167] width 34 height 11
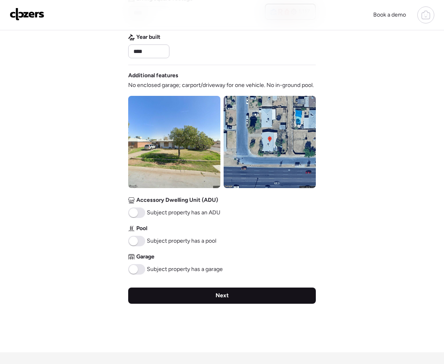
type input "*"
click at [222, 297] on span "Next" at bounding box center [221, 295] width 13 height 8
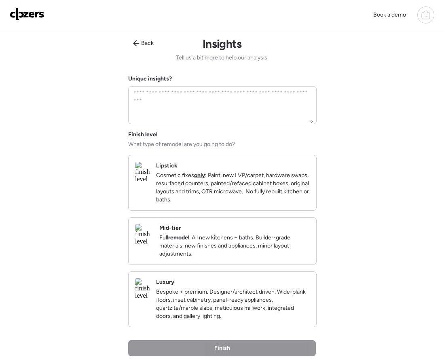
click at [210, 204] on p "Cosmetic fixes only : Paint, new LVP/carpet, hardware swaps, resurfaced counter…" at bounding box center [233, 187] width 154 height 32
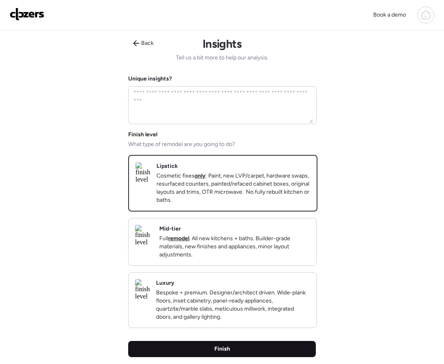
click at [252, 356] on div "Finish" at bounding box center [221, 349] width 187 height 16
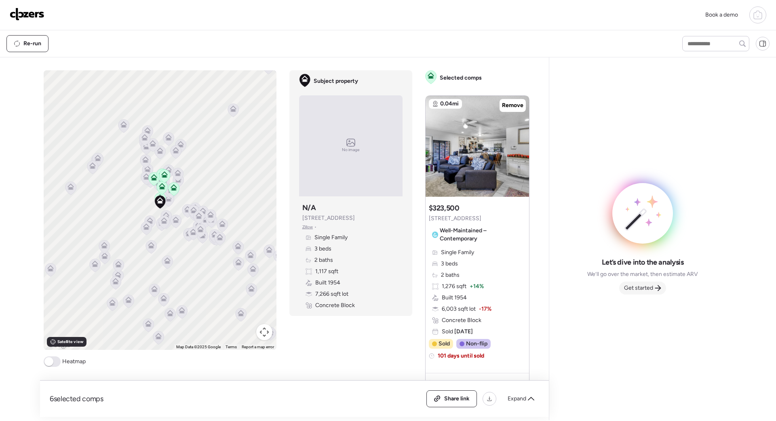
click at [644, 288] on span "Get started" at bounding box center [638, 288] width 29 height 8
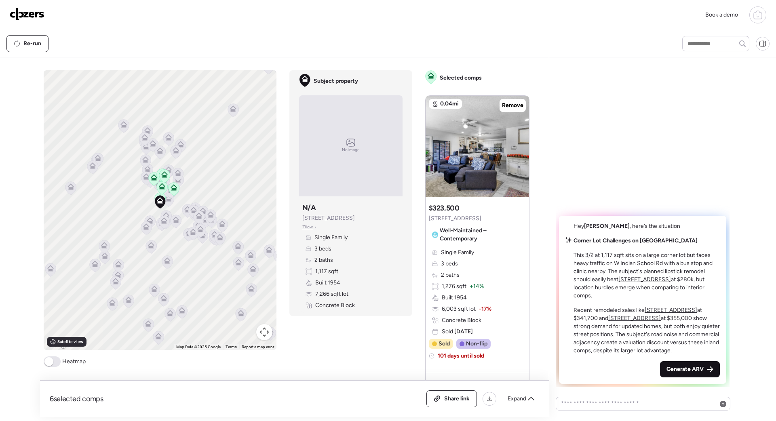
click at [697, 369] on span "Generate ARV" at bounding box center [684, 369] width 37 height 8
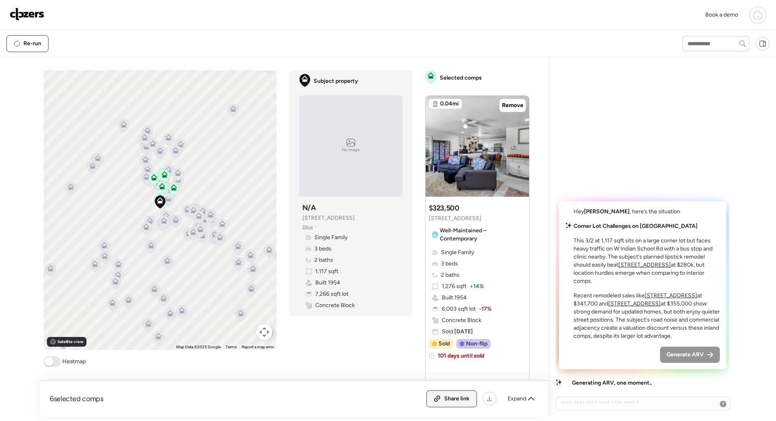
click at [465, 398] on span "Share link" at bounding box center [456, 399] width 25 height 8
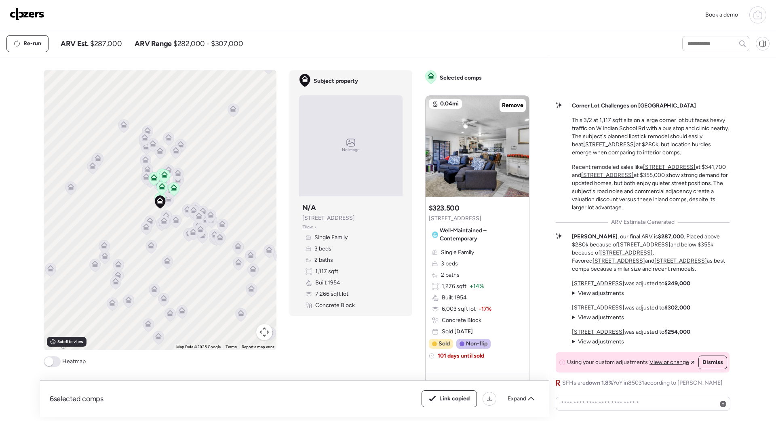
click at [28, 16] on img at bounding box center [27, 14] width 35 height 13
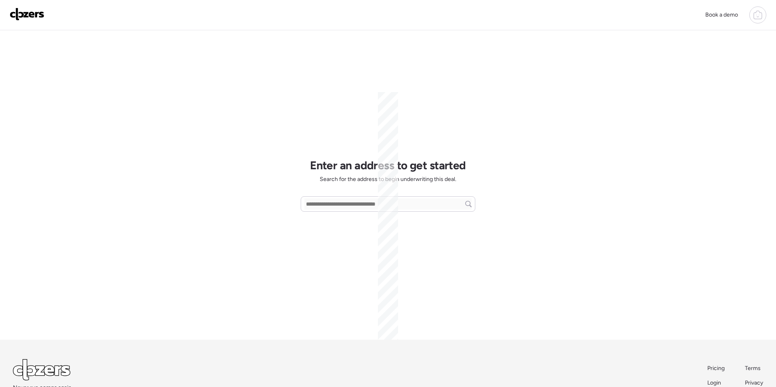
click at [26, 16] on img at bounding box center [27, 14] width 35 height 13
click at [755, 17] on icon at bounding box center [758, 15] width 10 height 10
click at [666, 68] on span "Report history" at bounding box center [679, 69] width 36 height 8
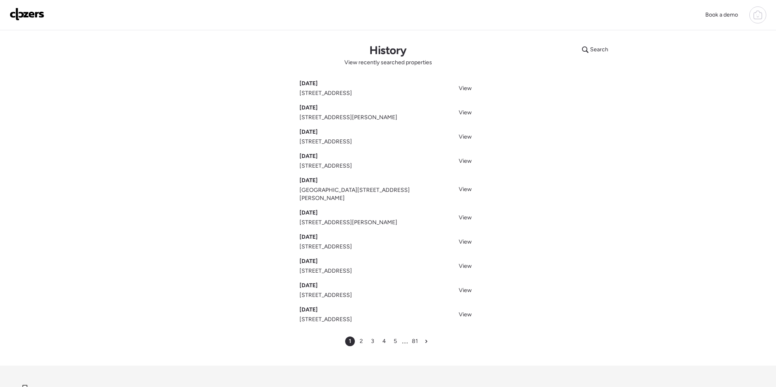
click at [344, 113] on div "[DATE] [STREET_ADDRESS][PERSON_NAME]" at bounding box center [348, 113] width 98 height 18
click at [460, 110] on span "View" at bounding box center [465, 112] width 13 height 7
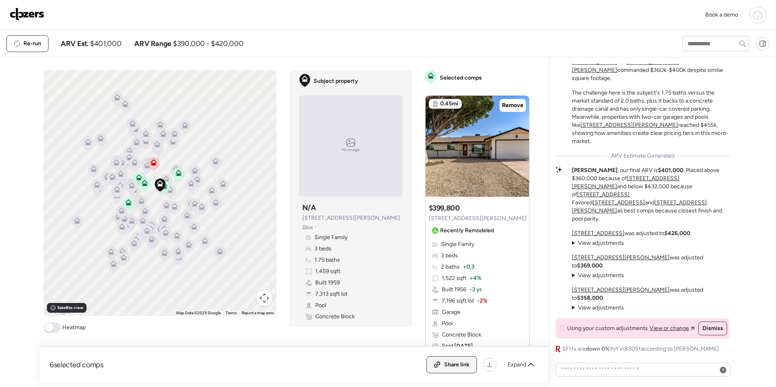
click at [461, 369] on div "Share link" at bounding box center [452, 365] width 50 height 16
click at [23, 16] on img at bounding box center [27, 14] width 35 height 13
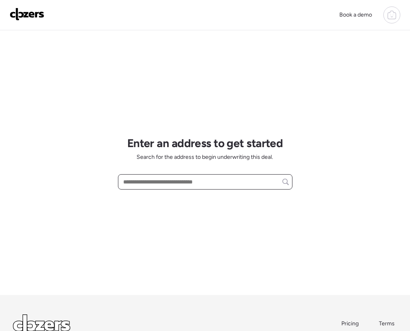
click at [156, 182] on input "text" at bounding box center [205, 181] width 167 height 11
paste input "**********"
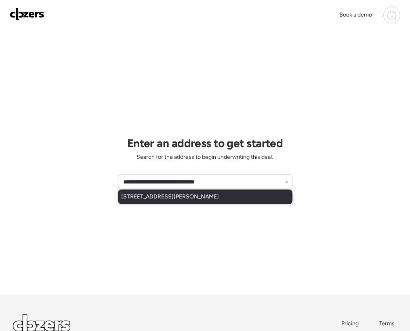
click at [177, 199] on span "[STREET_ADDRESS][PERSON_NAME]" at bounding box center [170, 197] width 98 height 8
type input "**********"
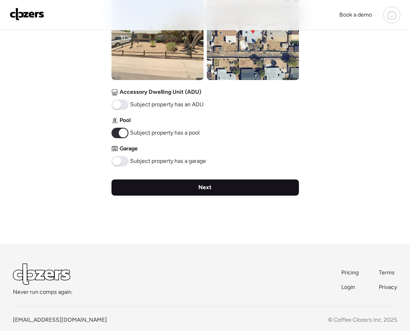
click at [197, 191] on div "Next" at bounding box center [205, 187] width 187 height 16
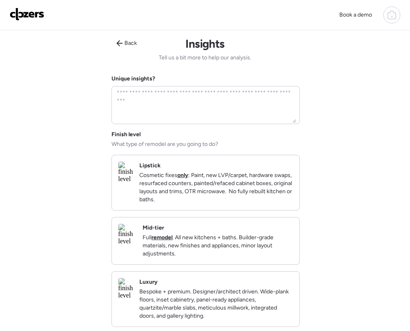
click at [190, 175] on p "Cosmetic fixes only : Paint, new LVP/carpet, hardware swaps, resurfaced counter…" at bounding box center [216, 187] width 154 height 32
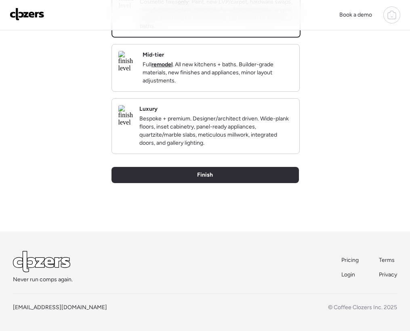
scroll to position [187, 0]
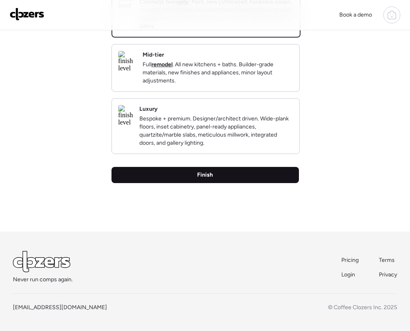
click at [198, 177] on span "Finish" at bounding box center [205, 175] width 16 height 8
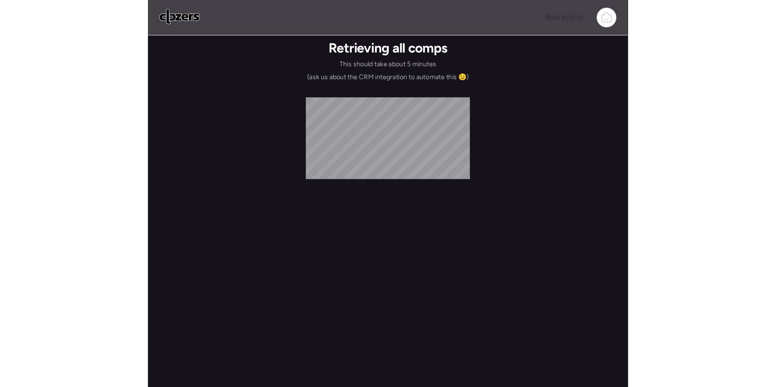
scroll to position [0, 0]
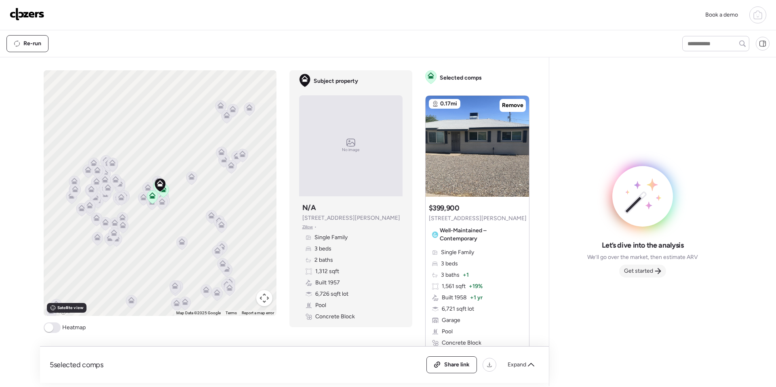
click at [629, 269] on span "Get started" at bounding box center [638, 271] width 29 height 8
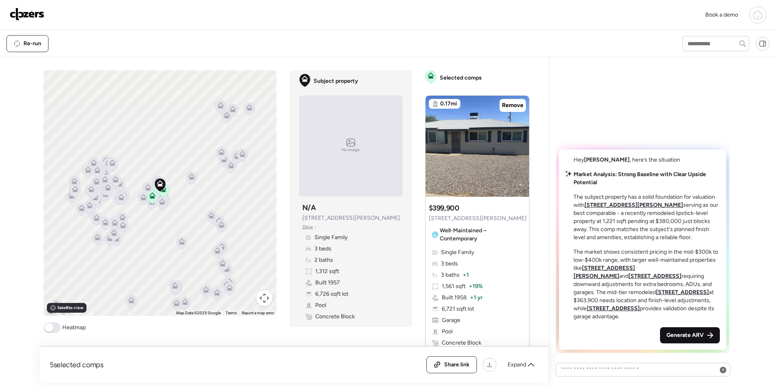
click at [691, 339] on span "Generate ARV" at bounding box center [684, 335] width 37 height 8
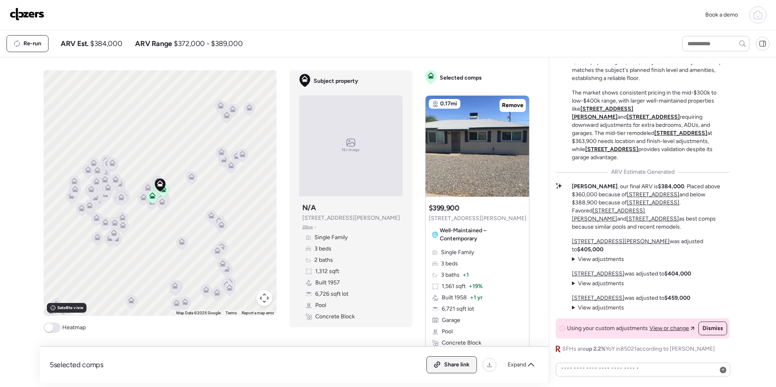
click at [432, 361] on div "Share link" at bounding box center [452, 365] width 50 height 16
click at [27, 16] on img at bounding box center [27, 14] width 35 height 13
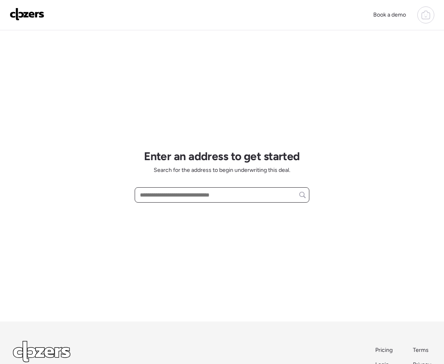
click at [155, 193] on input "text" at bounding box center [221, 194] width 167 height 11
paste input "**********"
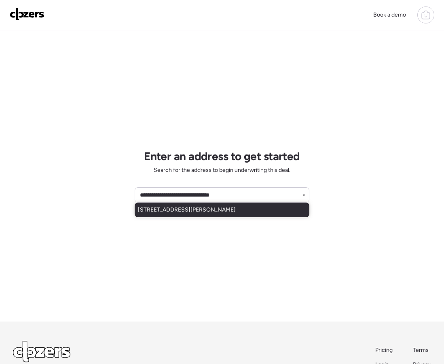
click at [201, 213] on span "[STREET_ADDRESS][PERSON_NAME]" at bounding box center [187, 210] width 98 height 8
type input "**********"
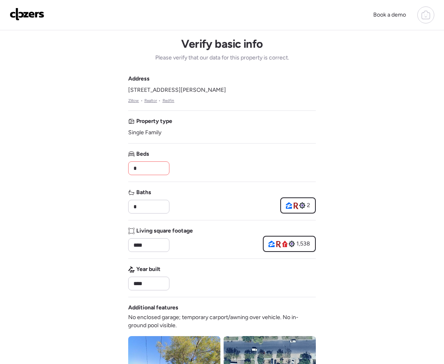
click at [147, 166] on input "*" at bounding box center [149, 167] width 34 height 11
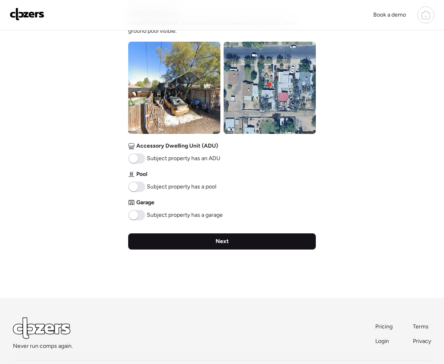
type input "*"
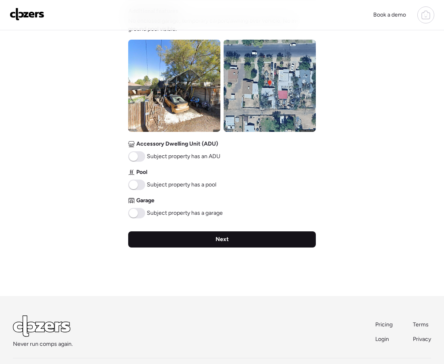
click at [210, 240] on div "Next" at bounding box center [221, 239] width 187 height 16
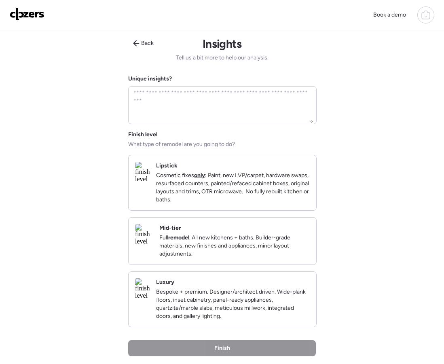
click at [186, 189] on p "Cosmetic fixes only : Paint, new LVP/carpet, hardware swaps, resurfaced counter…" at bounding box center [233, 187] width 154 height 32
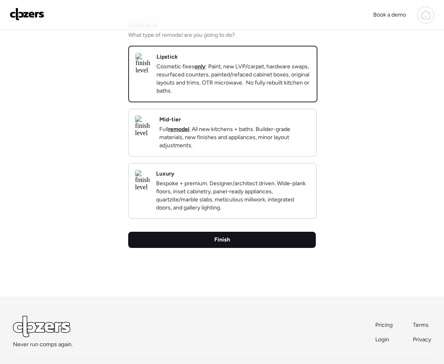
click at [244, 248] on div "Finish" at bounding box center [221, 239] width 187 height 16
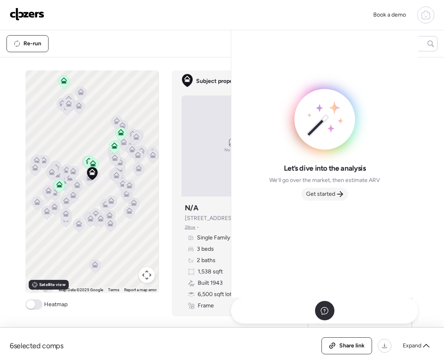
click at [315, 193] on span "Get started" at bounding box center [320, 194] width 29 height 8
click at [315, 193] on img at bounding box center [359, 146] width 103 height 101
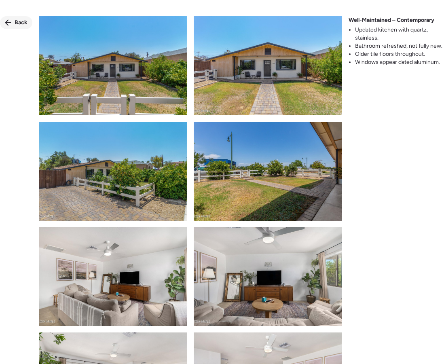
click at [11, 18] on div "Back" at bounding box center [16, 22] width 32 height 13
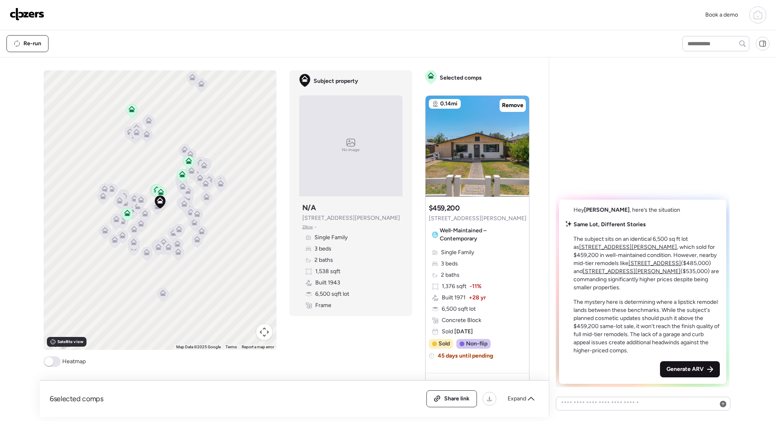
click at [691, 369] on span "Generate ARV" at bounding box center [684, 369] width 37 height 8
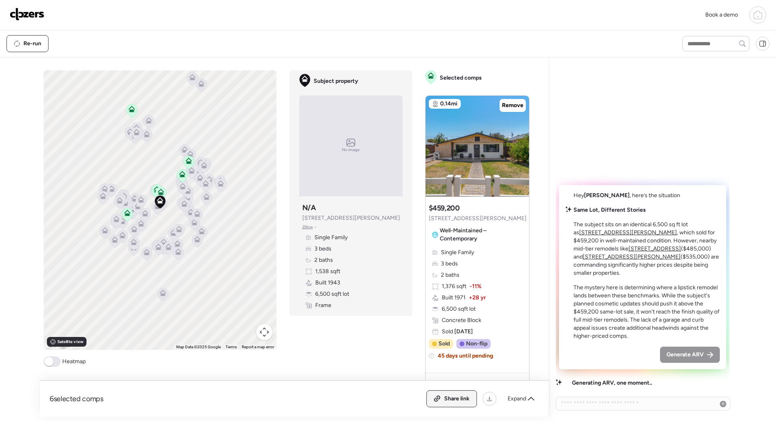
click at [454, 398] on span "Share link" at bounding box center [456, 399] width 25 height 8
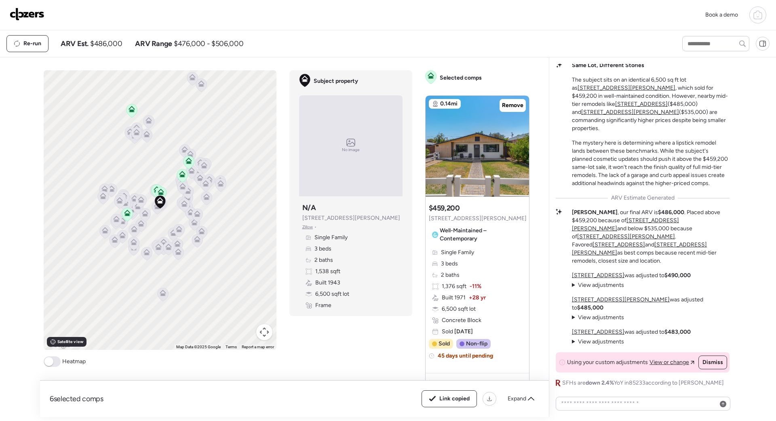
click at [25, 14] on img at bounding box center [27, 14] width 35 height 13
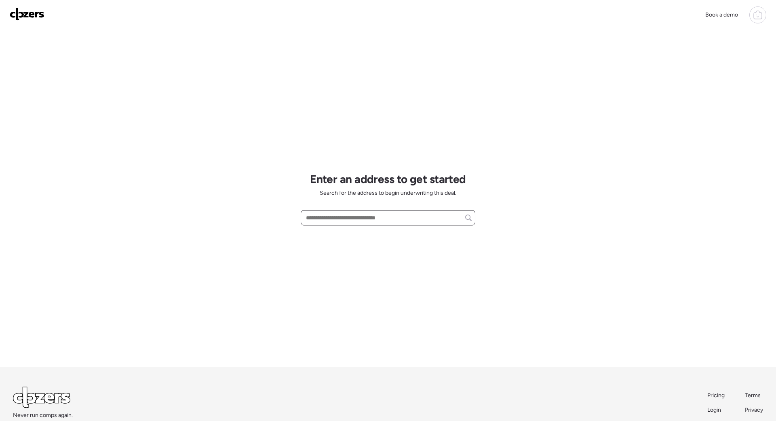
click at [343, 217] on input "text" at bounding box center [387, 217] width 167 height 11
paste input "**********"
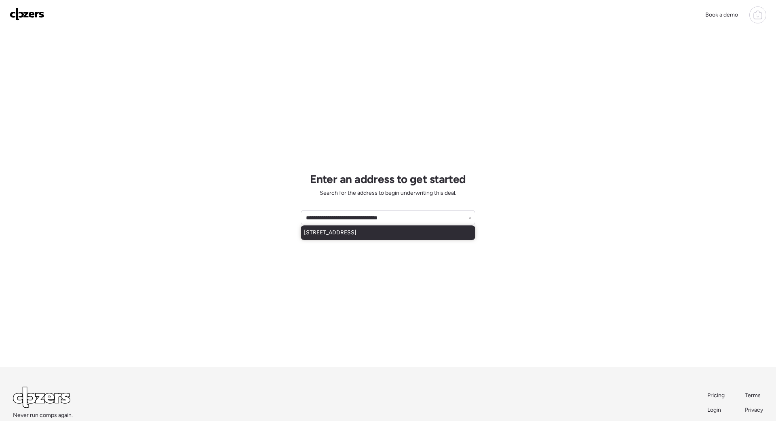
click at [356, 230] on span "[STREET_ADDRESS]" at bounding box center [330, 233] width 53 height 8
type input "**********"
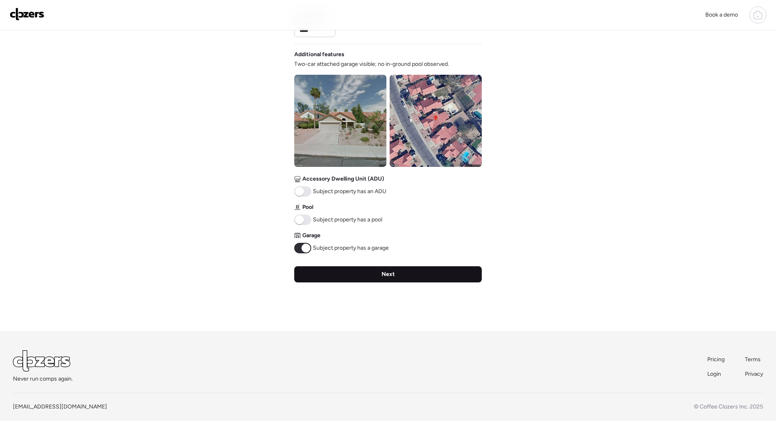
click at [374, 275] on div "Next" at bounding box center [387, 274] width 187 height 16
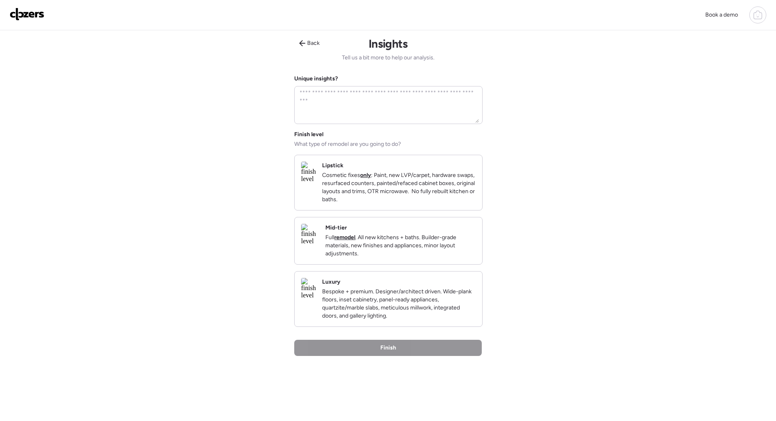
click at [366, 194] on p "Cosmetic fixes only : Paint, new LVP/carpet, hardware swaps, resurfaced counter…" at bounding box center [399, 187] width 154 height 32
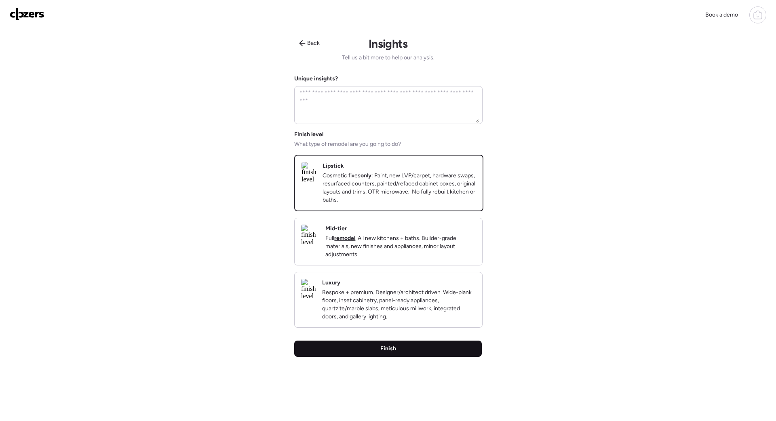
click at [384, 353] on span "Finish" at bounding box center [388, 349] width 16 height 8
